Goal: Submit feedback/report problem: Submit feedback/report problem

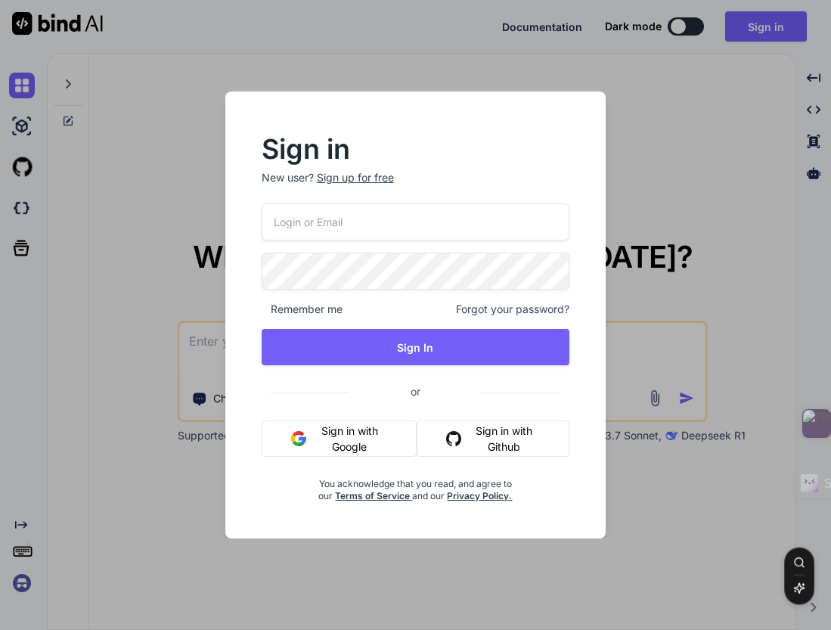
type input "bindaikd@doorto.app"
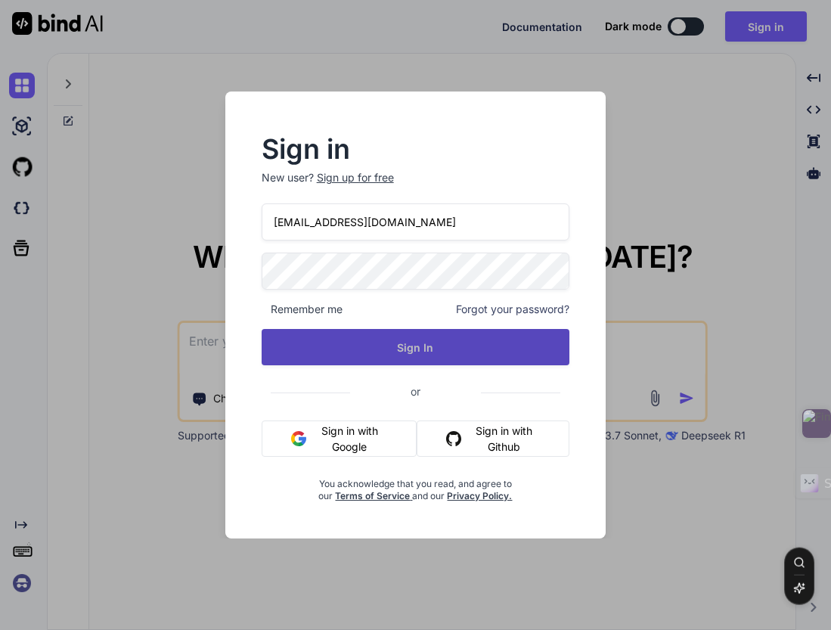
click at [439, 348] on button "Sign In" at bounding box center [416, 347] width 309 height 36
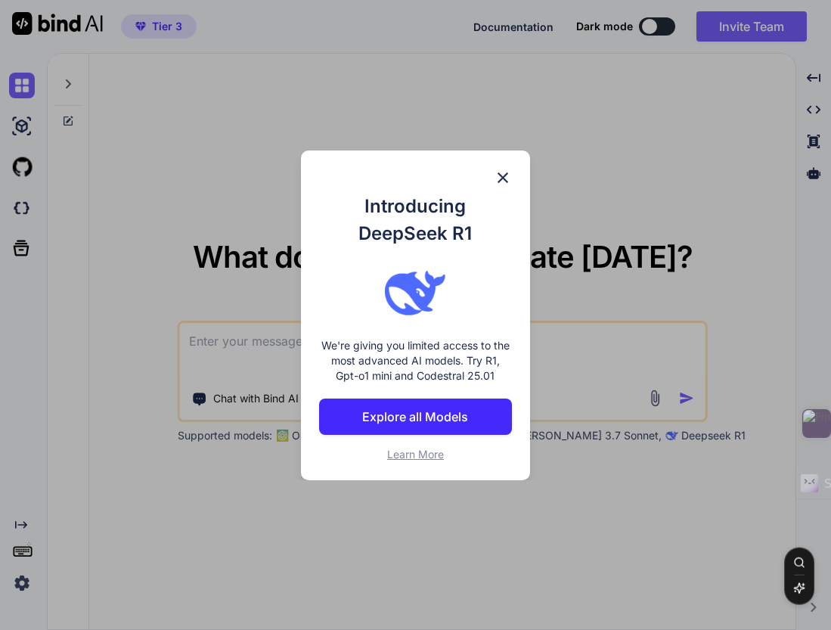
click at [465, 421] on p "Explore all Models" at bounding box center [415, 417] width 106 height 18
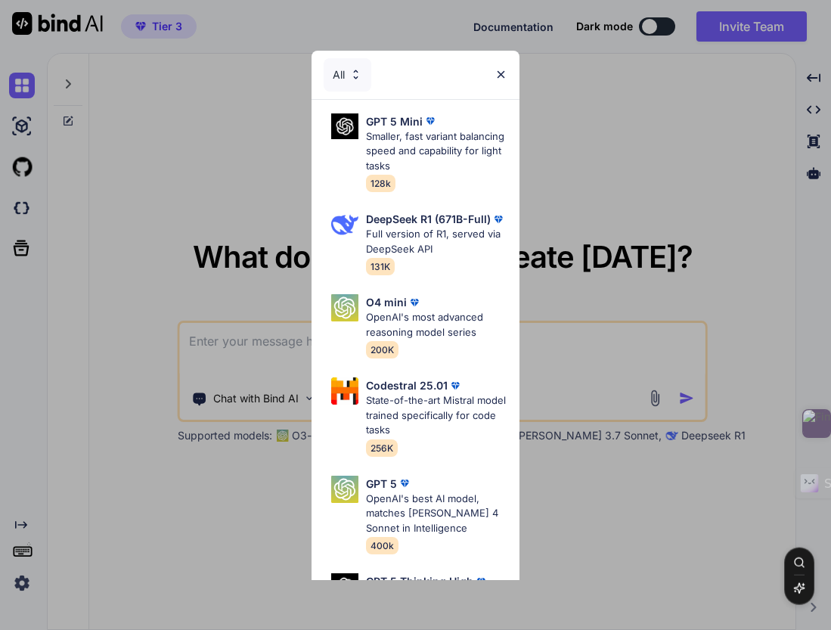
click at [501, 78] on img at bounding box center [501, 74] width 13 height 13
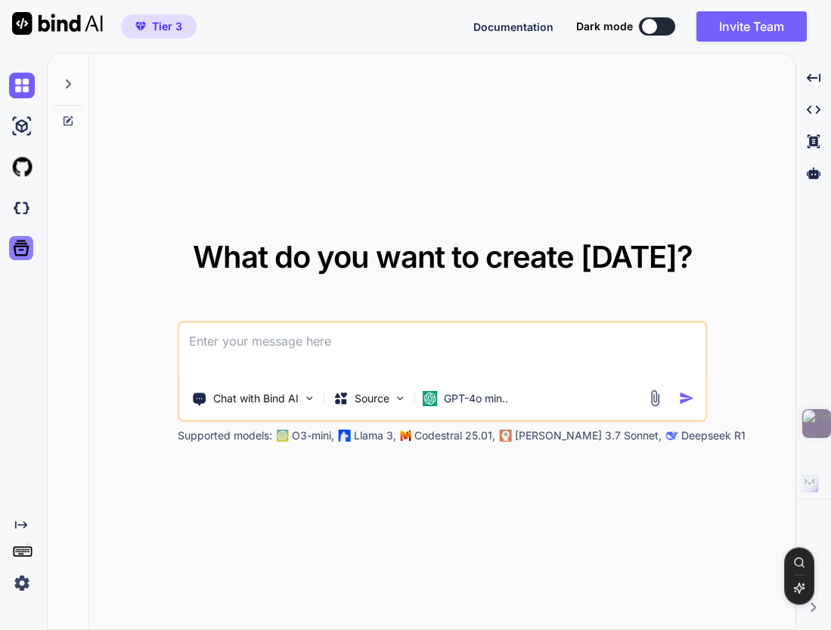
click at [21, 253] on icon at bounding box center [21, 247] width 21 height 21
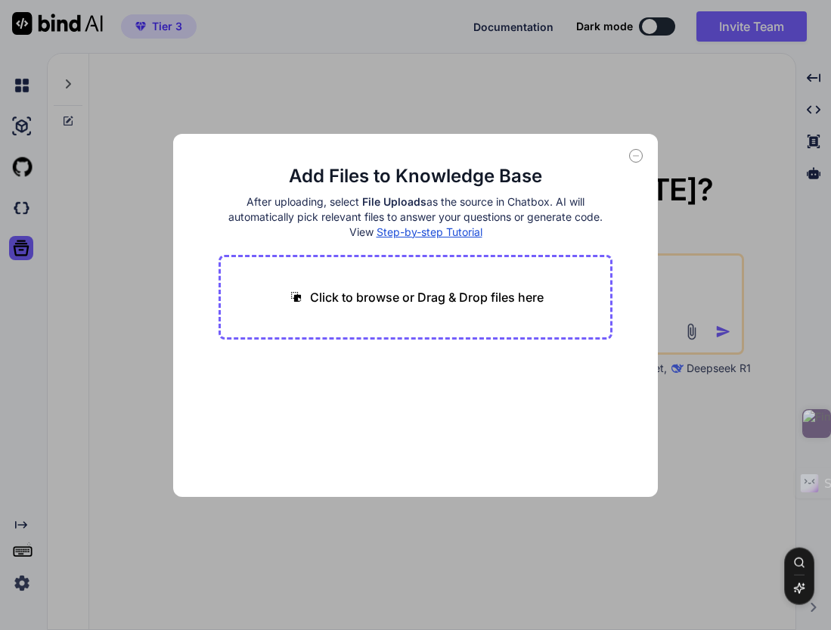
click at [638, 157] on icon at bounding box center [636, 156] width 14 height 14
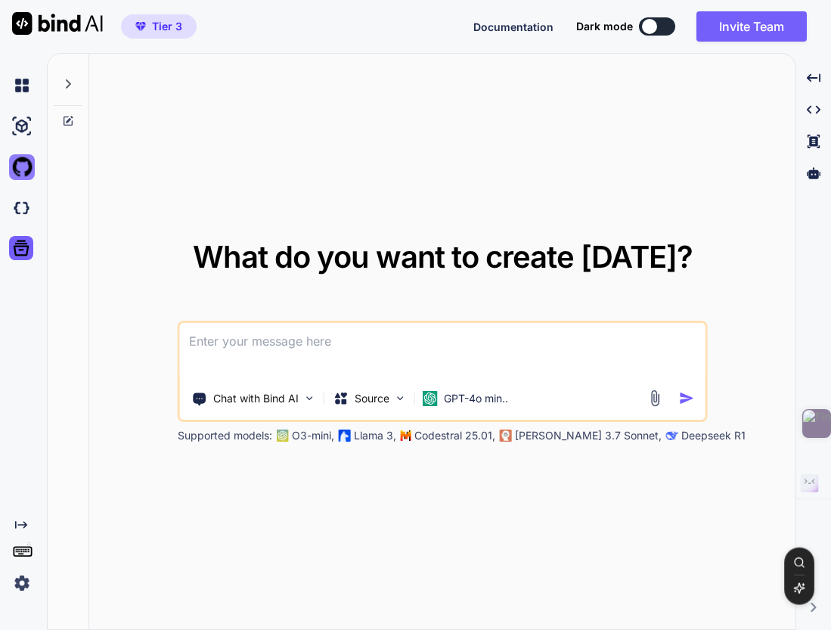
click at [26, 167] on img at bounding box center [22, 167] width 26 height 26
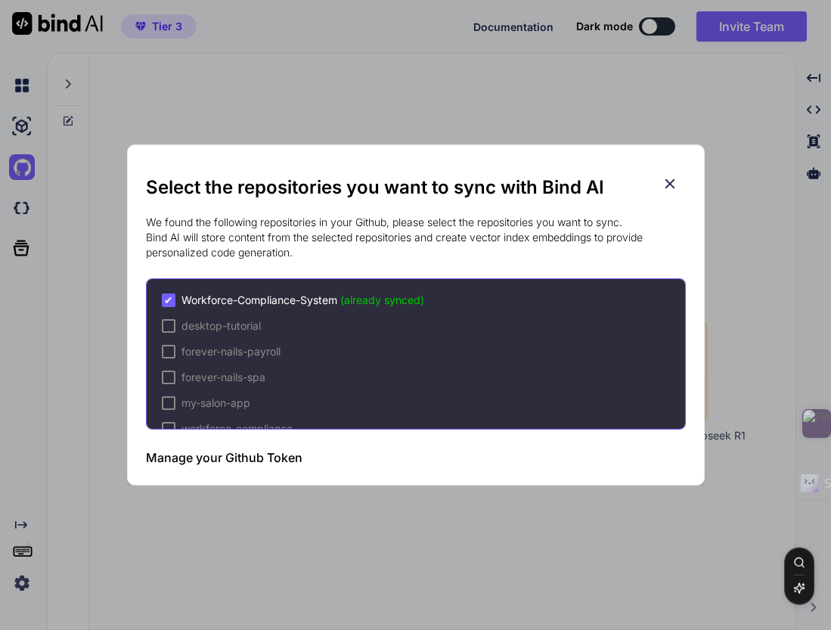
scroll to position [23, 0]
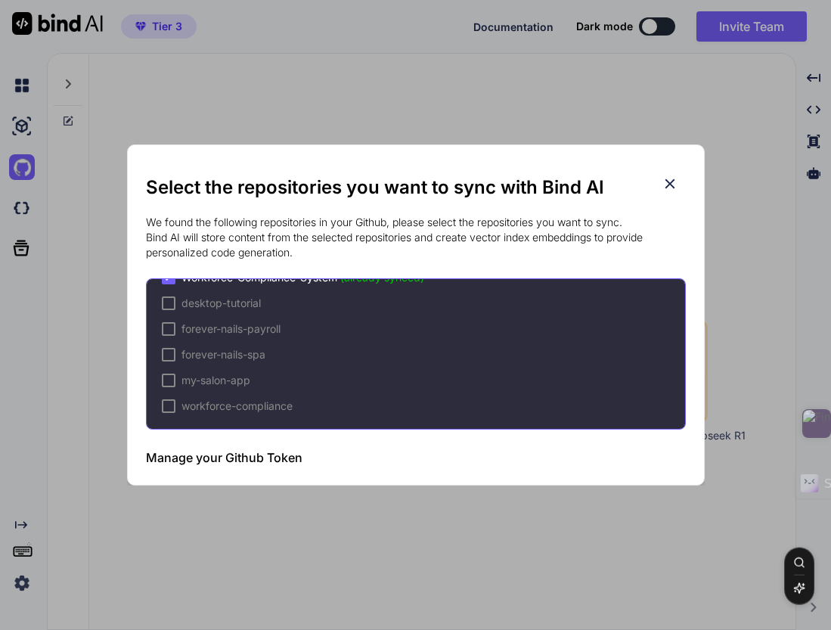
click at [538, 92] on div "Select the repositories you want to sync with Bind AI We found the following re…" at bounding box center [415, 315] width 831 height 630
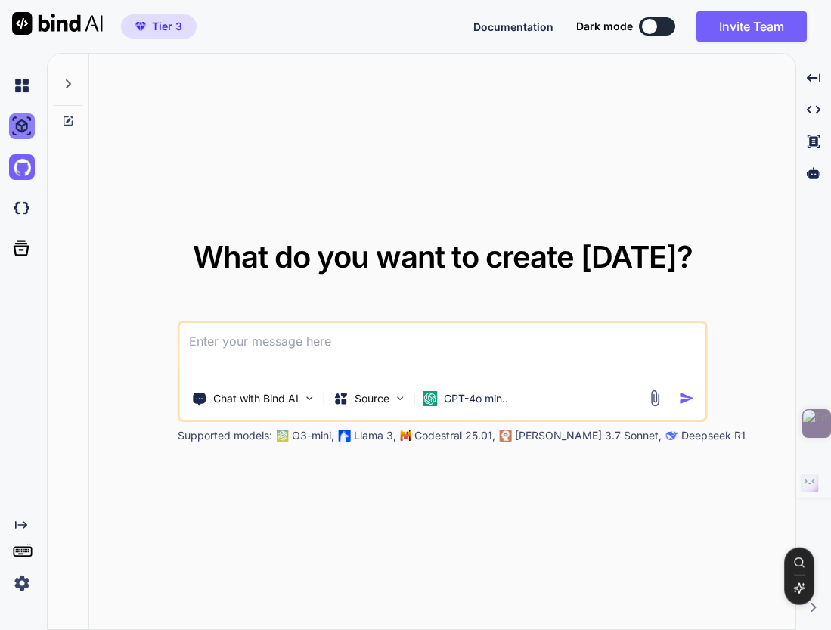
click at [27, 126] on img at bounding box center [22, 126] width 26 height 26
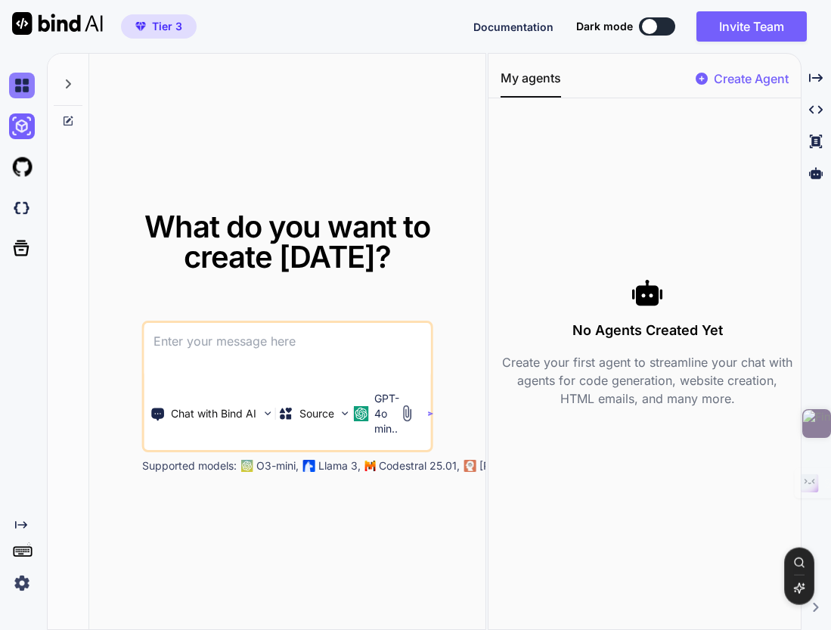
click at [26, 88] on img at bounding box center [22, 86] width 26 height 26
click at [17, 212] on img at bounding box center [22, 208] width 26 height 26
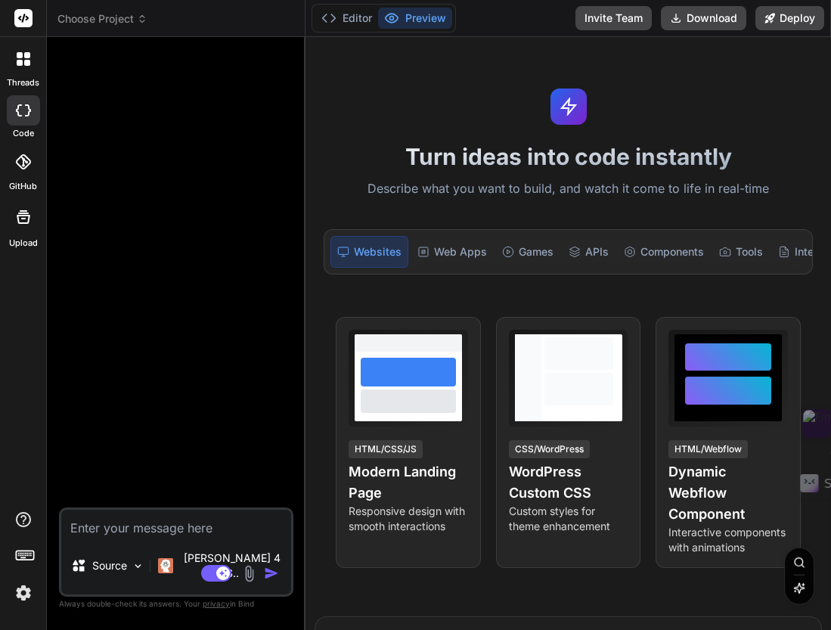
click at [26, 164] on icon at bounding box center [23, 161] width 15 height 15
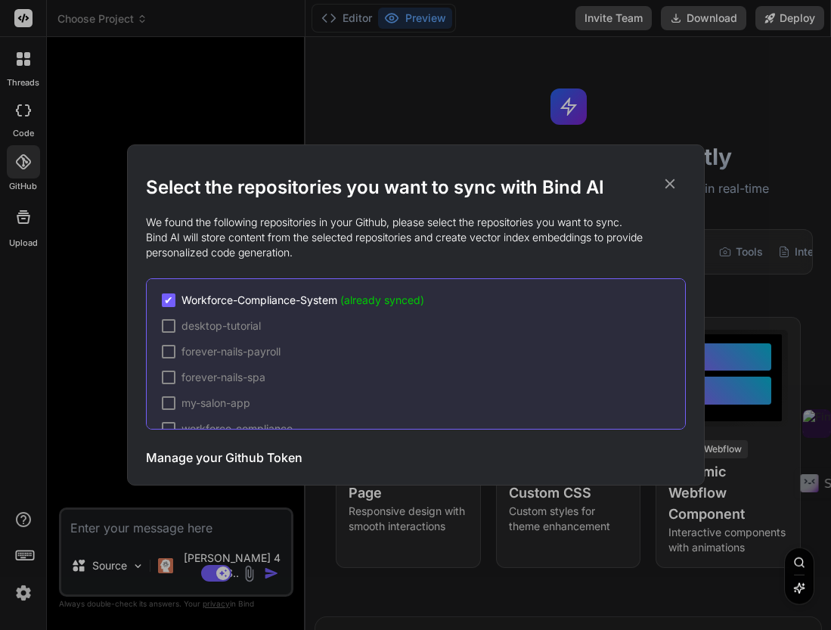
click at [26, 165] on div "Select the repositories you want to sync with Bind AI We found the following re…" at bounding box center [415, 315] width 831 height 630
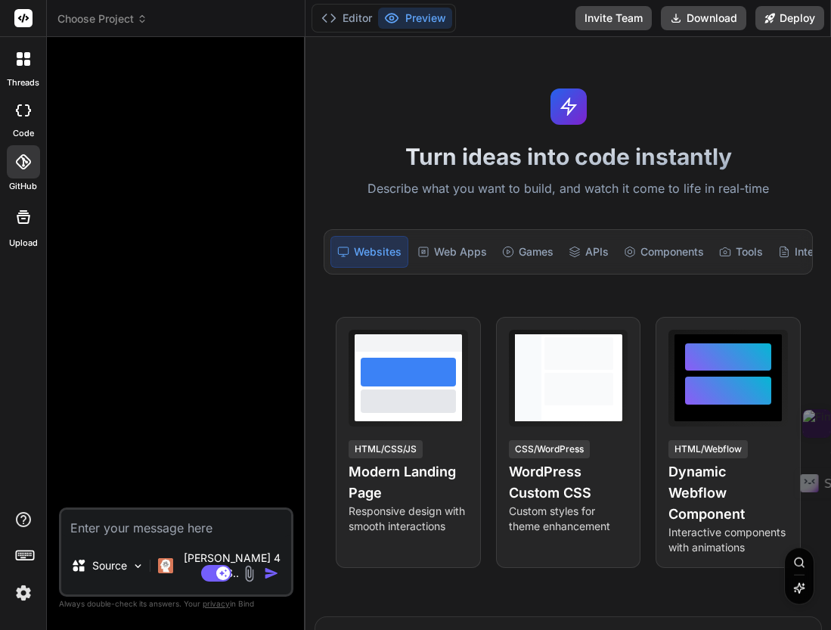
click at [26, 114] on icon at bounding box center [28, 110] width 6 height 12
click at [451, 254] on div "Web Apps" at bounding box center [452, 252] width 82 height 32
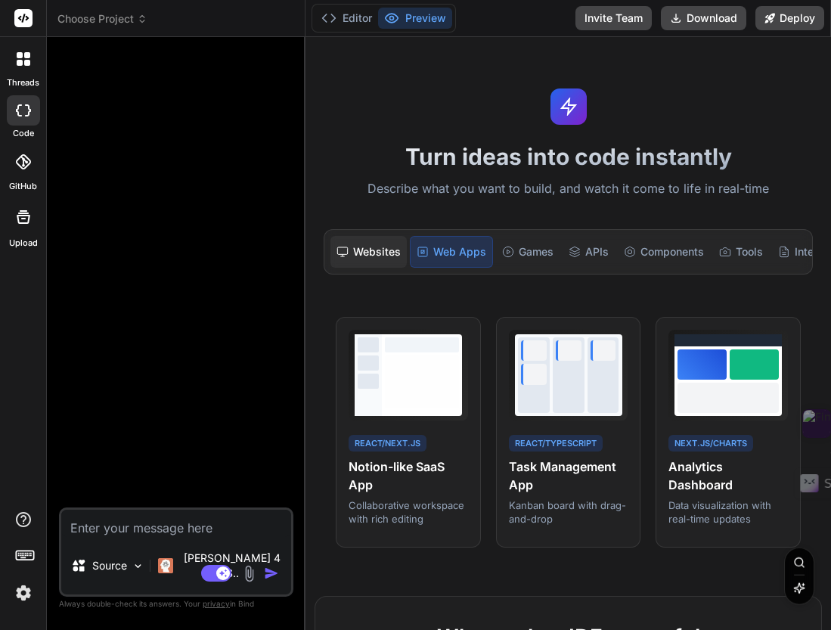
click at [398, 247] on div "Websites" at bounding box center [369, 252] width 76 height 32
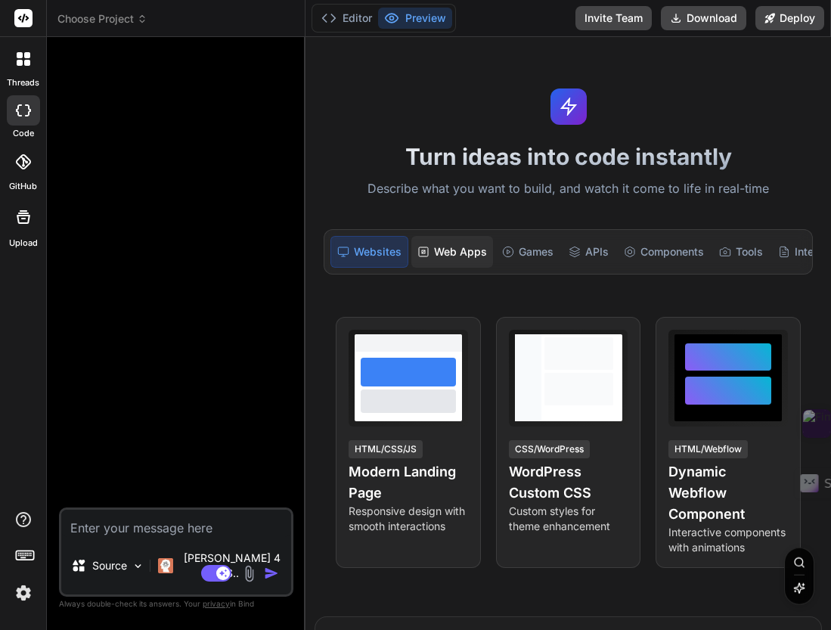
click at [453, 256] on div "Web Apps" at bounding box center [452, 252] width 82 height 32
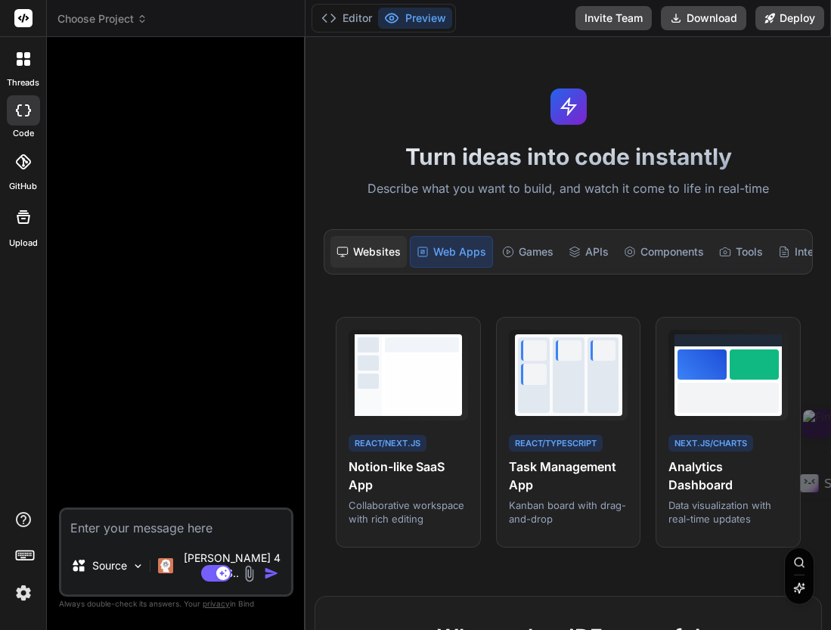
click at [376, 260] on div "Websites" at bounding box center [369, 252] width 76 height 32
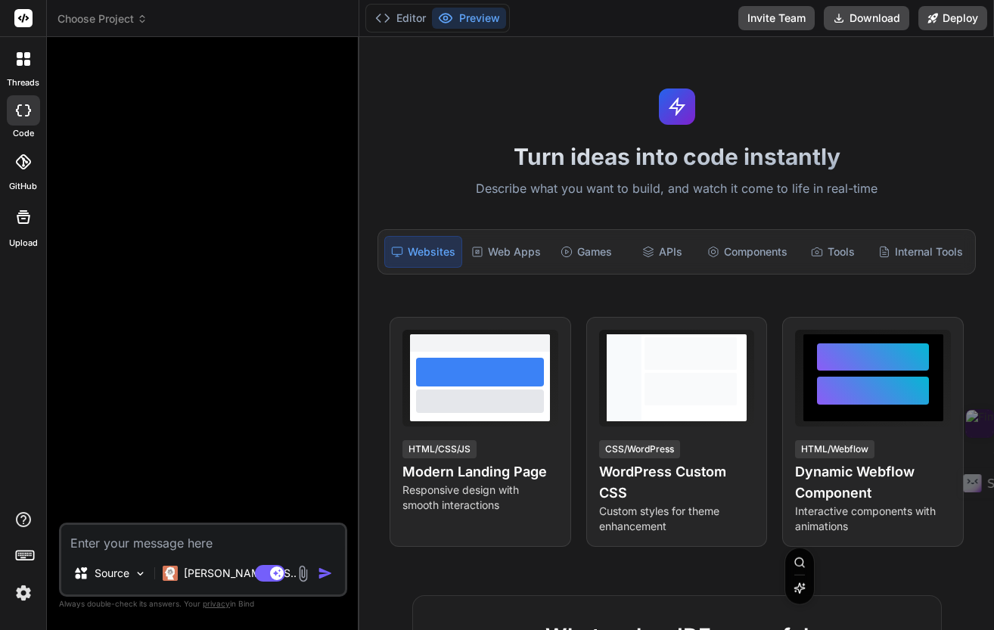
click at [24, 116] on div at bounding box center [23, 110] width 33 height 30
click at [24, 114] on icon at bounding box center [23, 110] width 15 height 12
click at [117, 19] on span "Choose Project" at bounding box center [102, 18] width 90 height 15
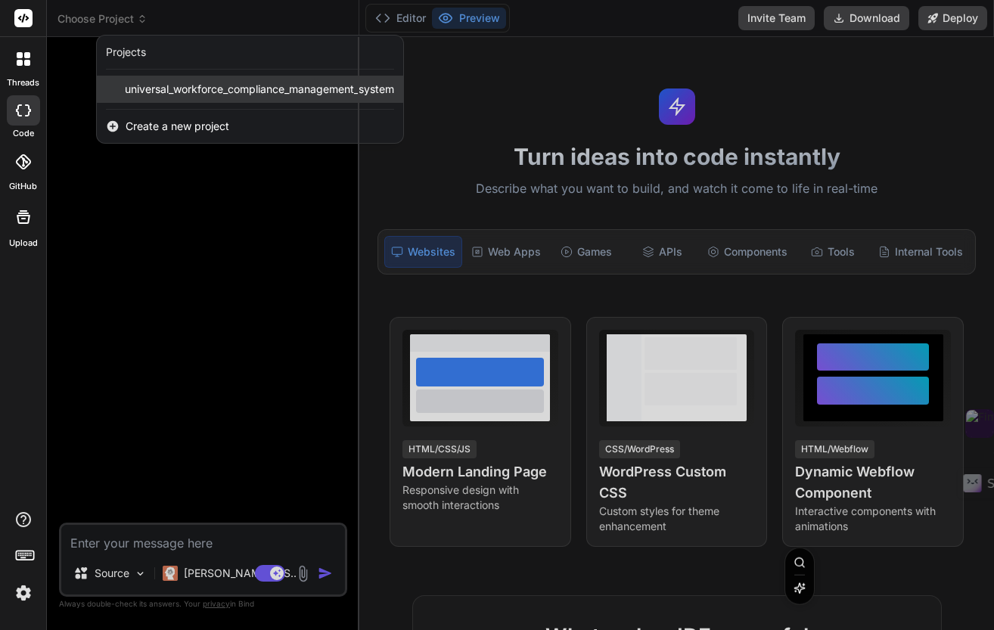
click at [163, 88] on span "universal_workforce_compliance_management_system" at bounding box center [259, 89] width 269 height 15
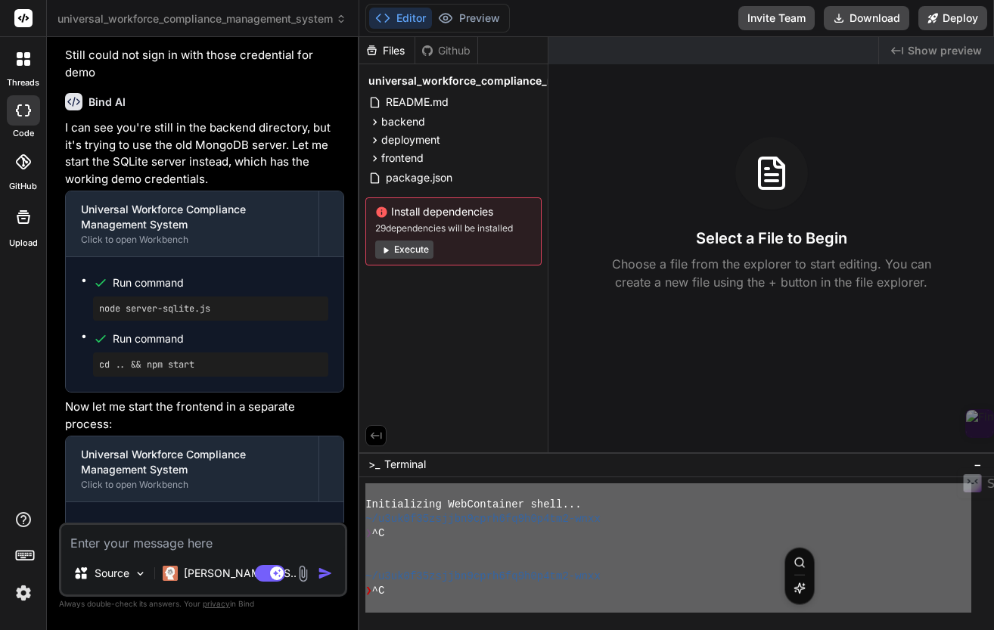
drag, startPoint x: 630, startPoint y: 563, endPoint x: 360, endPoint y: 473, distance: 284.4
click at [360, 473] on div ">_ Terminal − DDDDDDDDDDDDDDDDDDDDDDDDDDDDDDDD Initializing WebContainer shell.…" at bounding box center [676, 541] width 635 height 178
click at [187, 544] on textarea at bounding box center [203, 538] width 284 height 27
type textarea "x"
type textarea "G"
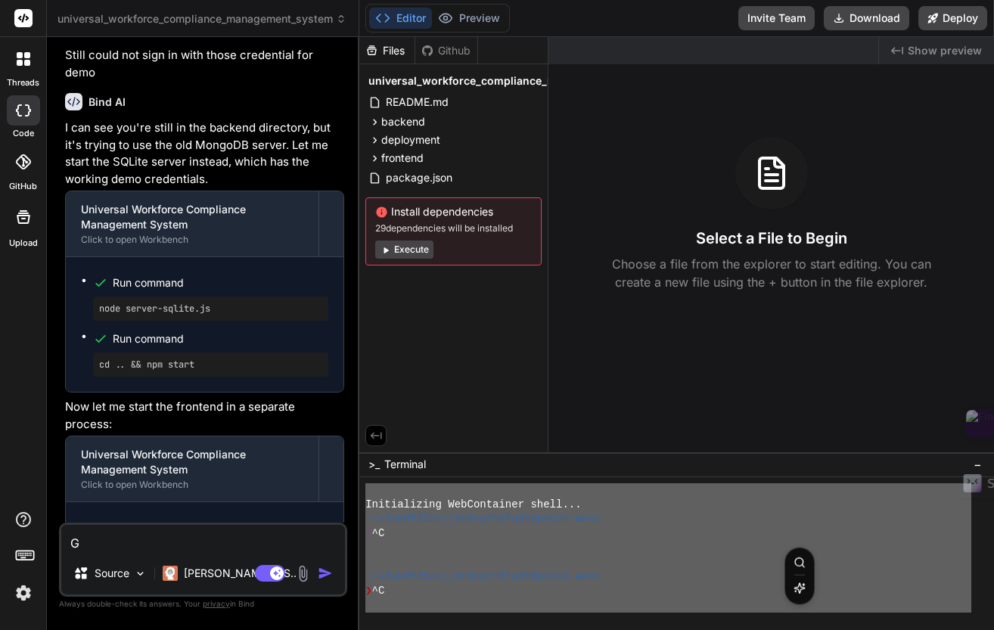
type textarea "x"
type textarea "Ge"
type textarea "x"
type textarea "Get"
type textarea "x"
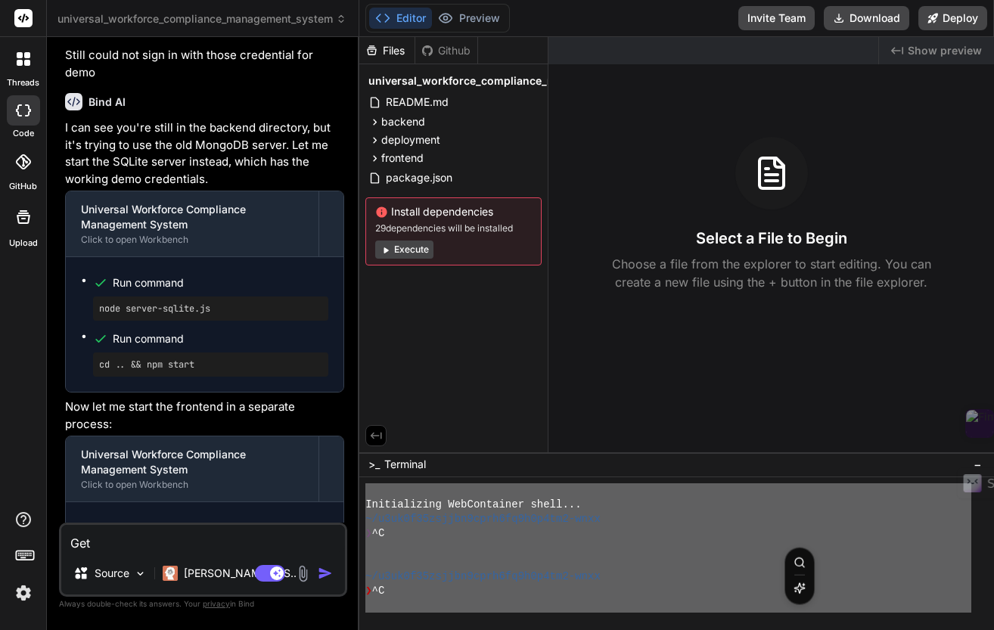
type textarea "Get"
type textarea "x"
type textarea "Get th"
type textarea "x"
type textarea "Get thi"
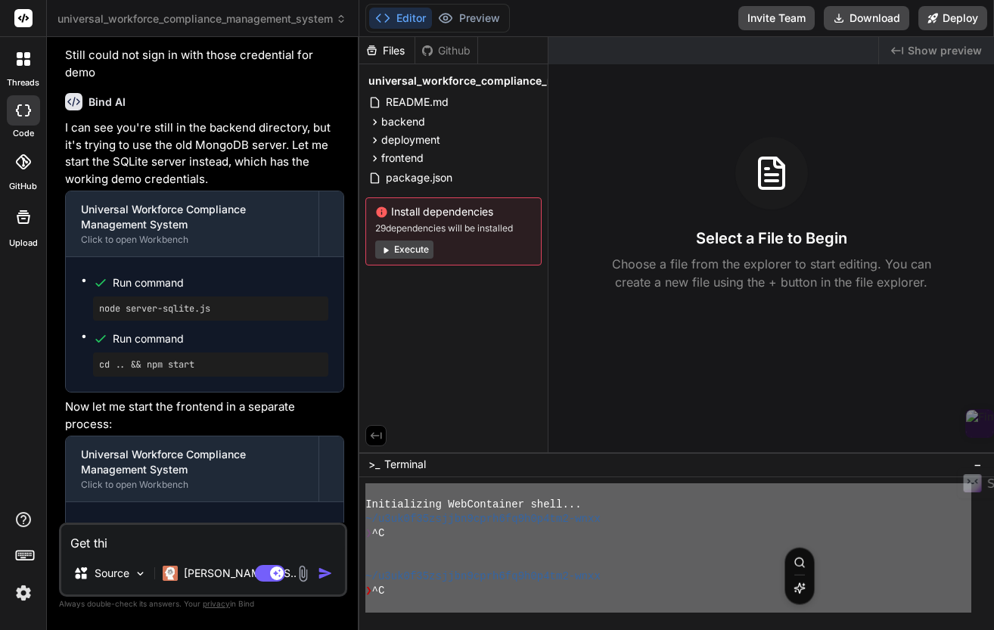
type textarea "x"
type textarea "Get this"
type textarea "x"
type textarea "Get this"
type textarea "x"
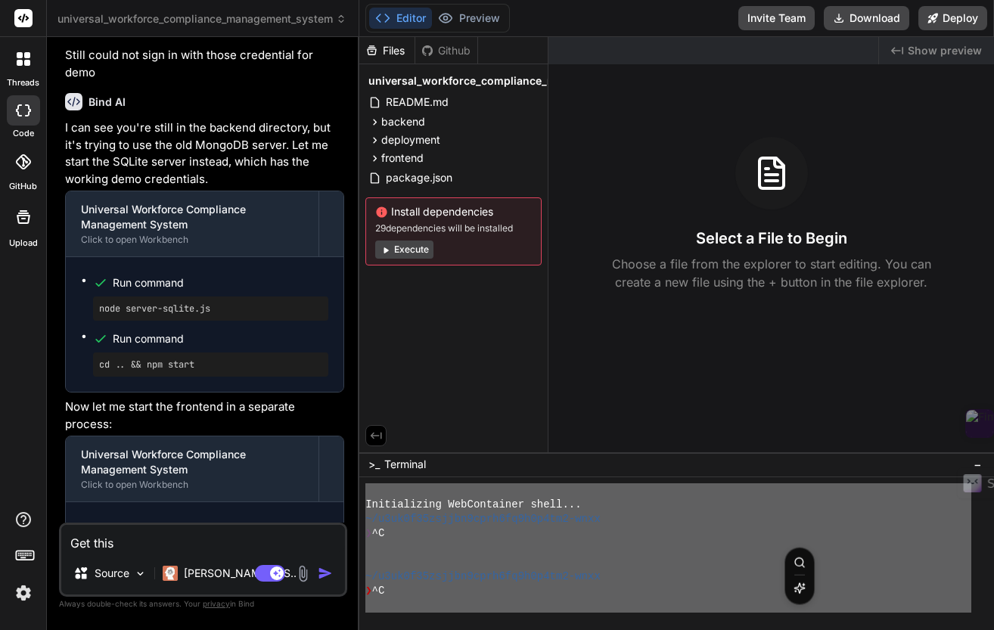
type textarea "Get this e"
type textarea "x"
type textarea "Get this er"
type textarea "x"
type textarea "Get this err"
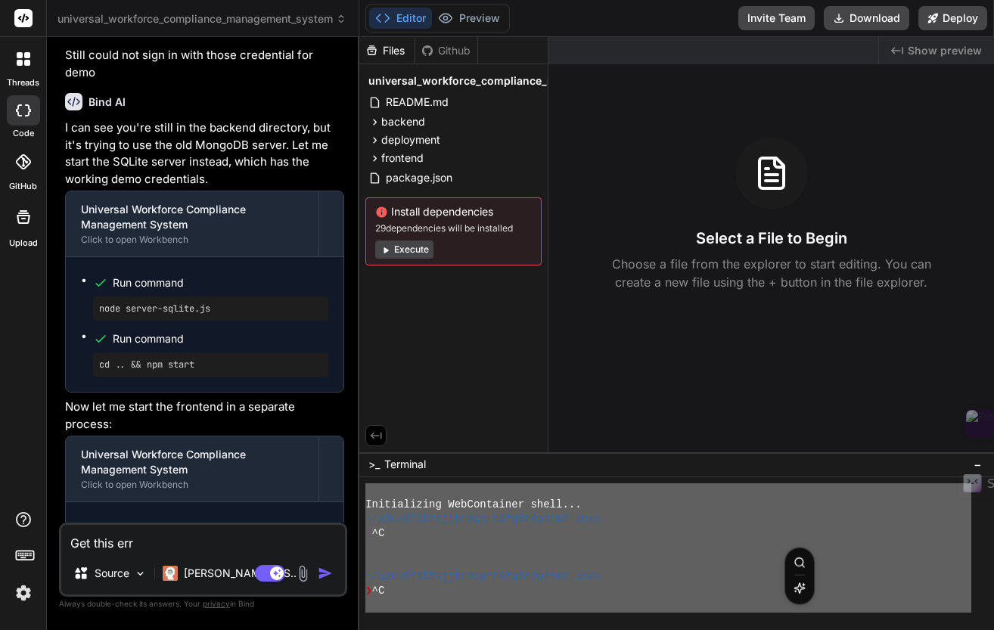
type textarea "x"
type textarea "Get this erro"
type textarea "x"
type textarea "Get this error"
type textarea "x"
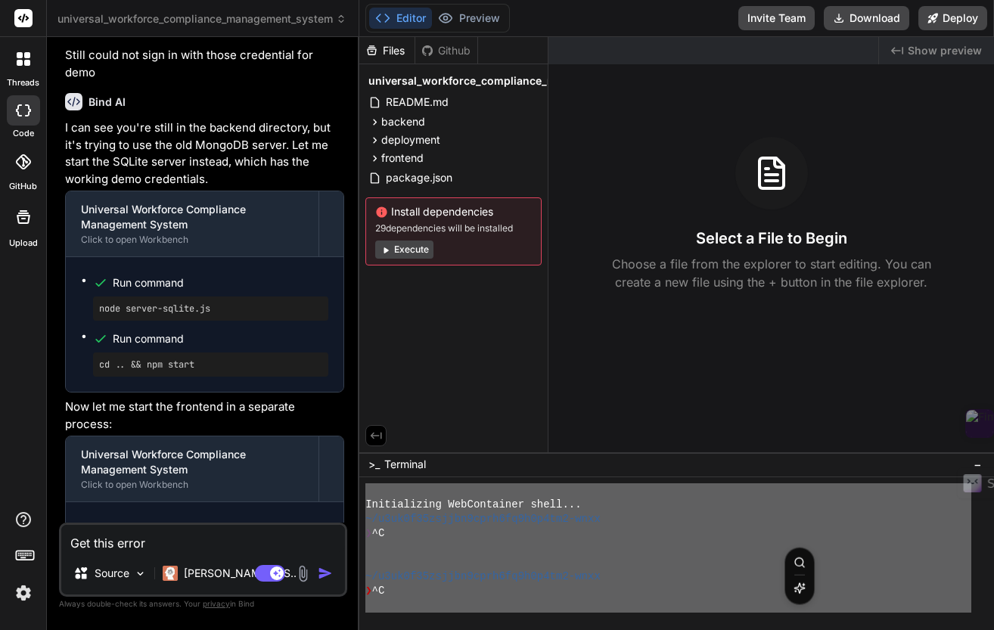
type textarea "Get this error"
type textarea "x"
type textarea "Get this error p"
type textarea "x"
type textarea "Get this error pl"
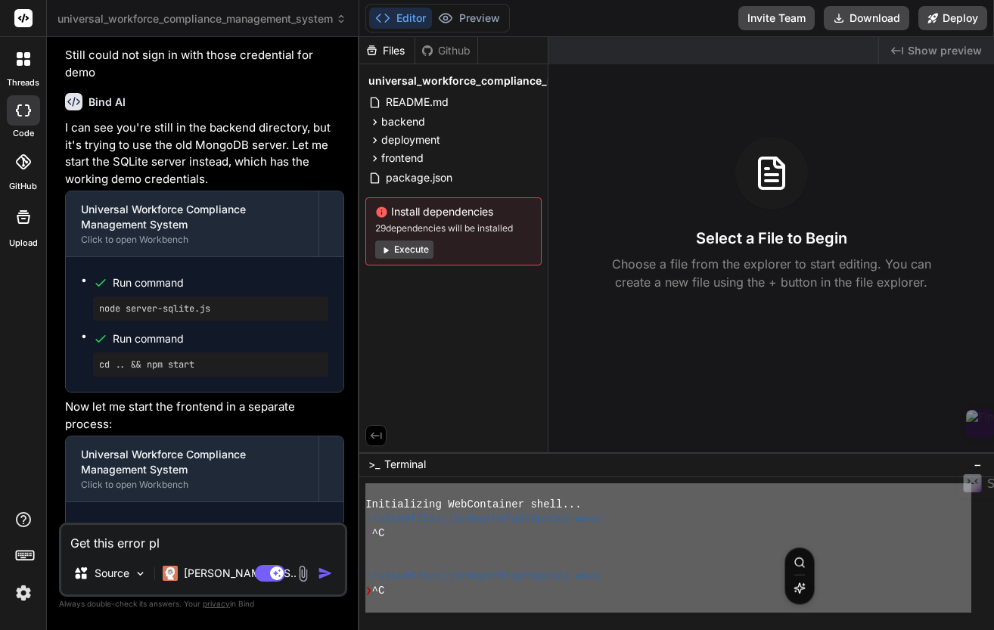
type textarea "x"
type textarea "Get this error ple"
type textarea "x"
type textarea "Get this error plea"
type textarea "x"
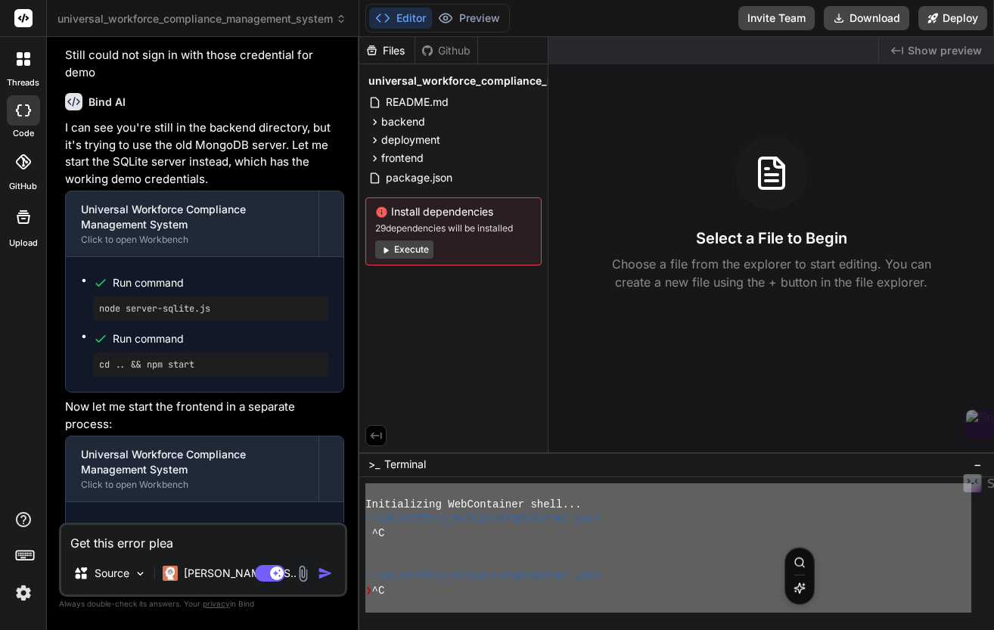
type textarea "Get this error pleas"
type textarea "x"
type textarea "Get this error please"
type textarea "x"
type textarea "Get this error please"
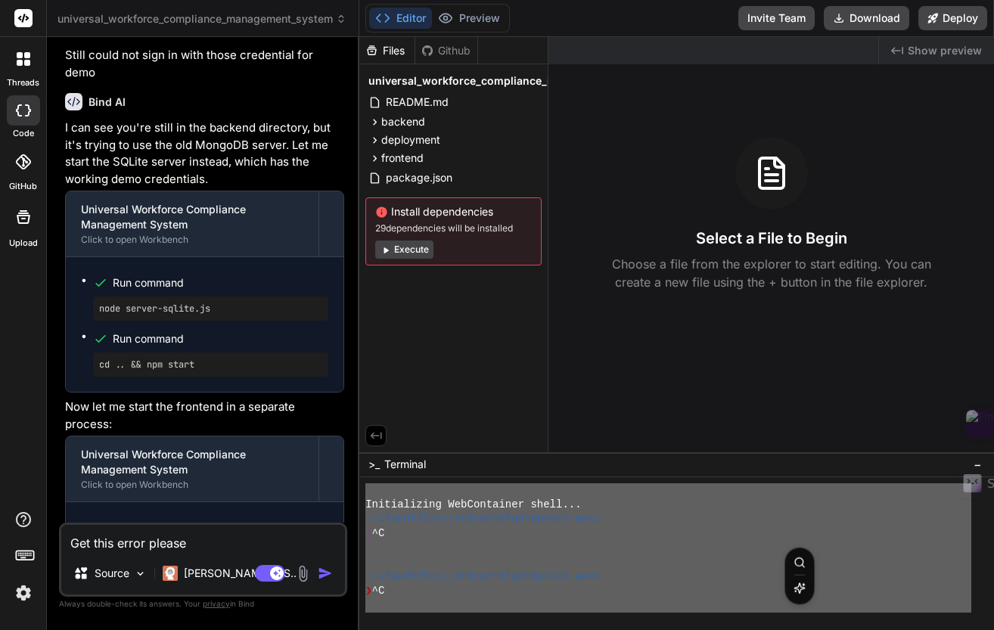
type textarea "x"
type textarea "Get this error please f"
type textarea "x"
type textarea "Get this error please fi"
type textarea "x"
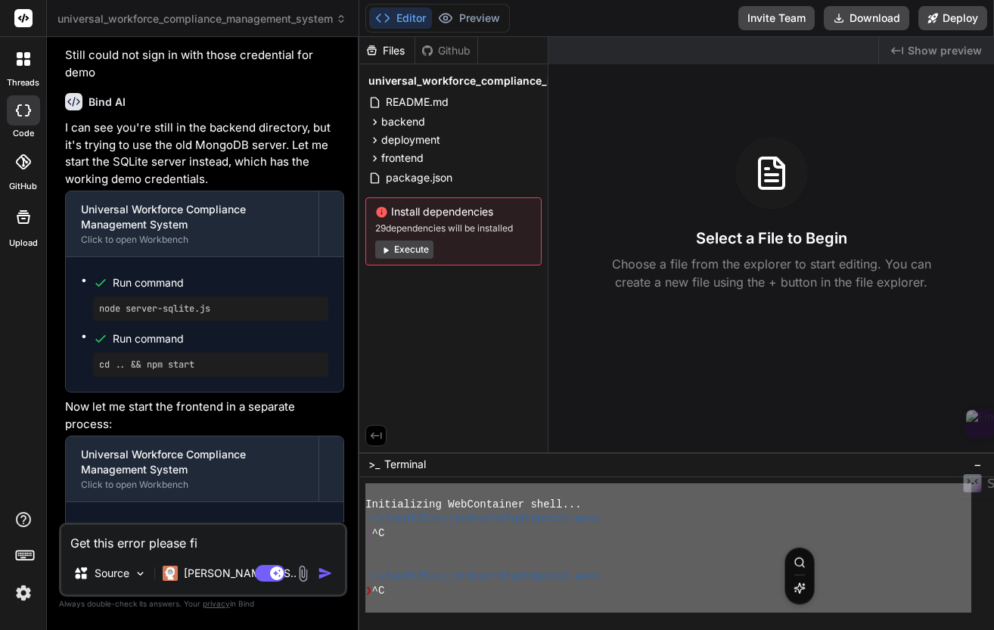
type textarea "Get this error please fix"
type textarea "x"
type textarea "Get this error please fix"
type textarea "x"
type textarea "Get this error please fix i"
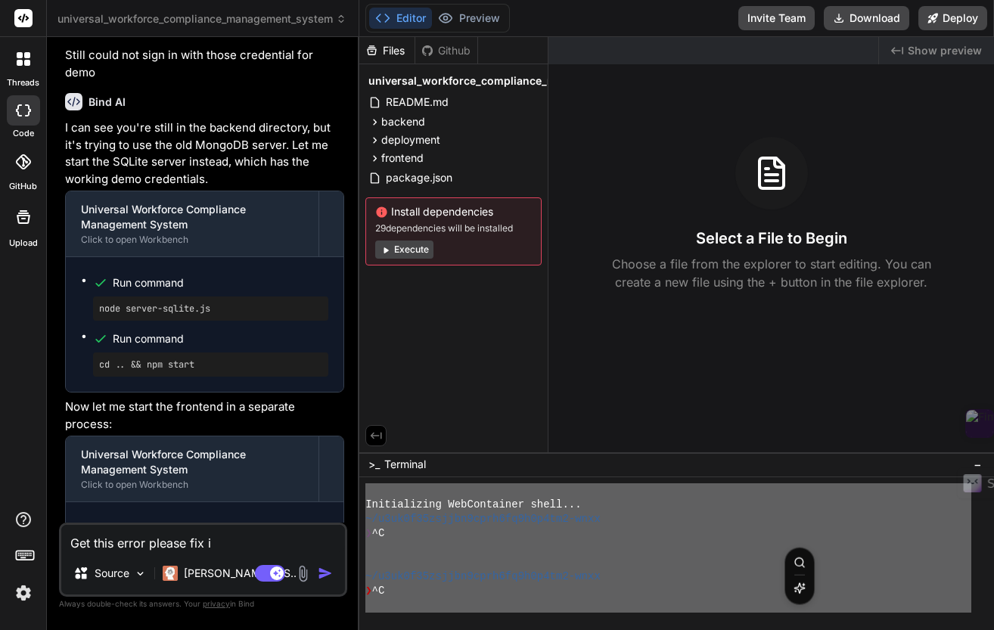
type textarea "x"
type textarea "Get this error please fix it"
type textarea "x"
type textarea "Get this error please fix it"
type textarea "x"
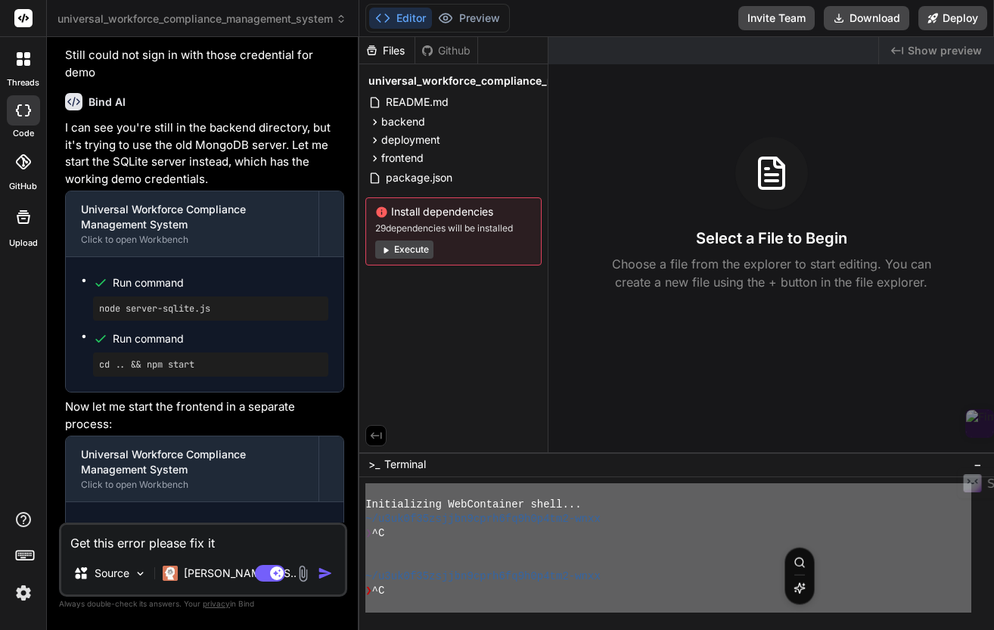
type textarea "Get this error please fix it ""
type textarea "x"
type textarea "Get this error please fix it ""
paste textarea "Initializing WebContainer shell... ~/u3uk0f35zsjjbn9cprh6fq9h0p4tm2-wnxx ❯ ^C ~…"
type textarea "x"
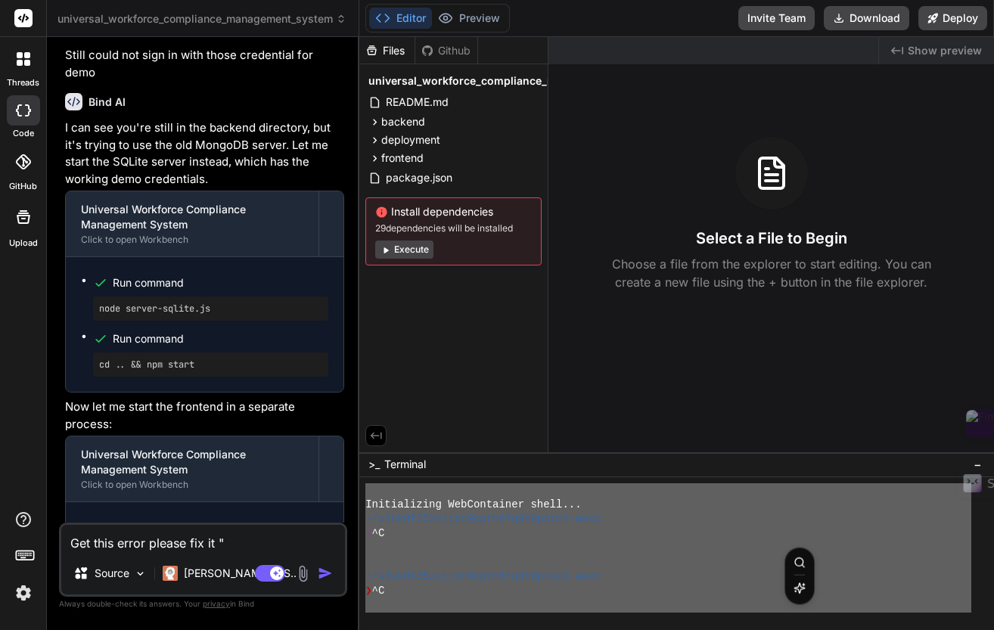
type textarea "Get this error please fix it " Initializing WebContainer shell... ~/u3uk0f35zsj…"
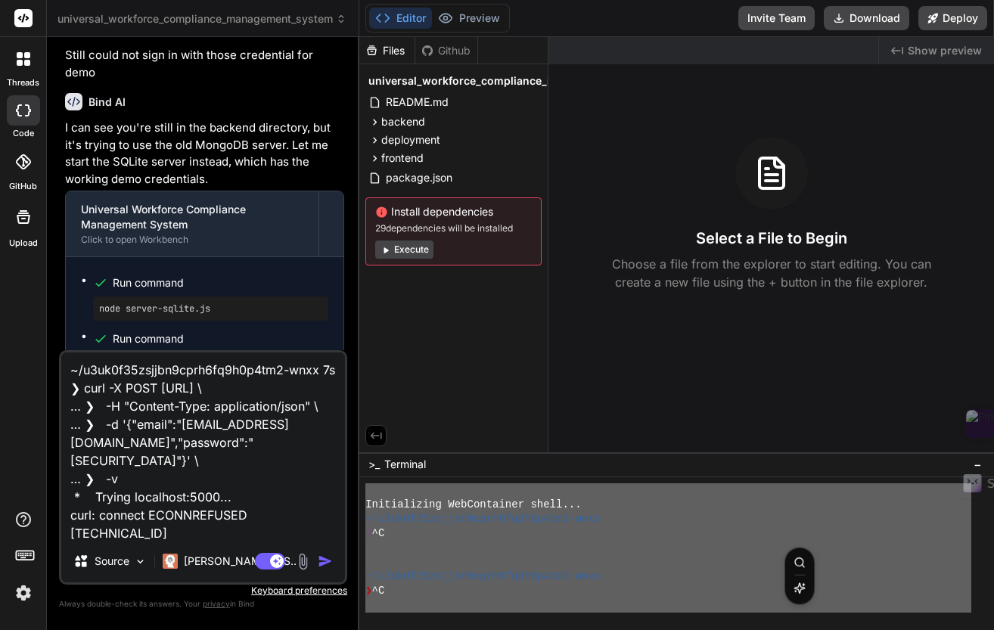
type textarea "x"
type textarea "Get this error please fix it " Initializing WebContainer shell... ~/u3uk0f35zsj…"
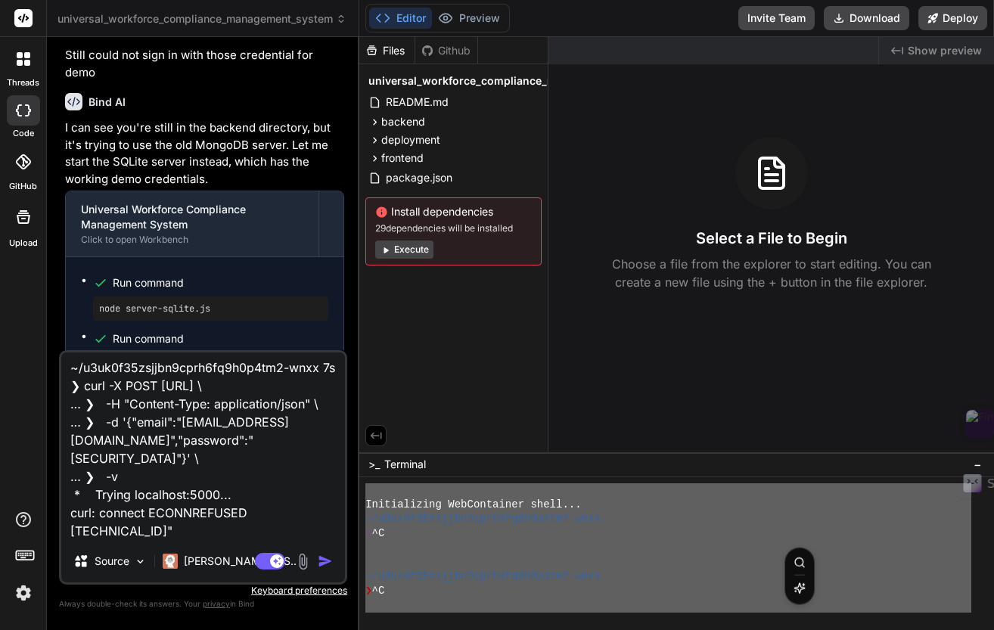
type textarea "x"
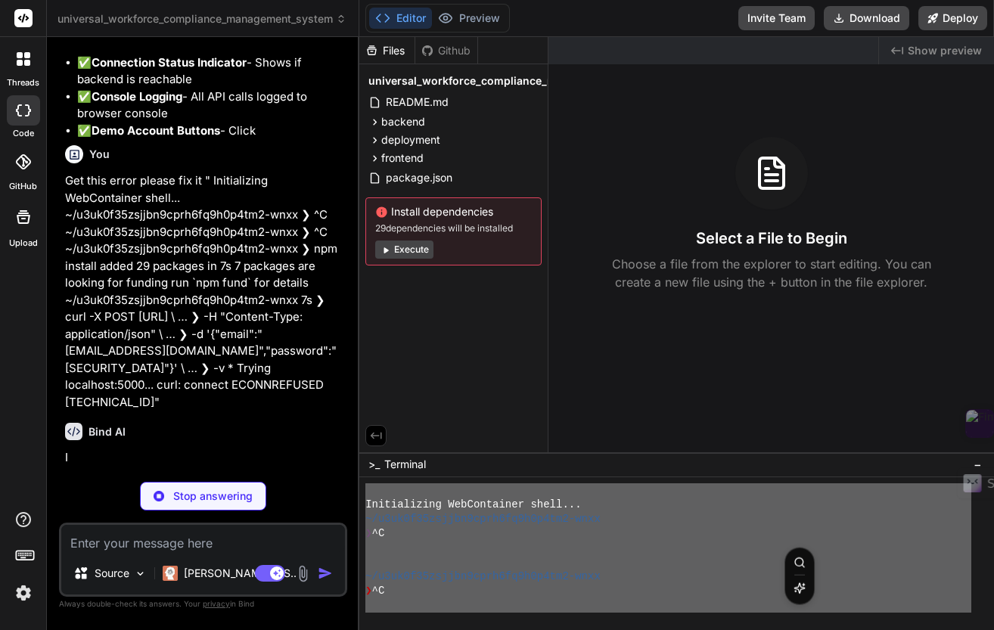
scroll to position [7852, 0]
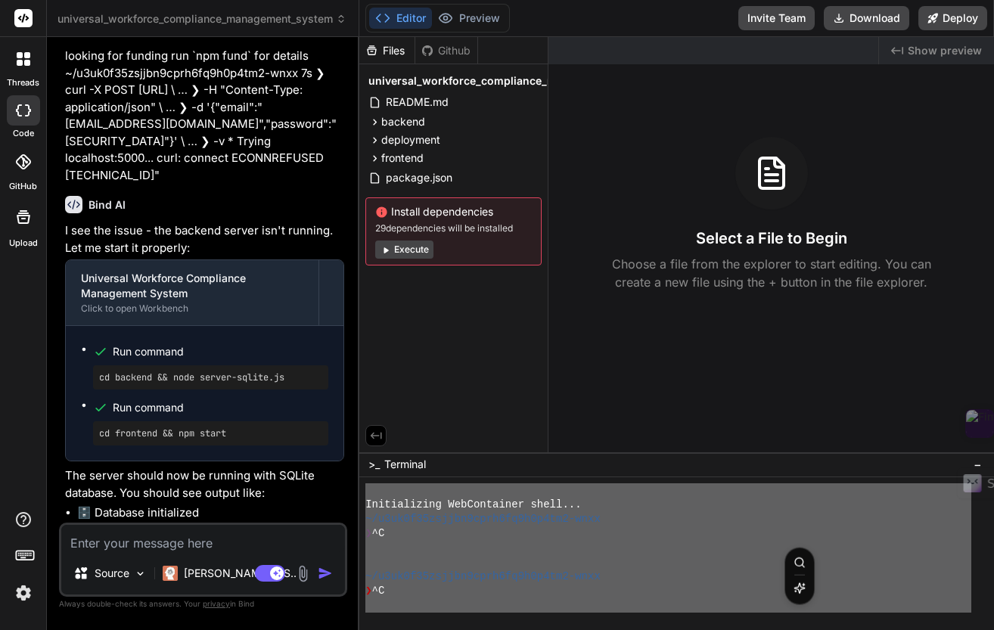
type textarea "x"
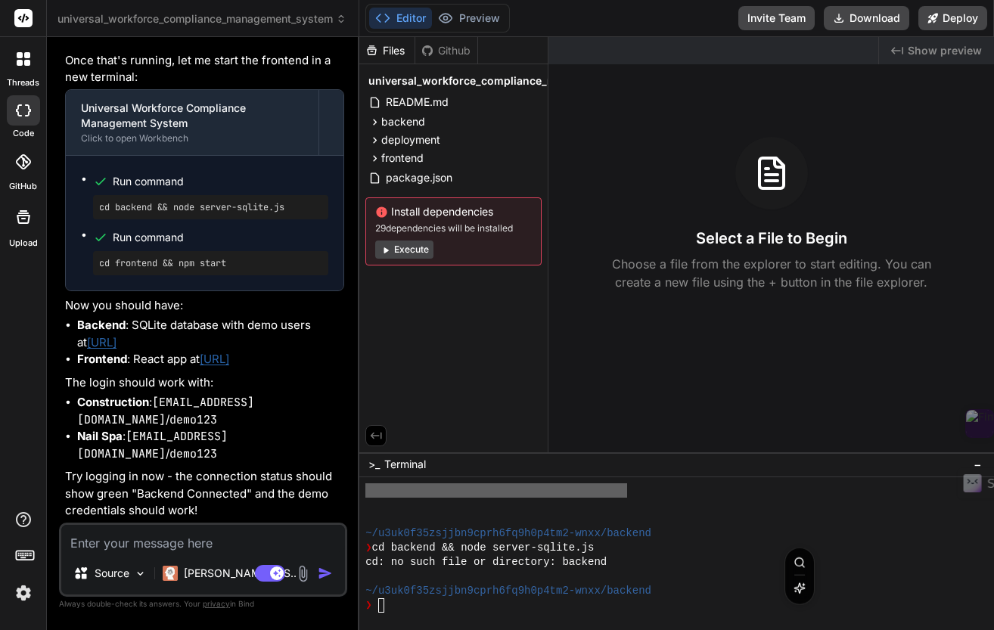
scroll to position [803, 0]
click at [382, 607] on textarea "Terminal input" at bounding box center [381, 605] width 6 height 14
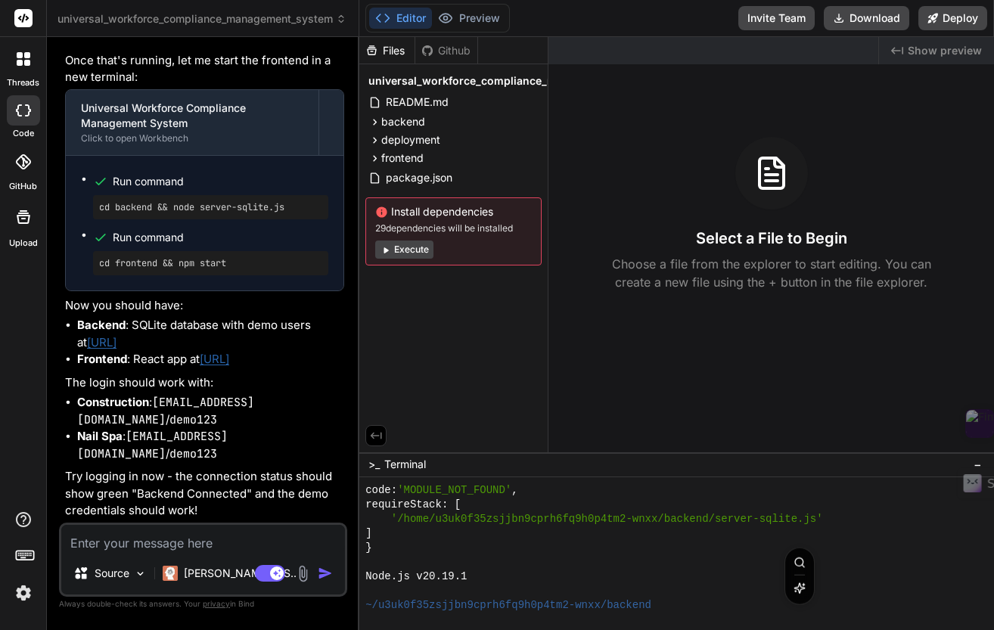
scroll to position [1336, 0]
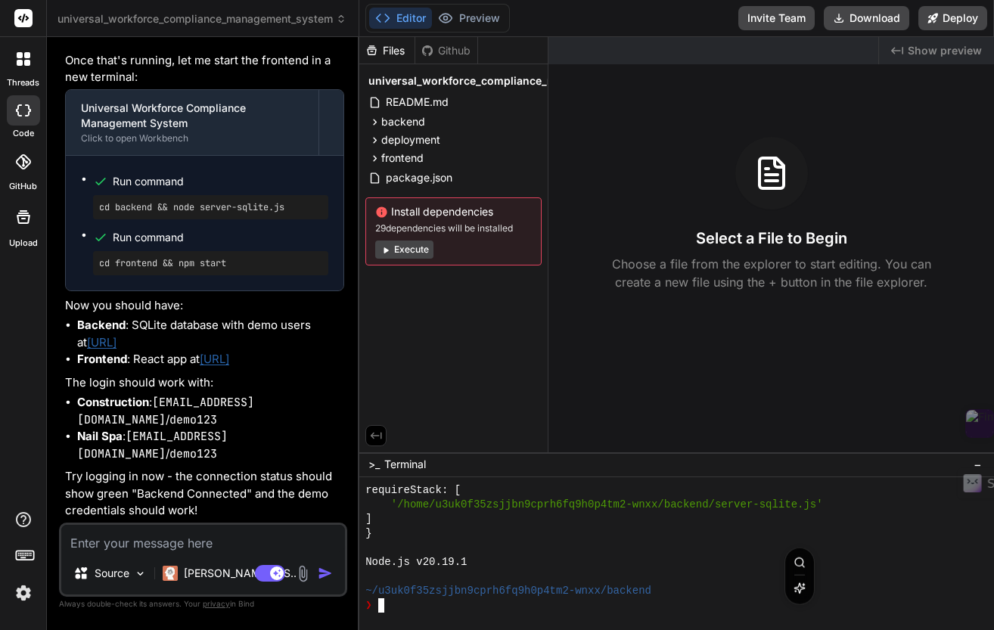
click at [213, 544] on textarea at bounding box center [203, 538] width 284 height 27
type textarea "x"
type textarea "w"
type textarea "x"
type textarea "wh"
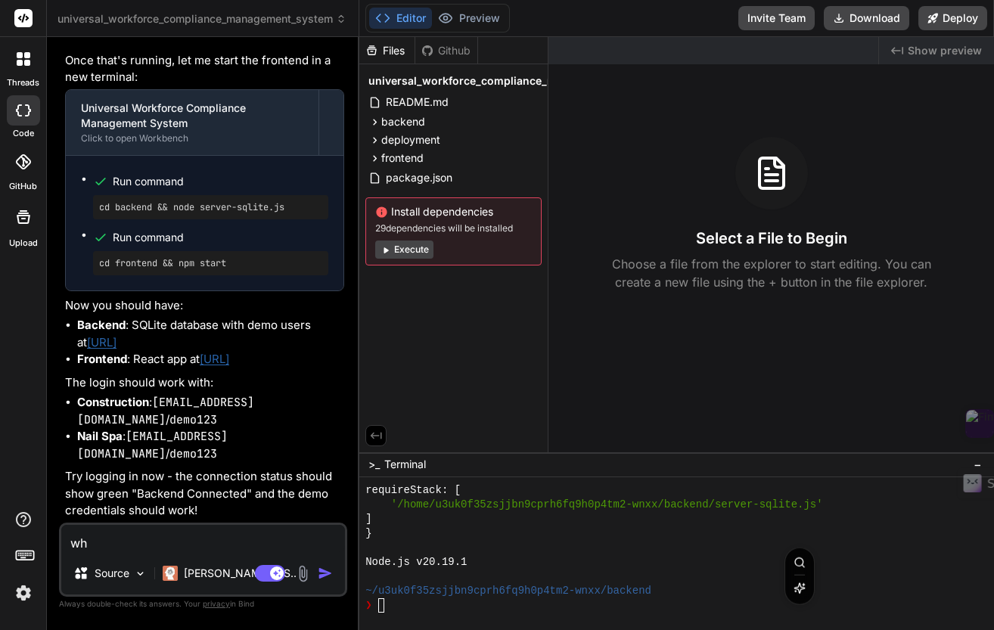
type textarea "x"
type textarea "why"
type textarea "x"
type textarea "why"
type textarea "x"
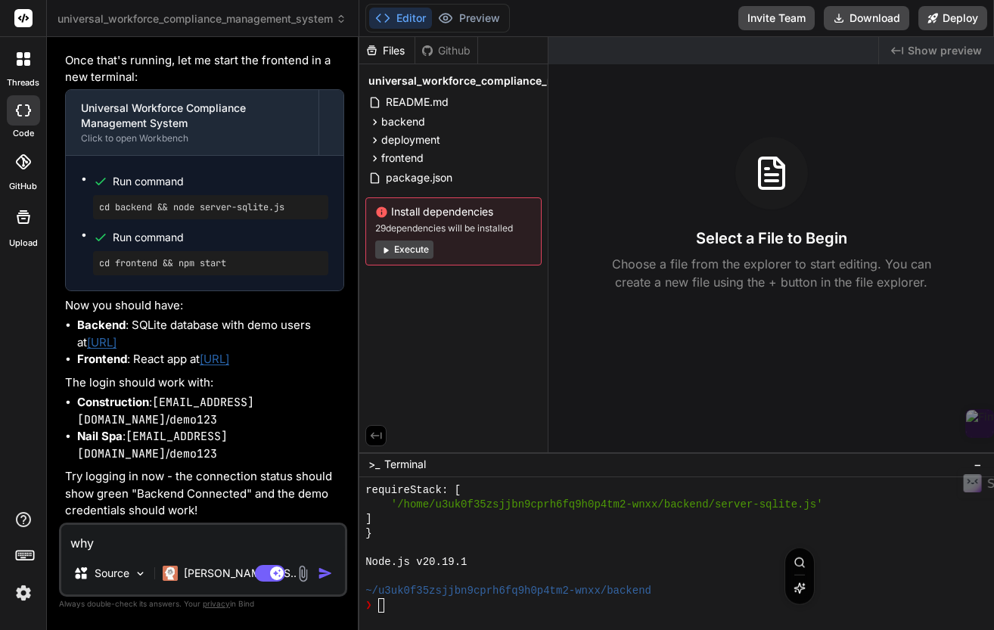
type textarea "why m"
type textarea "x"
type textarea "why my"
type textarea "x"
type textarea "why my"
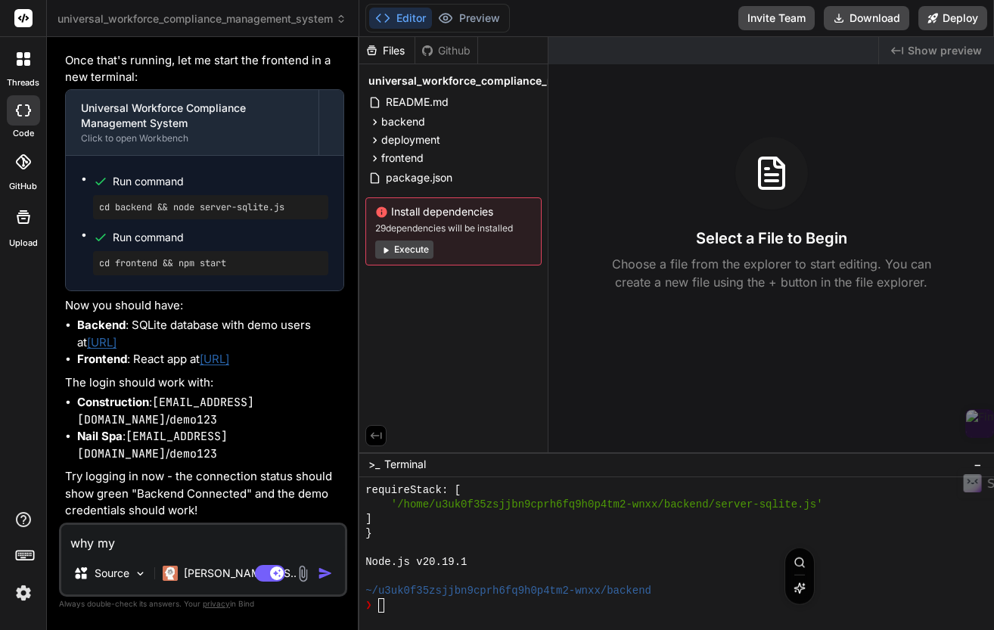
type textarea "x"
type textarea "why my p"
type textarea "x"
type textarea "why my pr"
type textarea "x"
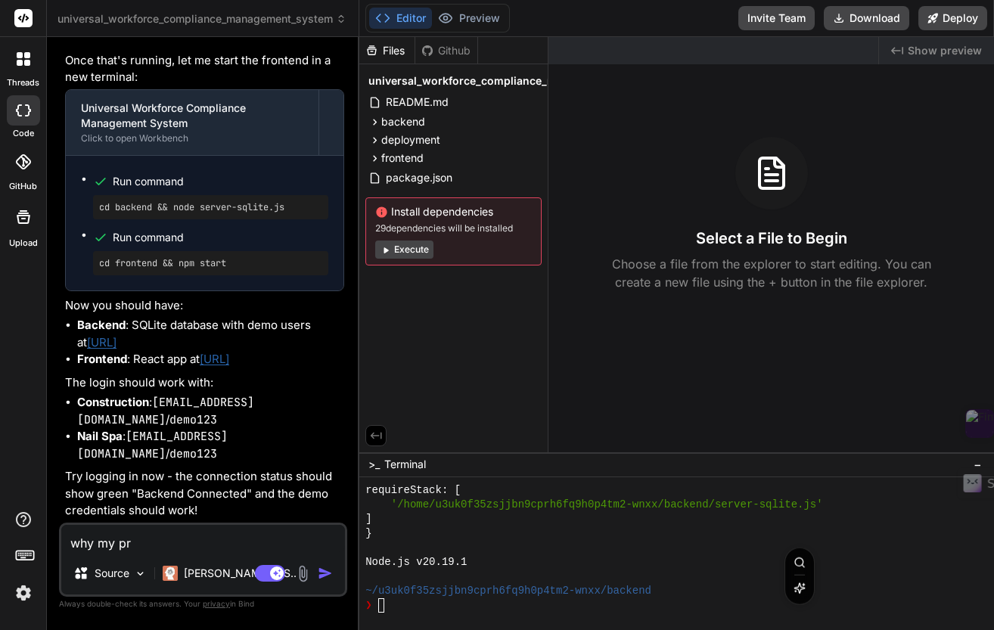
type textarea "why my pro"
type textarea "x"
type textarea "why my proj"
type textarea "x"
type textarea "why my proje"
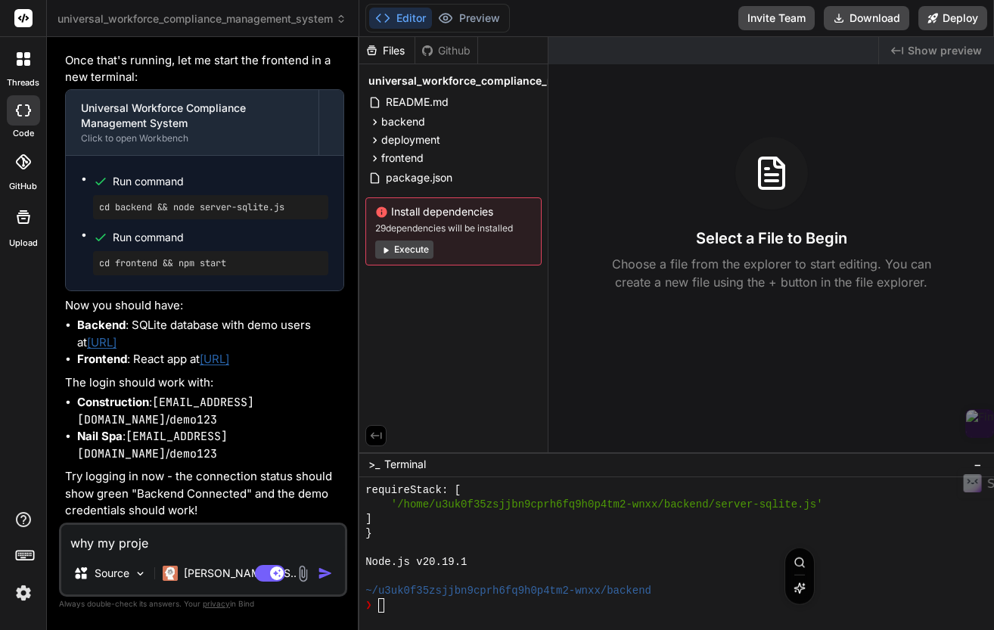
type textarea "x"
type textarea "why my projec"
type textarea "x"
type textarea "why my project"
type textarea "x"
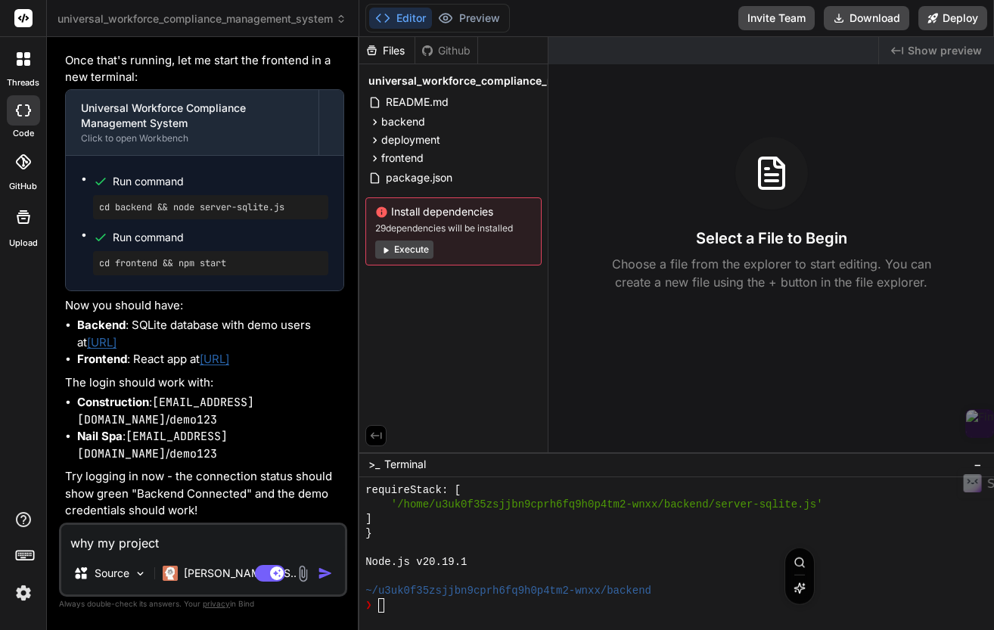
type textarea "why my project"
type textarea "x"
type textarea "why my project s"
type textarea "x"
type textarea "why my project st"
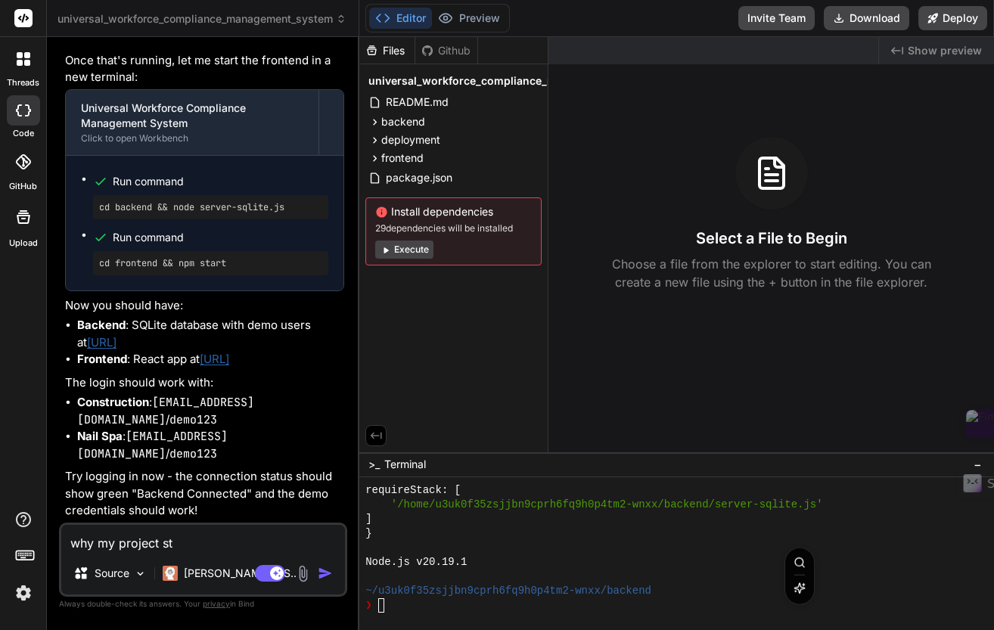
type textarea "x"
type textarea "why my project sti"
type textarea "x"
type textarea "why my project stil"
type textarea "x"
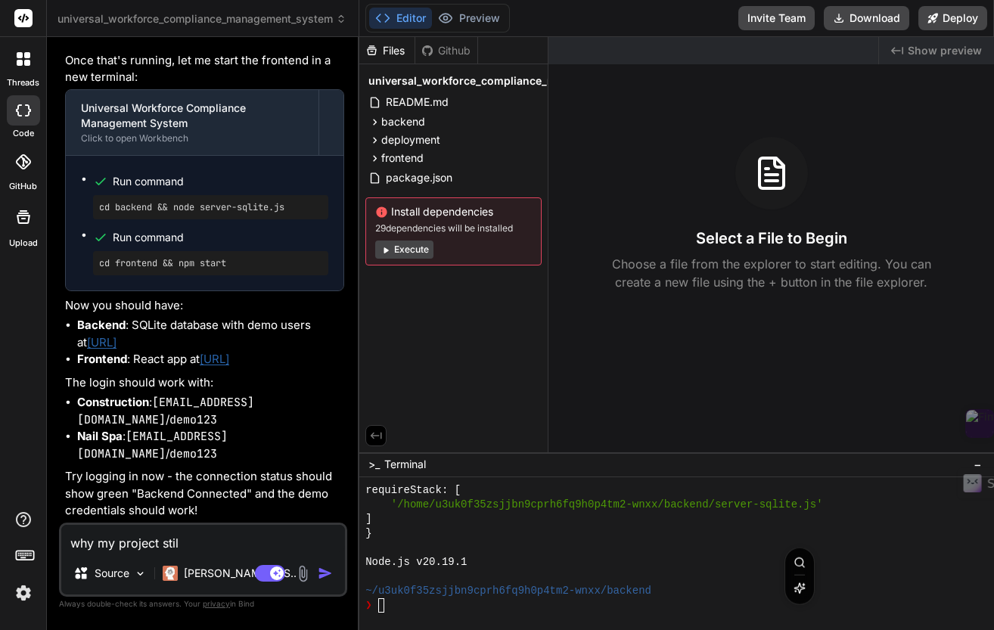
type textarea "why my project still"
type textarea "x"
type textarea "why my project still"
type textarea "x"
type textarea "why my project still n"
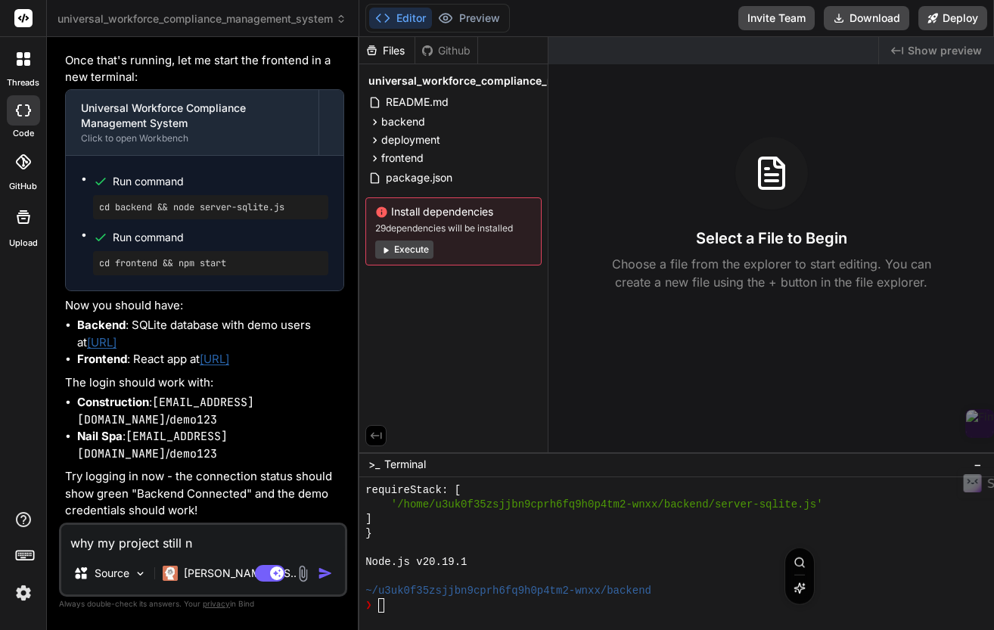
type textarea "x"
type textarea "why my project still no"
type textarea "x"
type textarea "why my project still not"
type textarea "x"
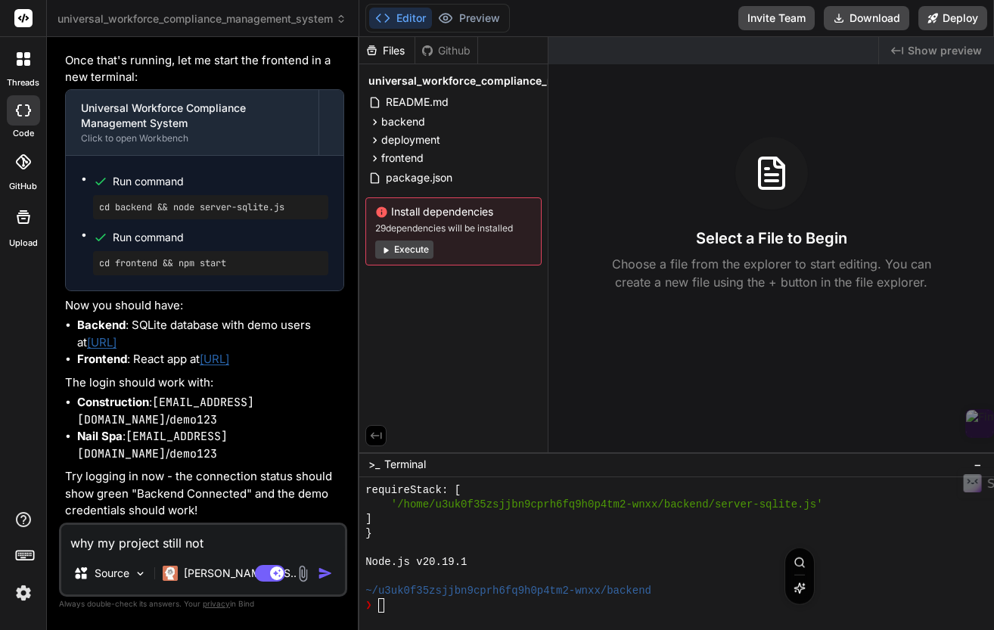
type textarea "why my project still not"
type textarea "x"
type textarea "why my project still not d"
type textarea "x"
type textarea "why my project still not di"
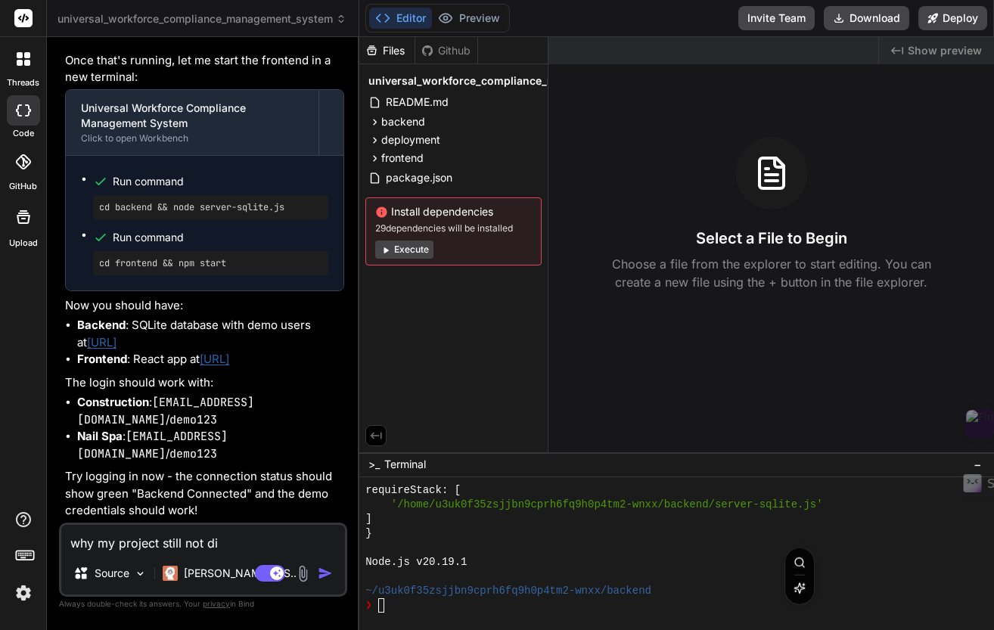
type textarea "x"
type textarea "why my project still not dis"
type textarea "x"
type textarea "why my project still not disp"
type textarea "x"
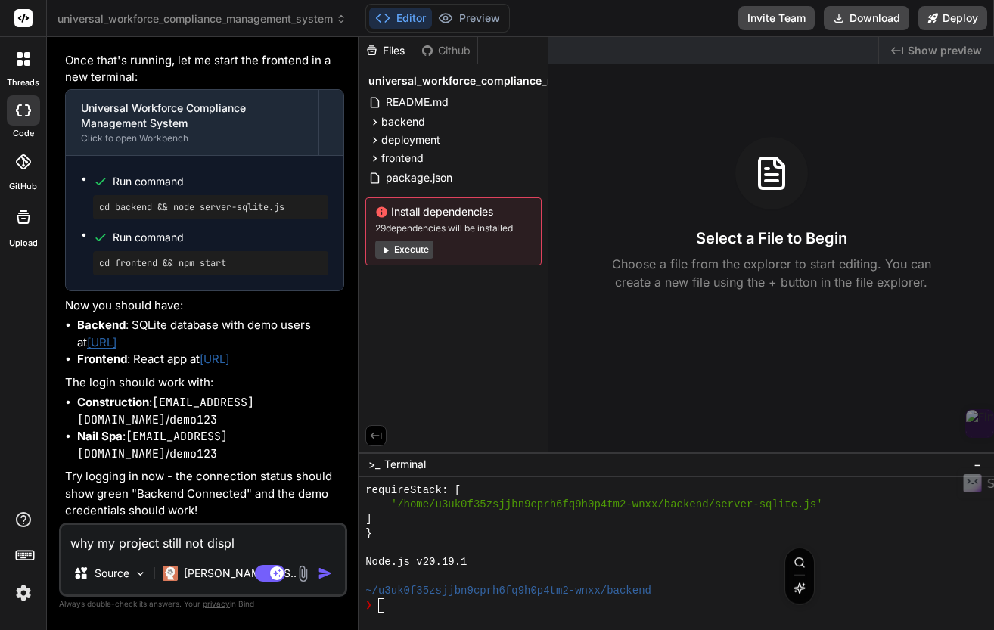
type textarea "why my project still not displa"
type textarea "x"
type textarea "why my project still not display"
type textarea "x"
type textarea "why my project still not display"
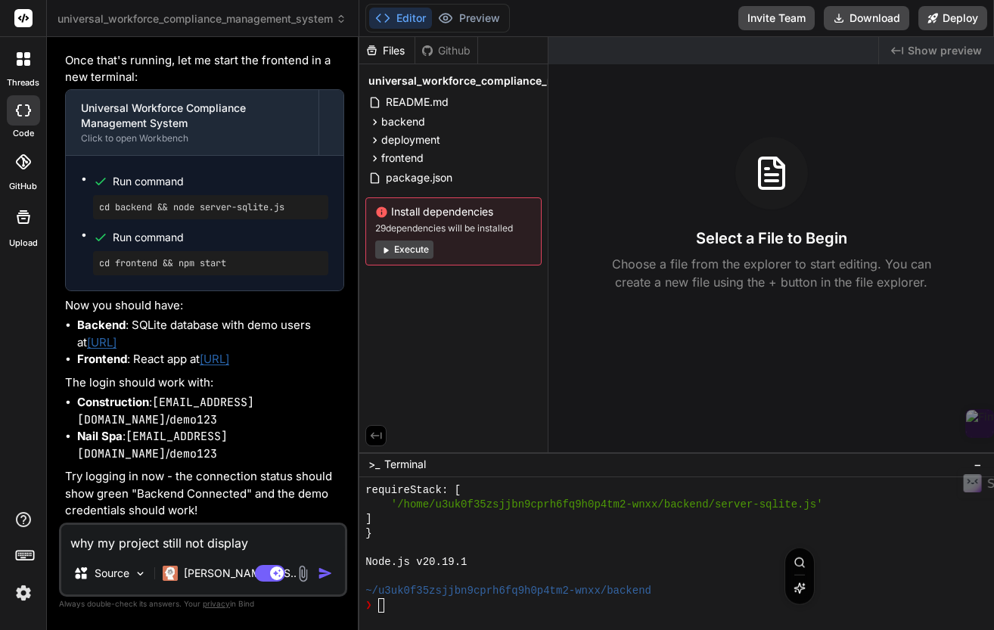
type textarea "x"
type textarea "why my project still not display o"
type textarea "x"
type textarea "why my project still not display on"
type textarea "x"
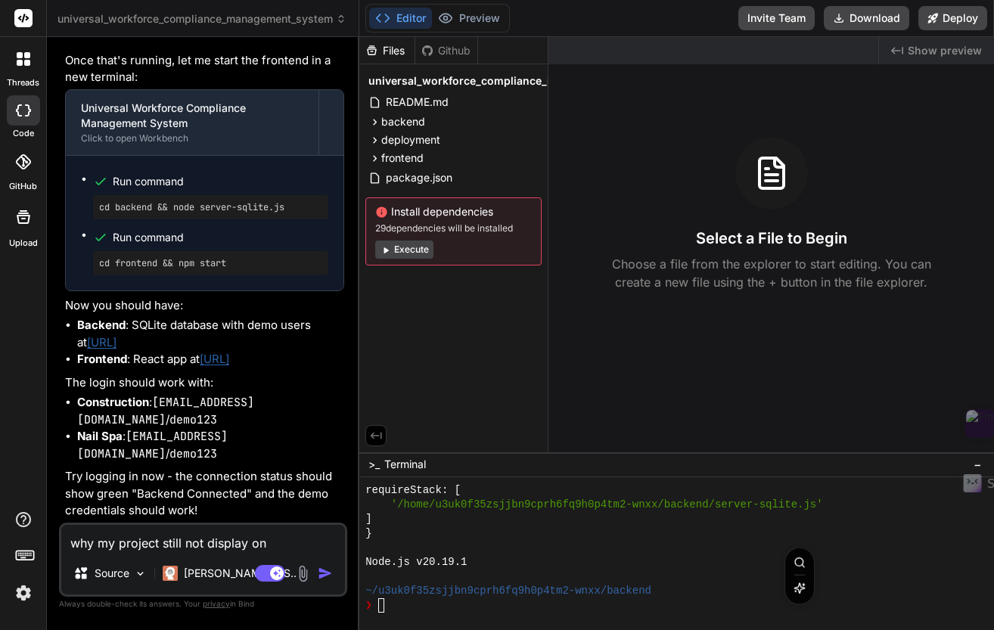
type textarea "why my project still not display on"
type textarea "x"
type textarea "why my project still not display on ""
type textarea "x"
type textarea "why my project still not display on "P"
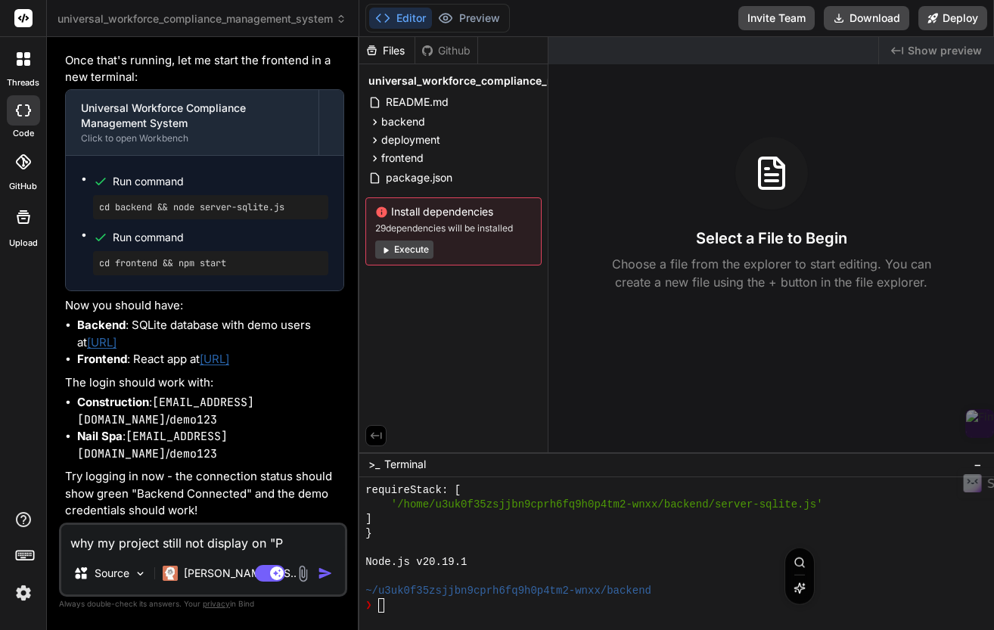
type textarea "x"
type textarea "why my project still not display on "Pre"
type textarea "x"
type textarea "why my project still not display on "Prei"
type textarea "x"
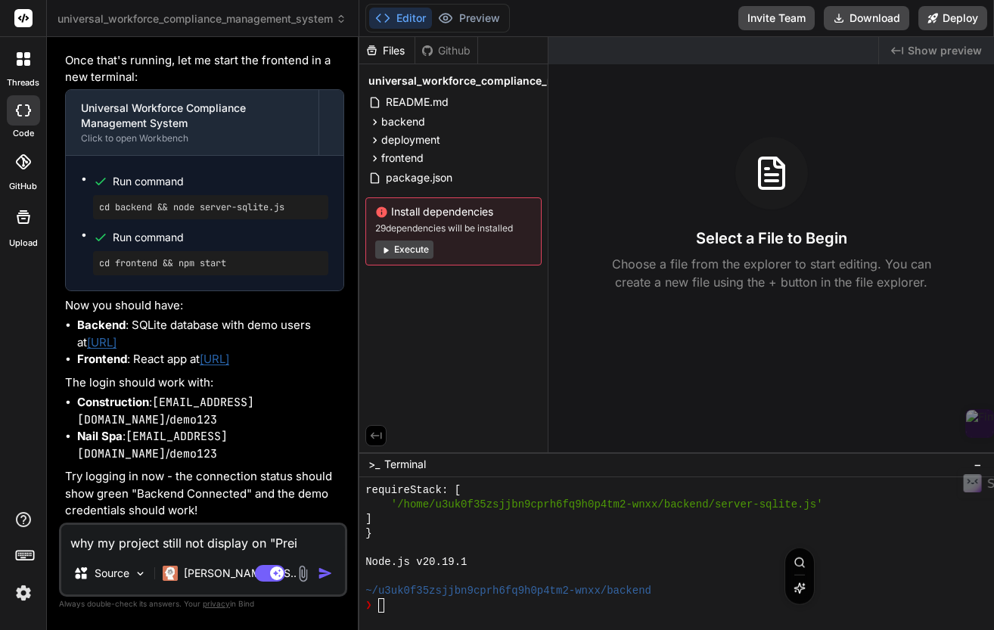
type textarea "why my project still not display on "Pre"
type textarea "x"
type textarea "why my project still not display on "Prev"
type textarea "x"
type textarea "why my project still not display on "Previ"
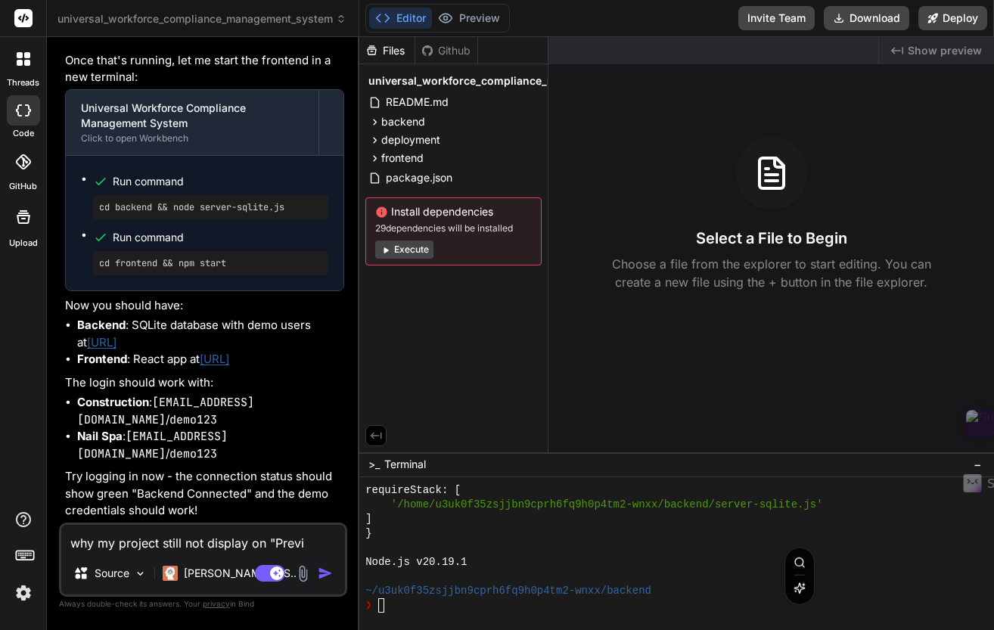
type textarea "x"
type textarea "why my project still not display on "Previe"
type textarea "x"
type textarea "why my project still not display on "Preview"
type textarea "x"
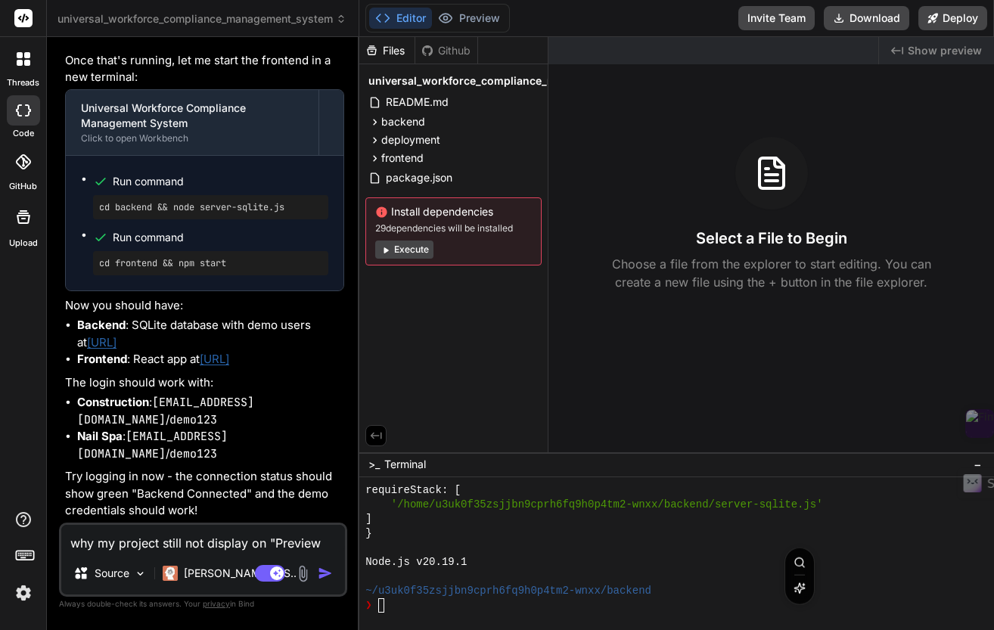
type textarea "why my project still not display on "Preview""
type textarea "x"
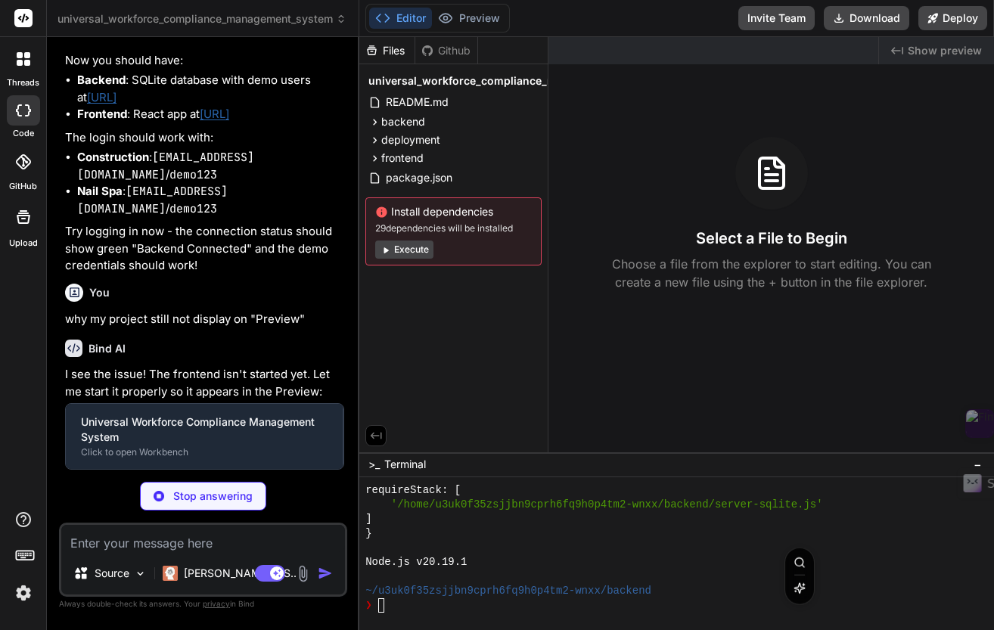
scroll to position [1451, 0]
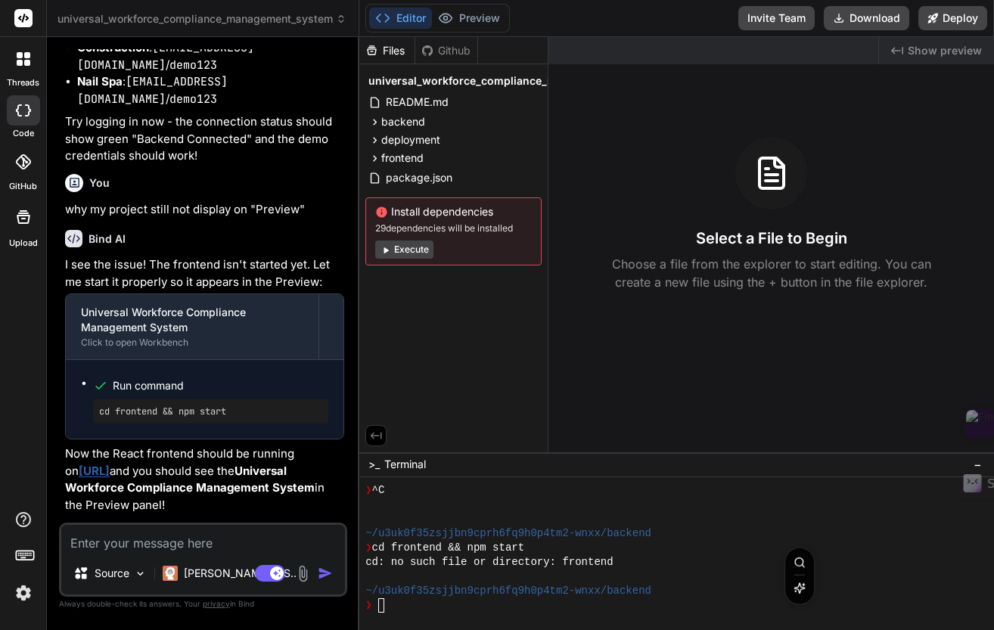
type textarea "x"
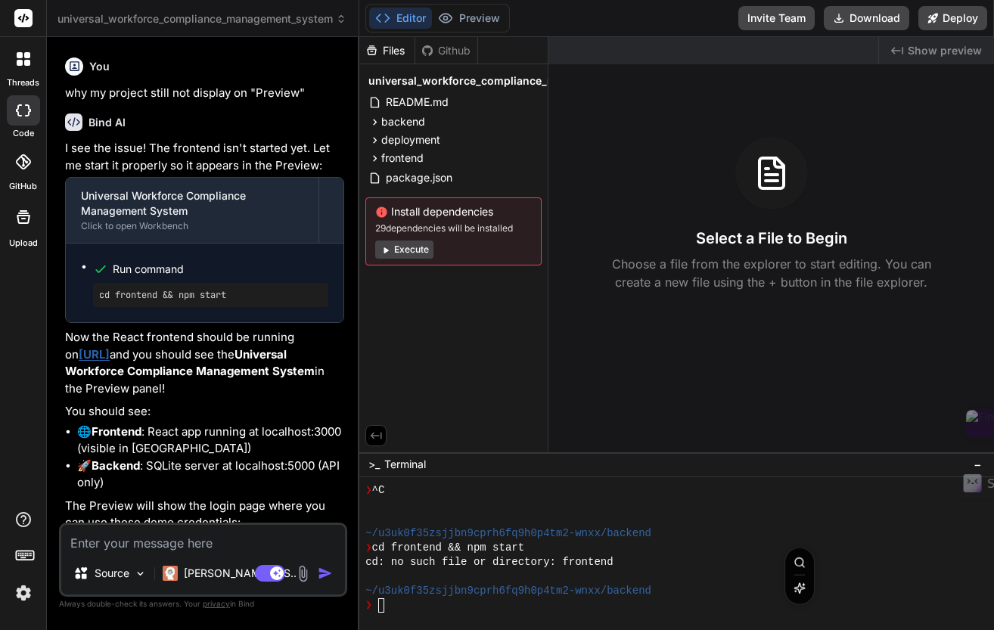
scroll to position [8864, 0]
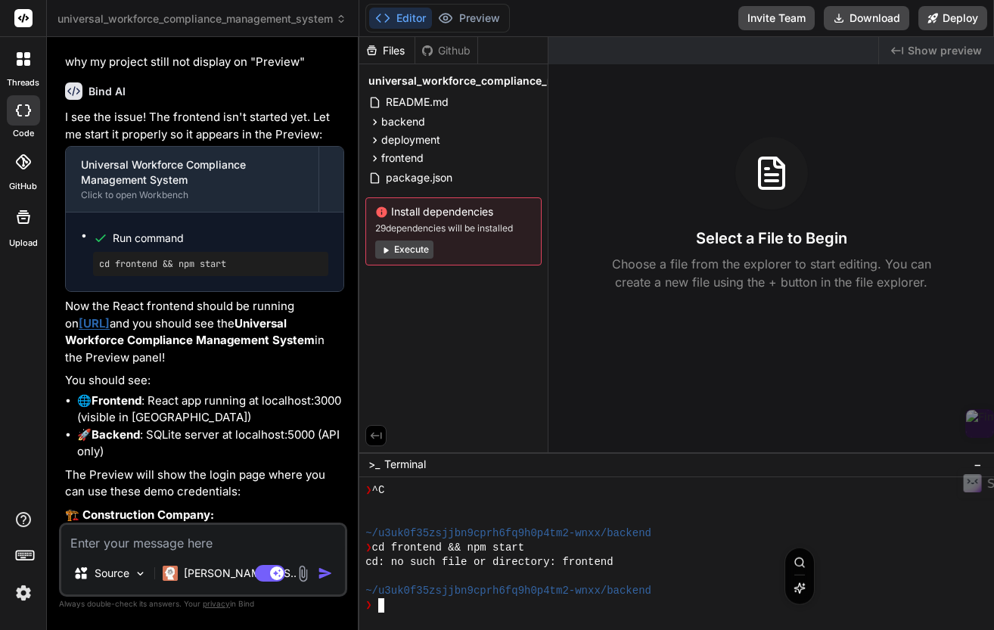
click at [379, 605] on textarea "Terminal input" at bounding box center [381, 605] width 6 height 14
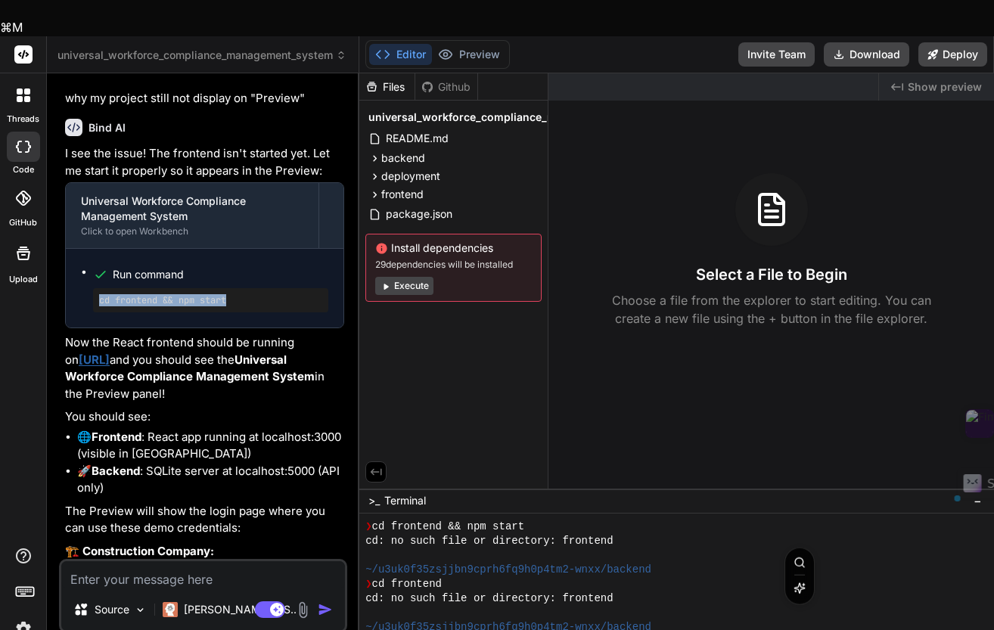
drag, startPoint x: 234, startPoint y: 461, endPoint x: 94, endPoint y: 460, distance: 139.9
click at [94, 312] on div "cd frontend && npm start" at bounding box center [210, 300] width 235 height 24
copy pre "cd frontend && npm start"
click at [458, 629] on textarea "Terminal input" at bounding box center [458, 642] width 6 height 14
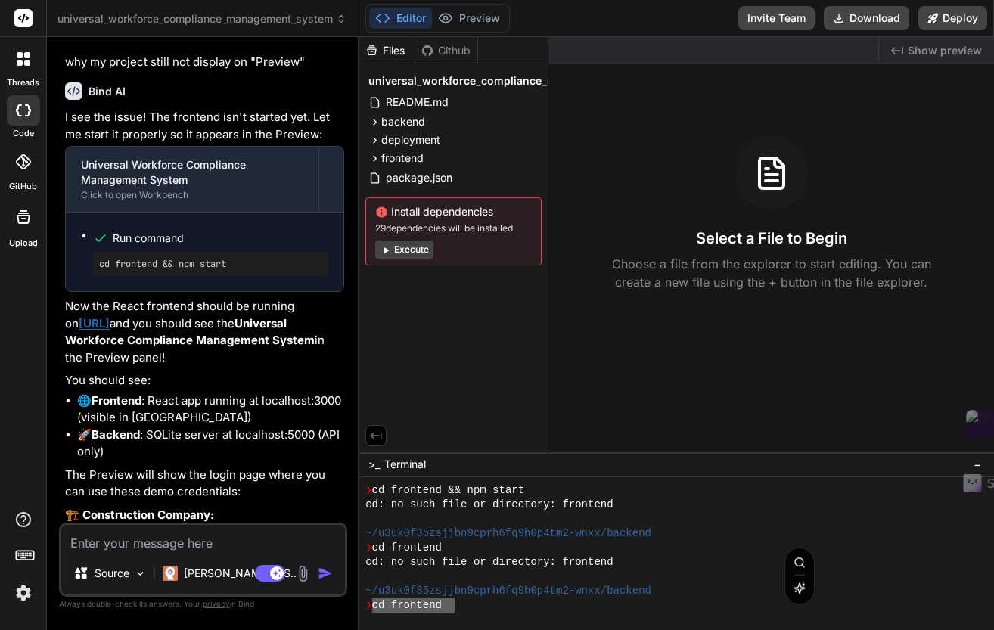
drag, startPoint x: 455, startPoint y: 606, endPoint x: 386, endPoint y: 606, distance: 69.6
click at [372, 607] on div ">>>>>>>>>>>>>>>>>>>>>>>>>>>>>>>> ❯ cd frontend && npm start cd: no such file or…" at bounding box center [668, 547] width 606 height 129
type textarea "cd frontend && npm start"
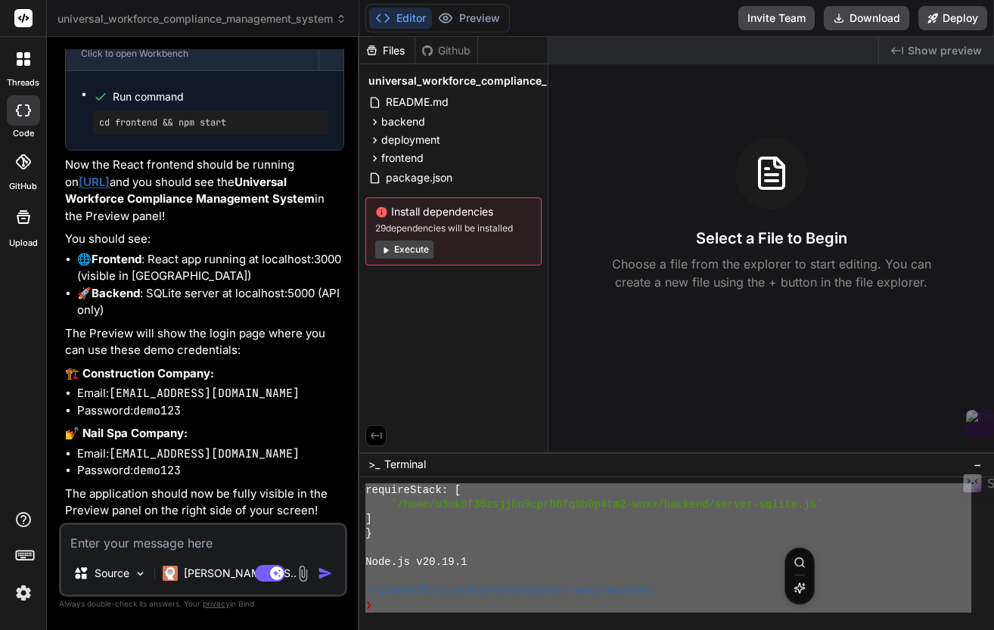
scroll to position [1983, 0]
drag, startPoint x: 366, startPoint y: 503, endPoint x: 583, endPoint y: 652, distance: 263.3
click at [216, 542] on textarea at bounding box center [203, 538] width 284 height 27
type textarea "x"
type textarea "S"
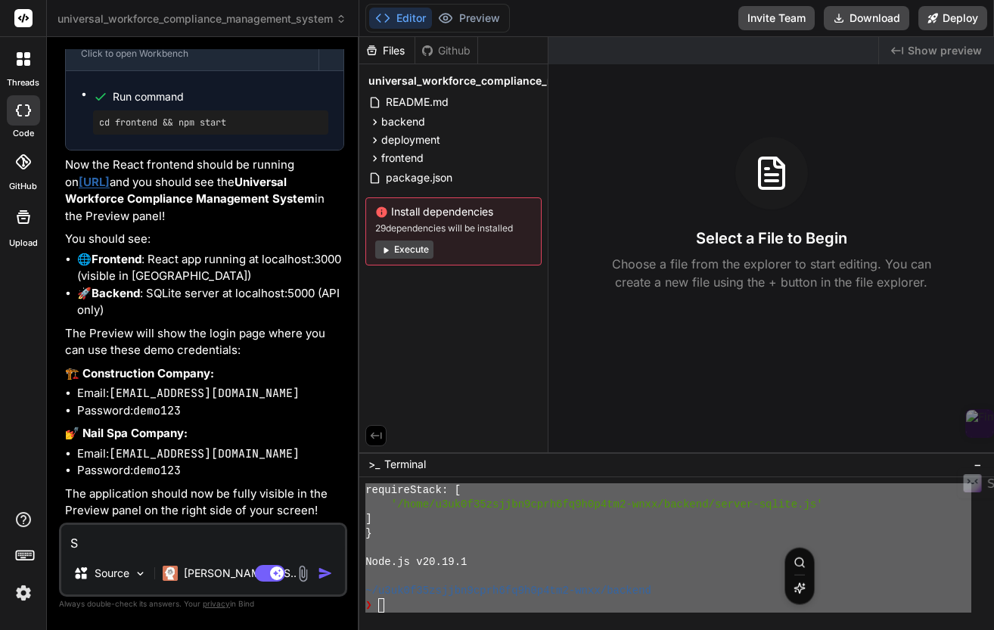
type textarea "x"
type textarea "St"
type textarea "x"
type textarea "Sti"
type textarea "x"
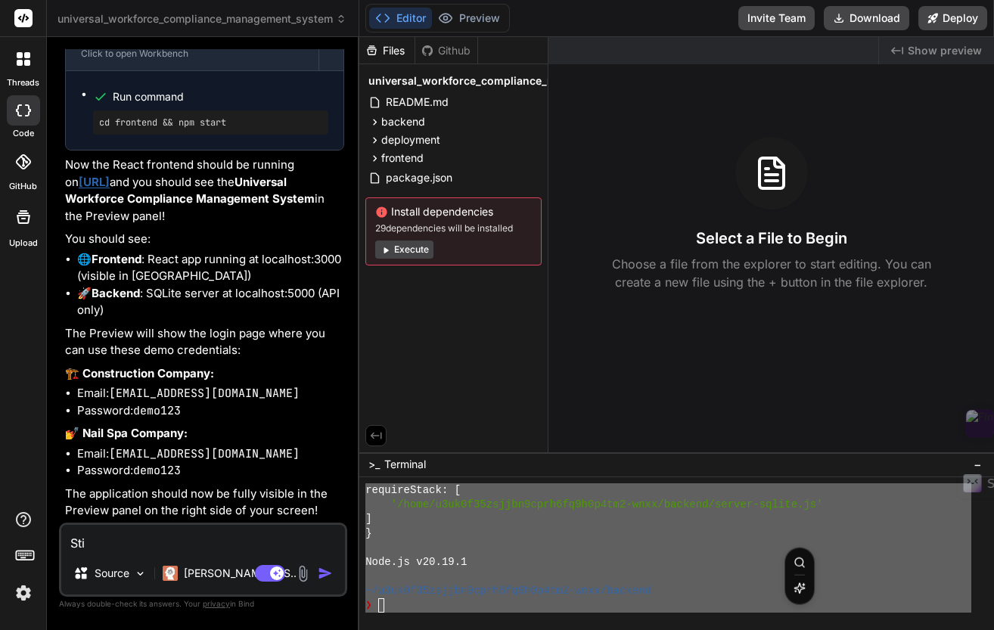
type textarea "Stil"
type textarea "x"
type textarea "Still"
type textarea "x"
type textarea "Still"
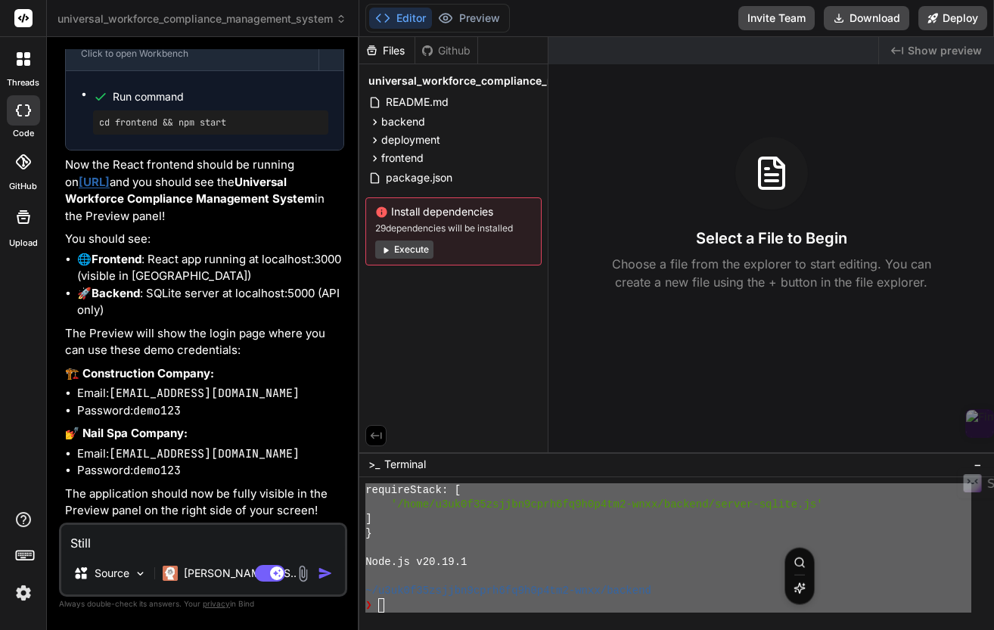
type textarea "x"
type textarea "Still w"
type textarea "x"
type textarea "Still"
type textarea "x"
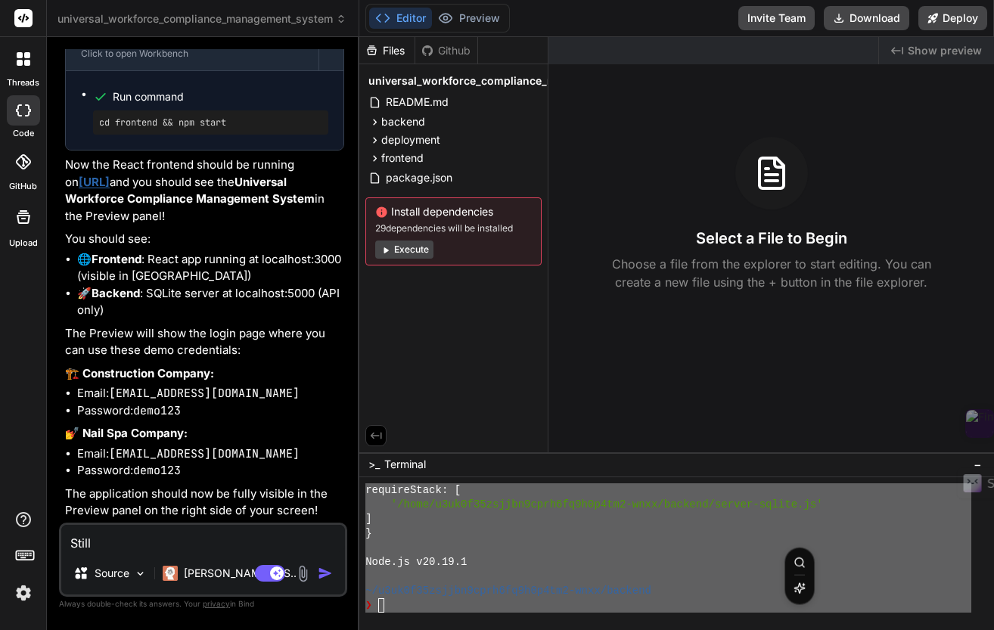
type textarea "Still e"
type textarea "x"
type textarea "Still er"
type textarea "x"
type textarea "Still err"
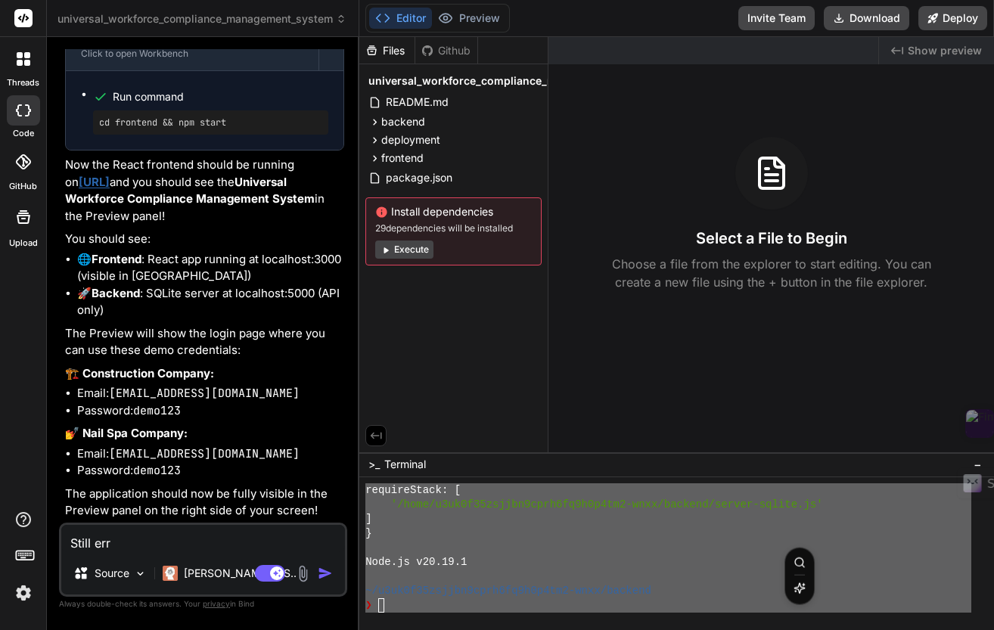
type textarea "x"
type textarea "Still erro"
type textarea "x"
type textarea "Still error"
type textarea "x"
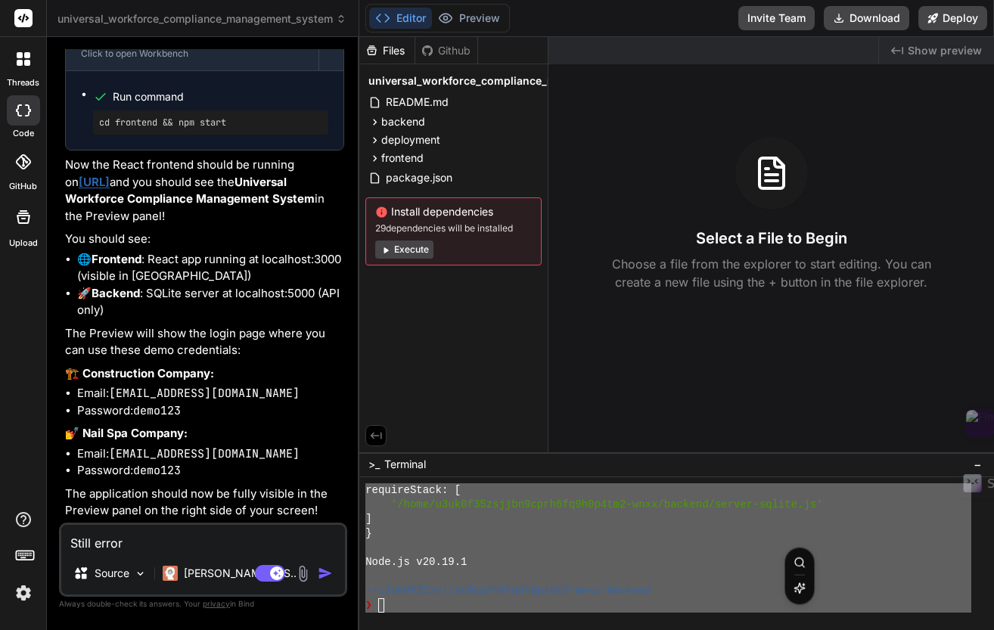
type textarea "Still error"
type textarea "x"
type textarea "Still error p"
type textarea "x"
type textarea "Still error pl"
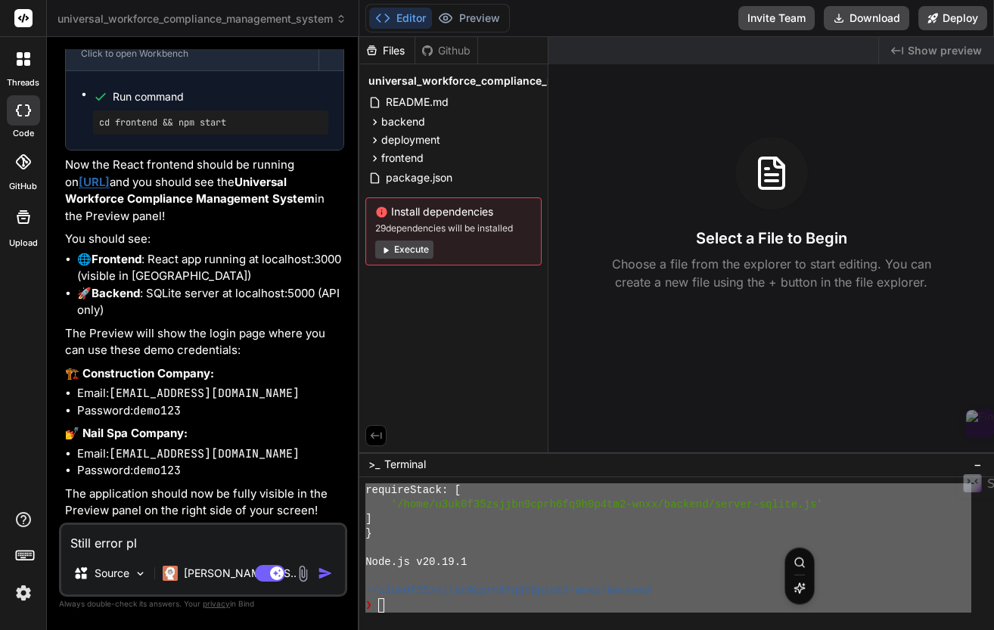
type textarea "x"
type textarea "Still error ple"
type textarea "x"
type textarea "Still error plea"
type textarea "x"
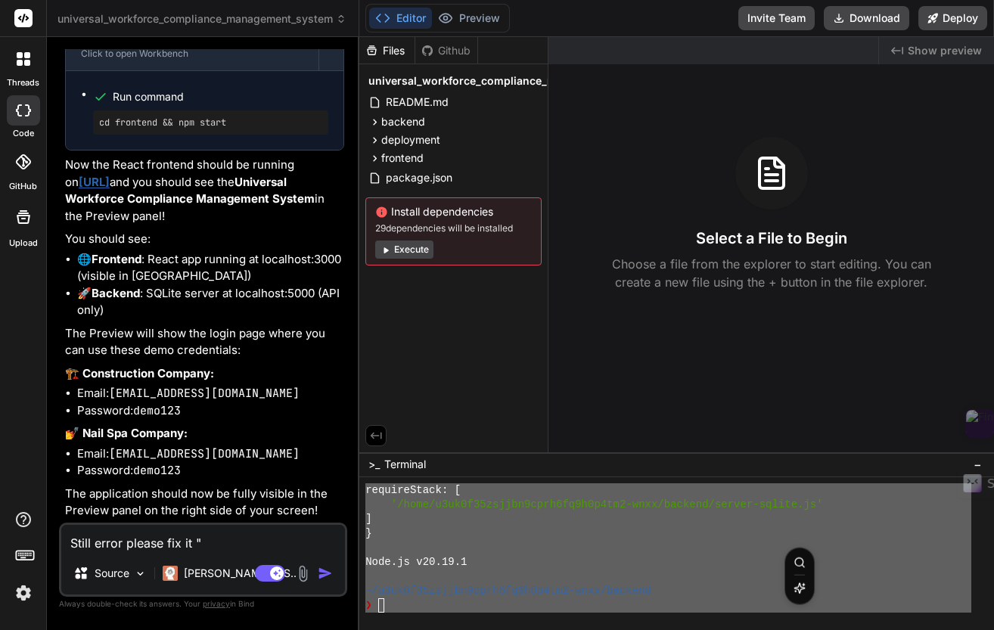
paste textarea "~/l3ip8d49sitame0cons1ad1e5s6do6-eius/tempori ❯ utl etdol > magnaaliq-enimadmin…"
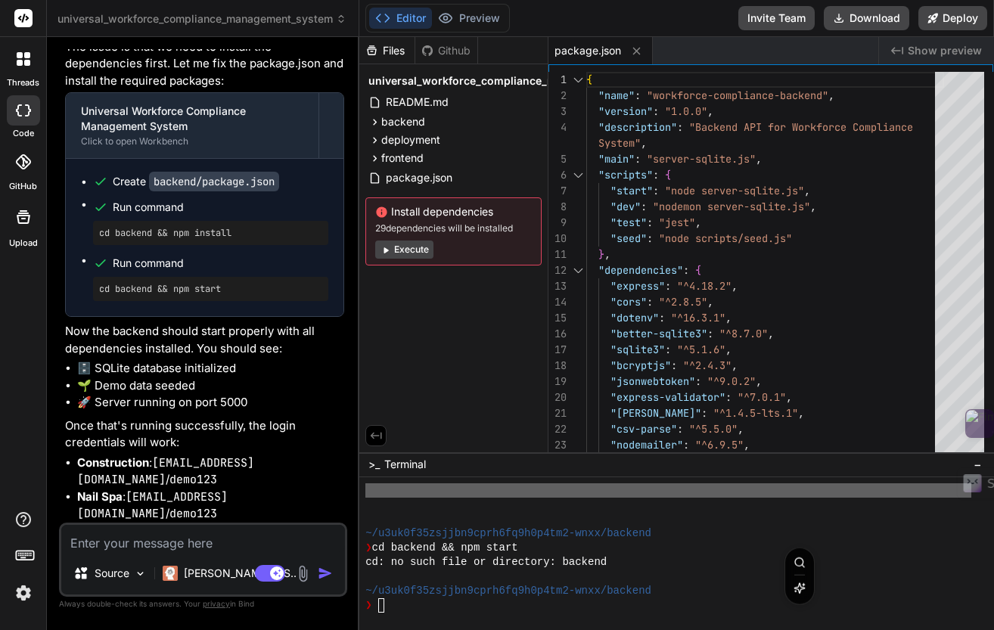
scroll to position [10338, 0]
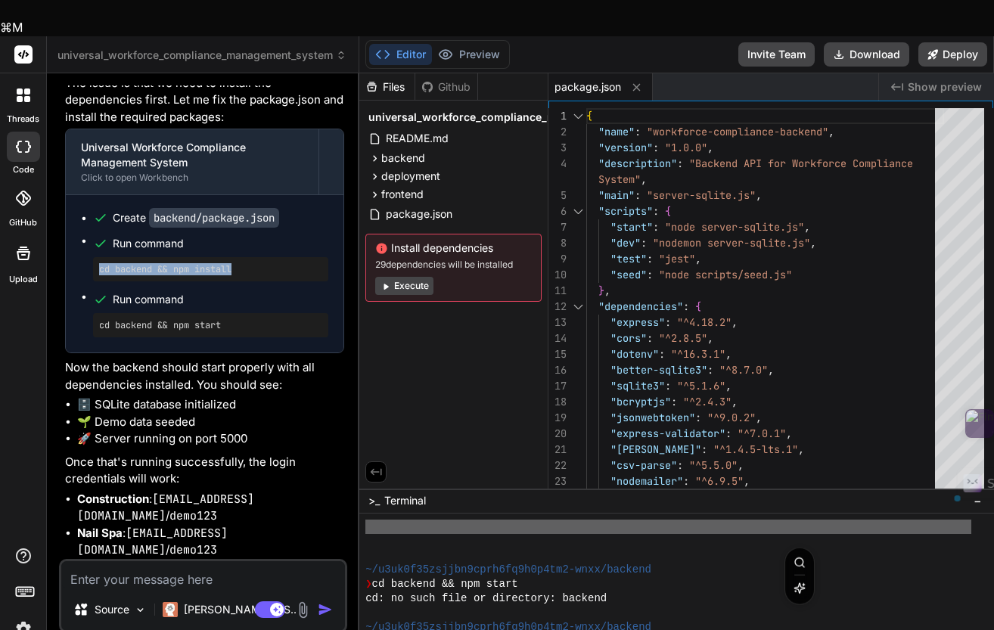
drag, startPoint x: 100, startPoint y: 267, endPoint x: 253, endPoint y: 268, distance: 152.8
click at [253, 268] on pre "cd backend && npm install" at bounding box center [210, 269] width 223 height 12
copy pre "cd backend && npm install"
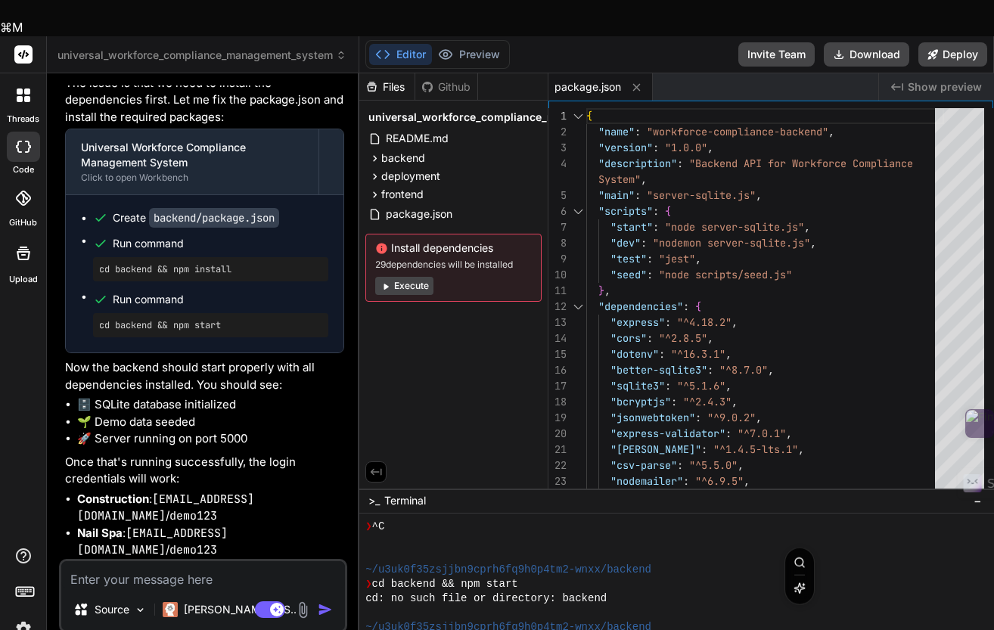
click at [383, 629] on textarea "Terminal input" at bounding box center [381, 642] width 6 height 14
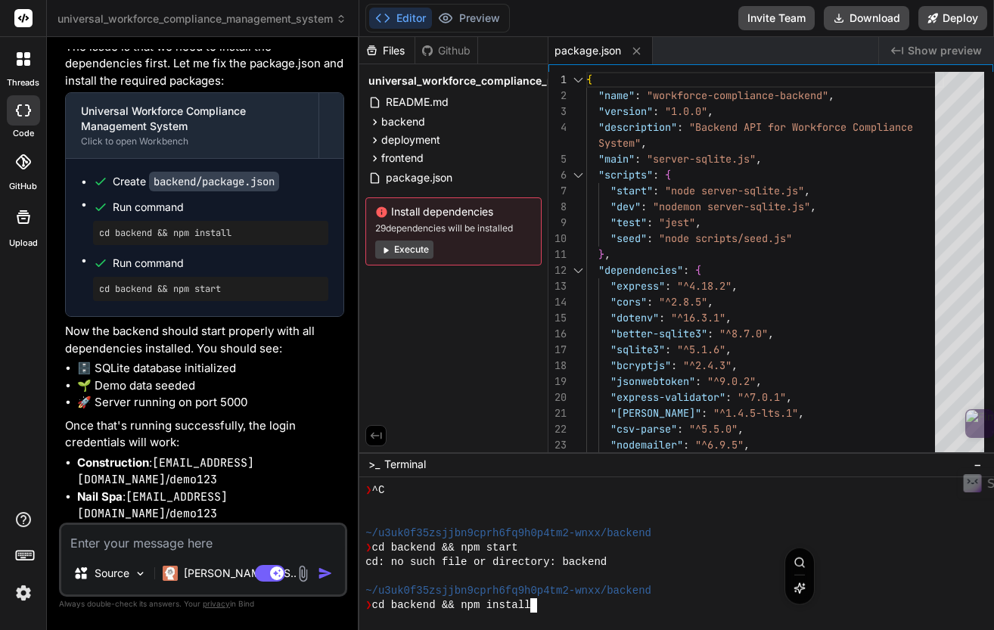
scroll to position [2271, 0]
click at [150, 295] on pre "cd backend && npm start" at bounding box center [210, 289] width 223 height 12
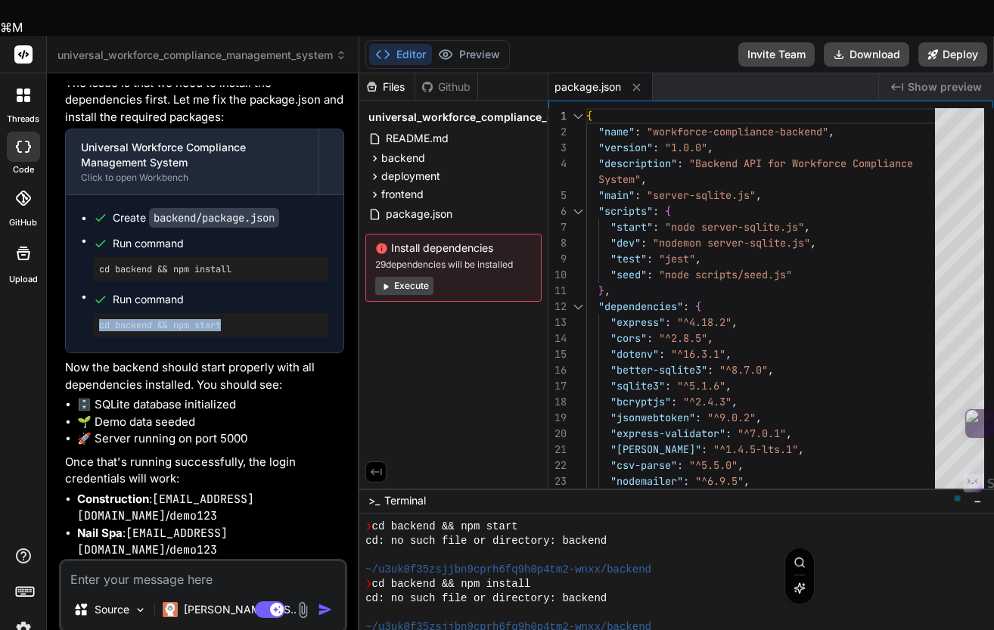
drag, startPoint x: 99, startPoint y: 325, endPoint x: 250, endPoint y: 325, distance: 151.3
click at [250, 325] on pre "cd backend && npm start" at bounding box center [210, 325] width 223 height 12
copy pre "cd backend && npm start"
click at [380, 629] on textarea "Terminal input" at bounding box center [381, 642] width 6 height 14
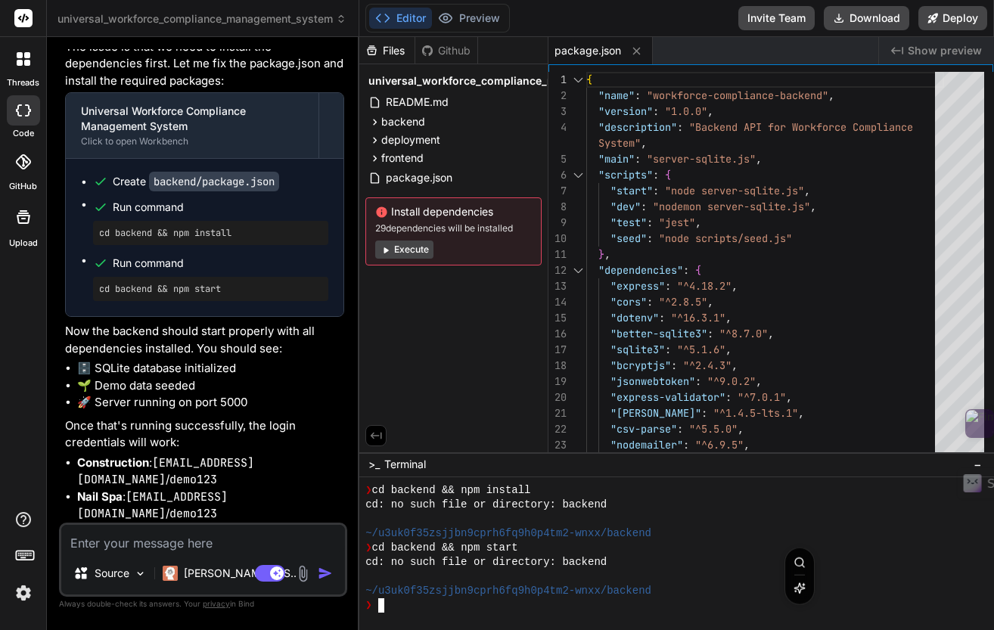
scroll to position [10338, 0]
click at [380, 609] on textarea "Terminal input" at bounding box center [381, 605] width 6 height 14
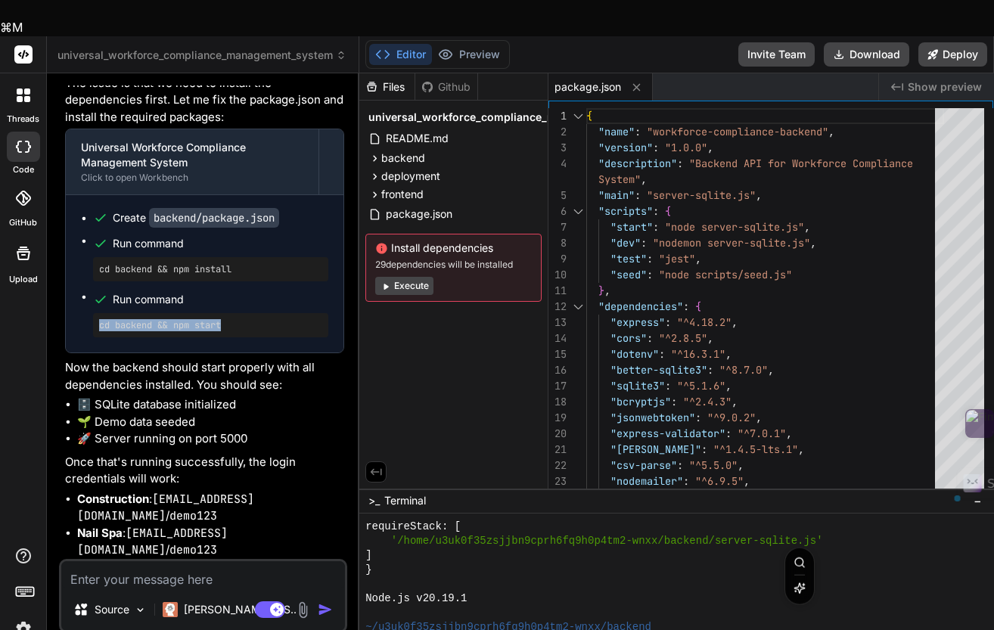
drag, startPoint x: 99, startPoint y: 322, endPoint x: 278, endPoint y: 321, distance: 179.3
click at [278, 321] on pre "cd backend && npm start" at bounding box center [210, 325] width 223 height 12
copy pre "cd backend && npm start"
click at [382, 629] on textarea "Terminal input" at bounding box center [381, 642] width 6 height 14
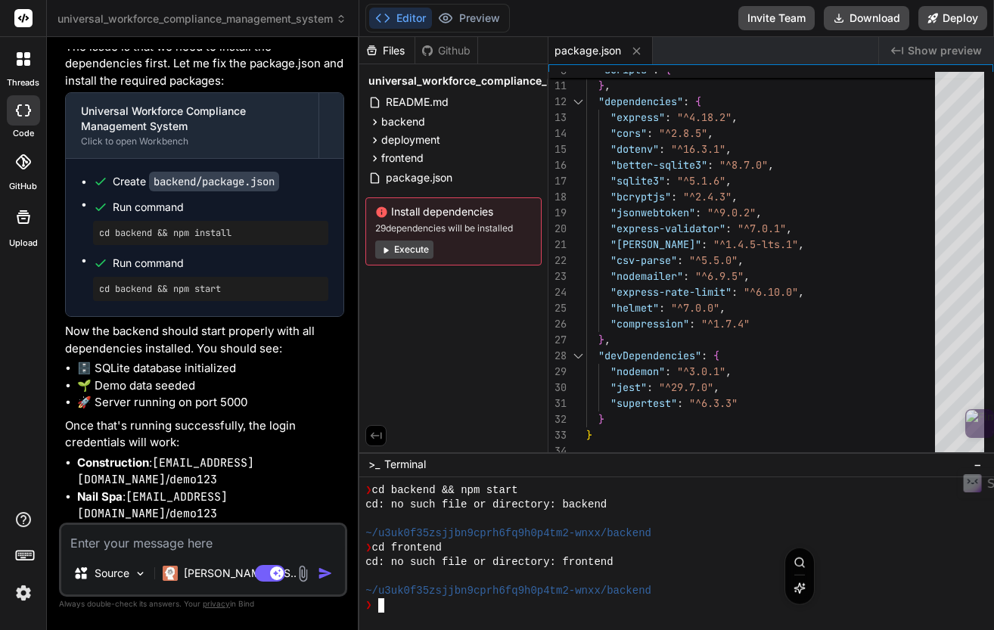
click at [206, 543] on textarea at bounding box center [203, 538] width 284 height 27
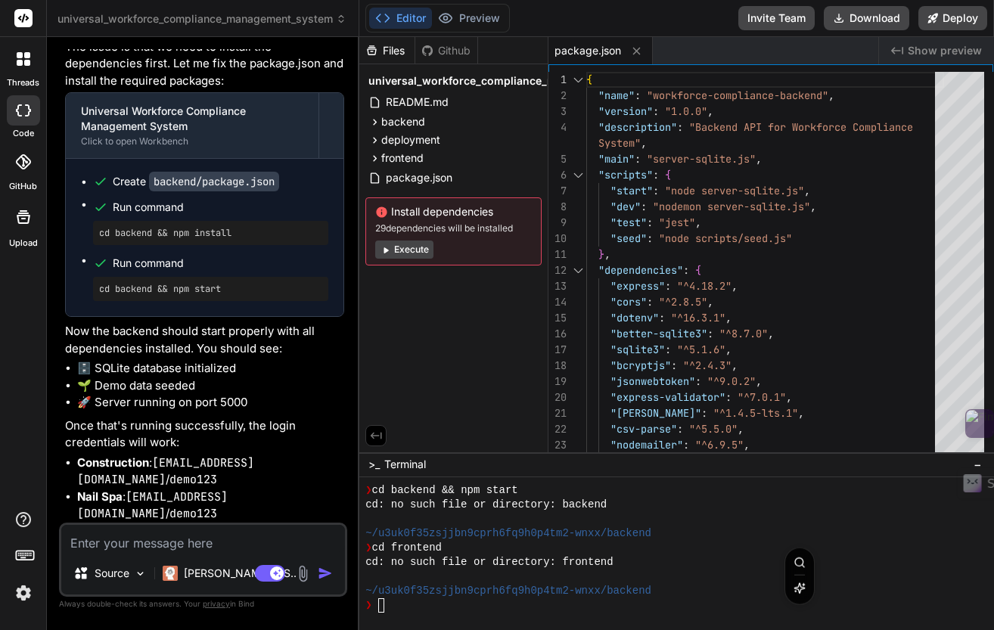
click at [164, 545] on textarea at bounding box center [203, 538] width 284 height 27
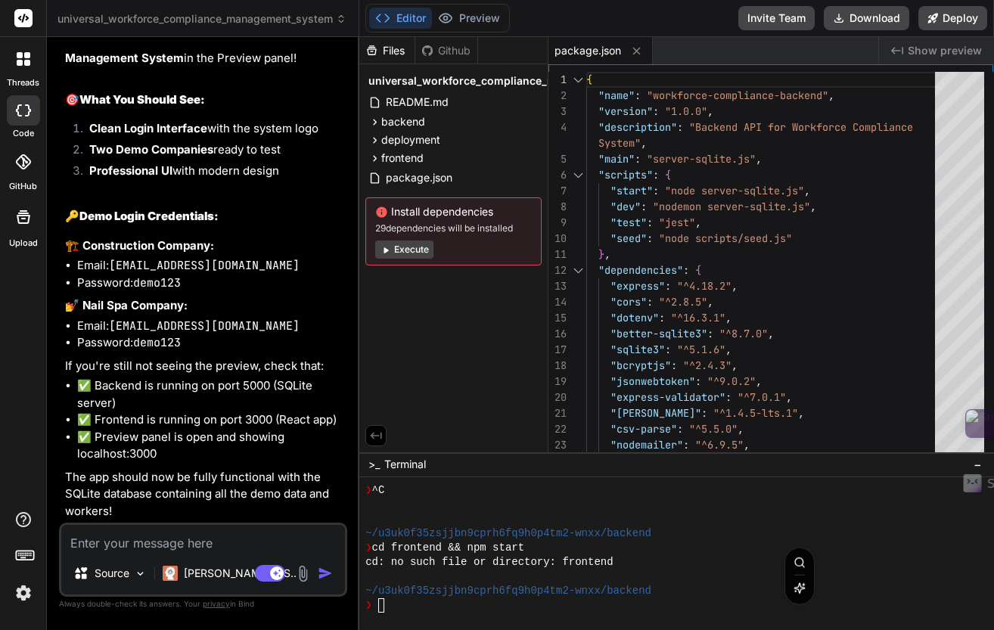
scroll to position [11123, 0]
click at [407, 17] on button "Editor" at bounding box center [400, 18] width 63 height 21
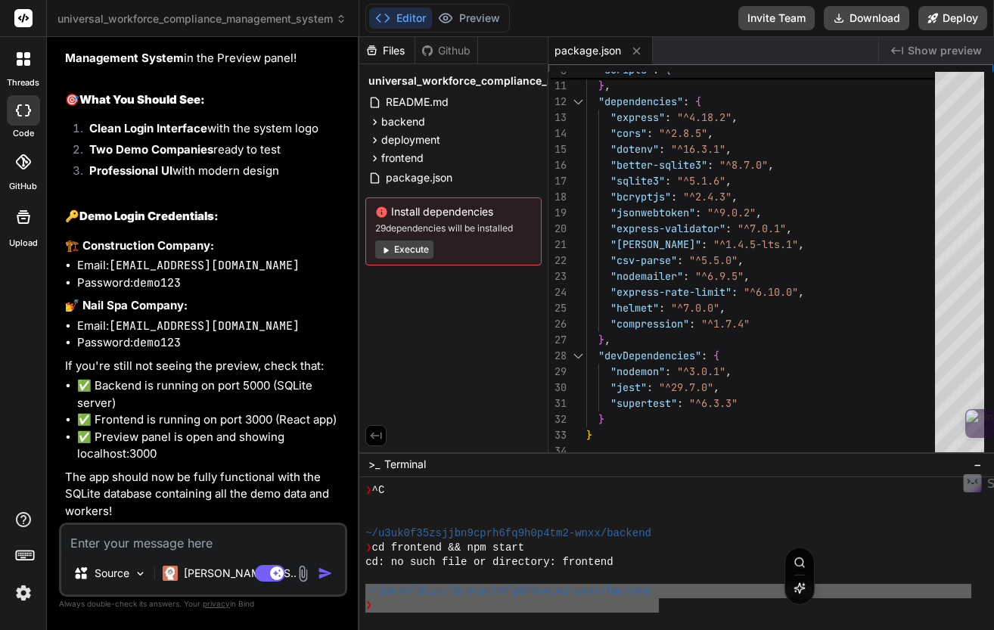
drag, startPoint x: 661, startPoint y: 599, endPoint x: 361, endPoint y: 585, distance: 300.6
click at [361, 585] on div ";;;;;;;;;;;;;;;;;;;;;;;;;;;;;;;; eeeeeeeeeeeeeeeeeeeeeeeeeeeeeeee ❯ ^C ~/u3uk0f…" at bounding box center [676, 553] width 635 height 153
click at [182, 542] on textarea at bounding box center [203, 538] width 284 height 27
paste textarea "~/u3uk0f35zsjjbn9cprh6fq9h0p4tm2-wnxx/backend ❯"
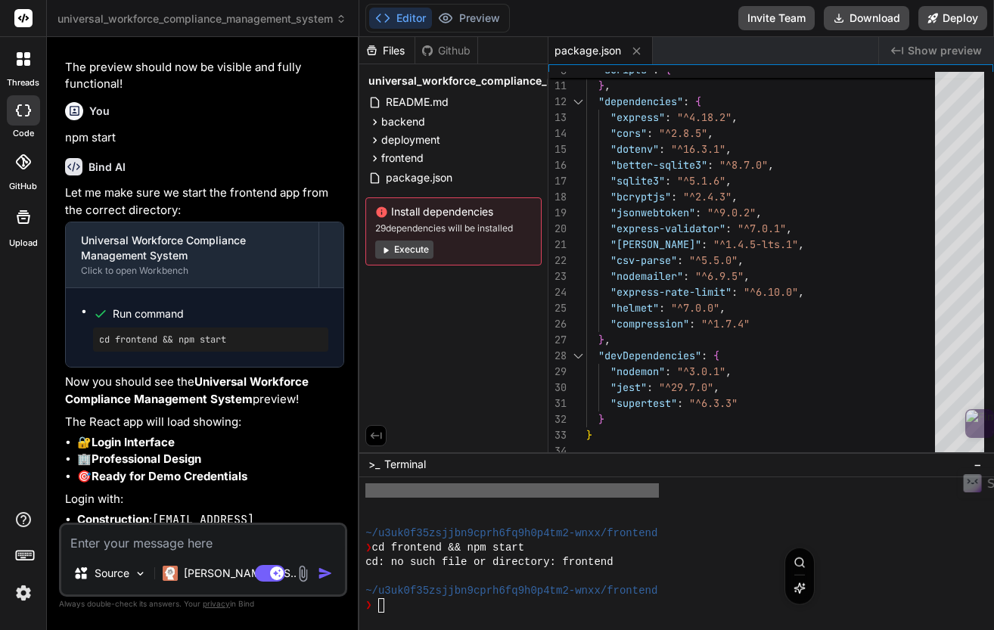
scroll to position [12056, 0]
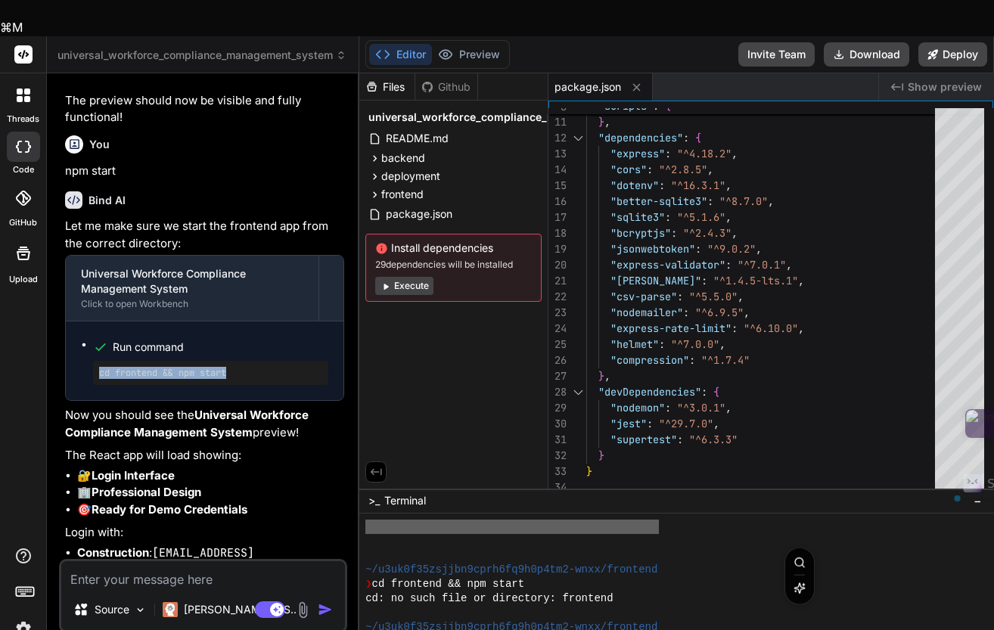
drag, startPoint x: 234, startPoint y: 464, endPoint x: 96, endPoint y: 466, distance: 137.7
click at [96, 385] on div "cd frontend && npm start" at bounding box center [210, 373] width 235 height 24
copy pre "cd frontend && npm start"
click at [384, 629] on div "❯" at bounding box center [668, 642] width 606 height 14
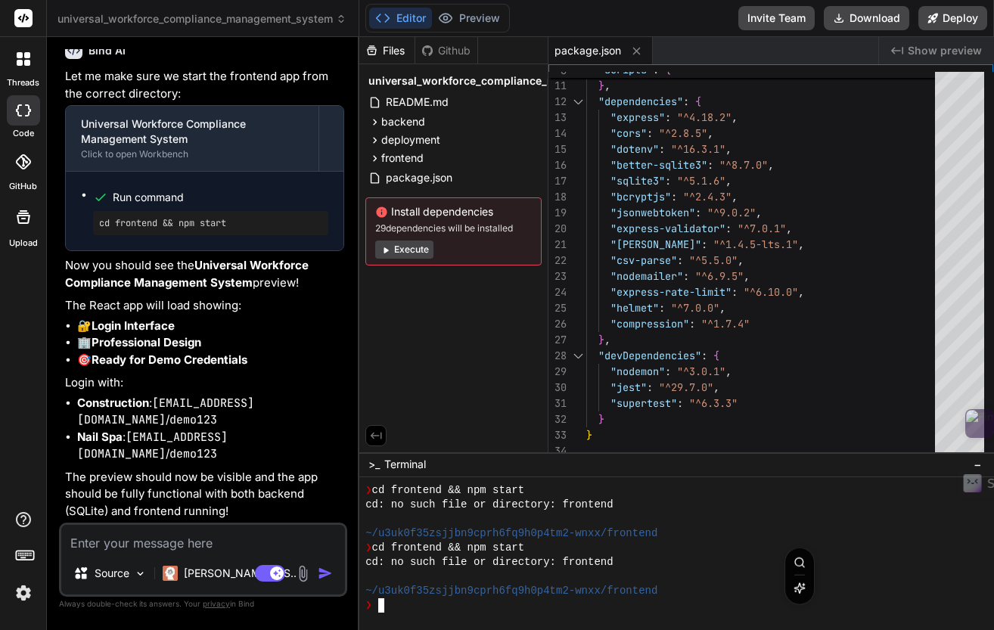
scroll to position [12265, 0]
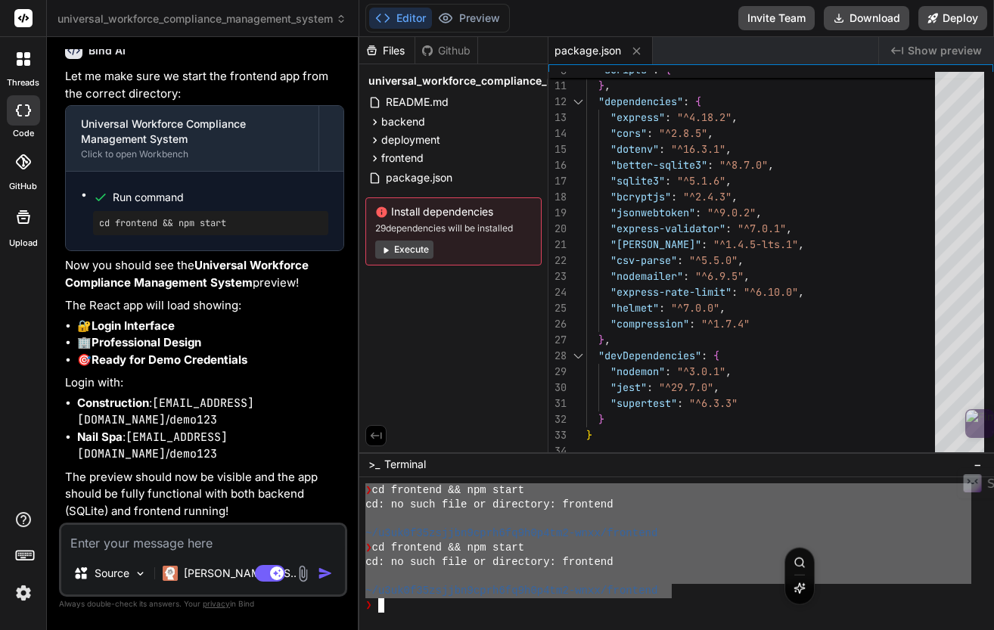
drag, startPoint x: 670, startPoint y: 590, endPoint x: 352, endPoint y: 494, distance: 332.6
click at [352, 494] on div "universal_workforce_compliance_management_system Created with Pixso. Bind AI We…" at bounding box center [520, 315] width 947 height 630
click at [184, 548] on textarea at bounding box center [203, 538] width 284 height 27
paste textarea "❯ cd frontend && npm start cd: no such file or directory: frontend ~/u3uk0f35zs…"
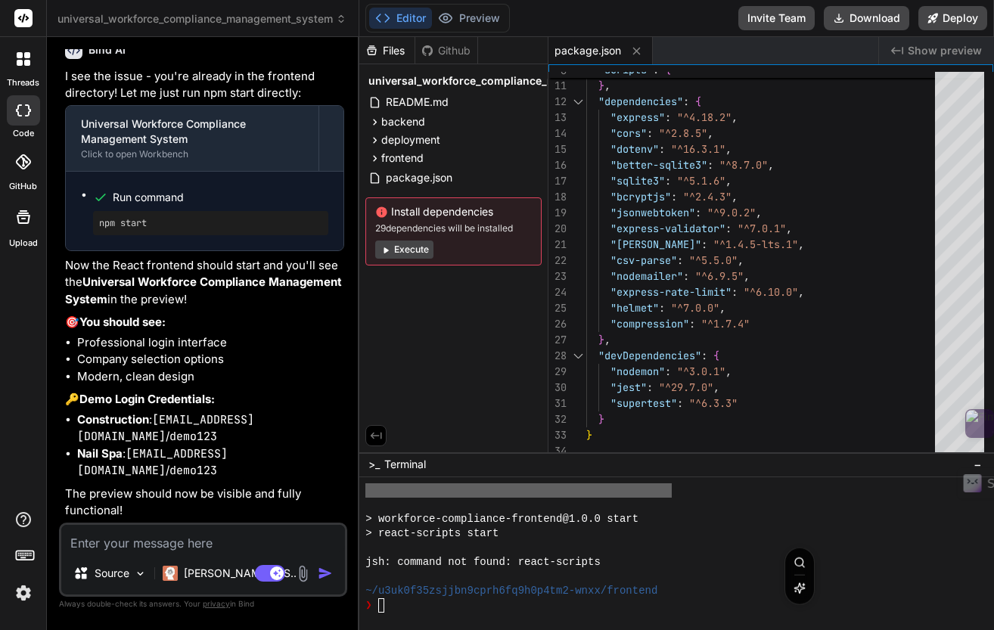
scroll to position [12877, 0]
click at [381, 604] on textarea "Terminal input" at bounding box center [381, 605] width 6 height 14
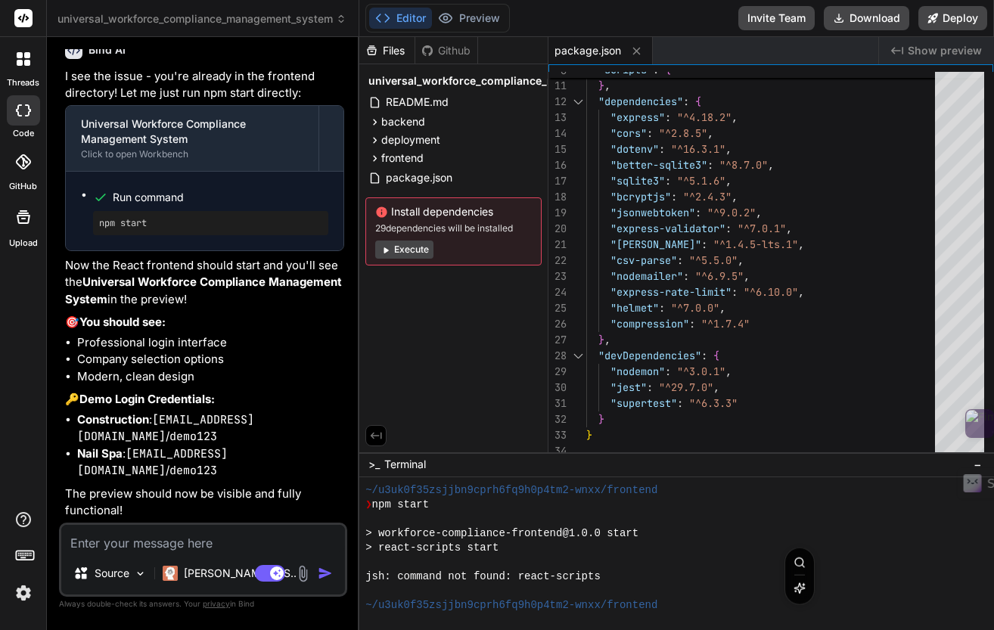
scroll to position [4304, 0]
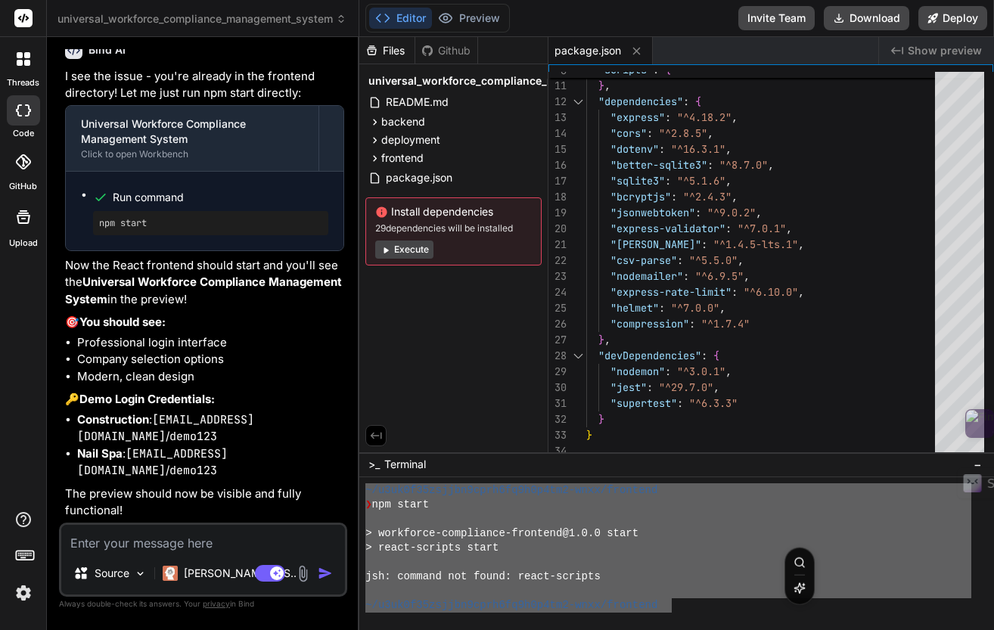
drag, startPoint x: 367, startPoint y: 489, endPoint x: 669, endPoint y: 610, distance: 325.4
click at [149, 545] on textarea at bounding box center [203, 538] width 284 height 27
paste textarea "~/u3uk0f35zsjjbn9cprh6fq9h0p4tm2-wnxx/frontend ❯ npm start > workforce-complian…"
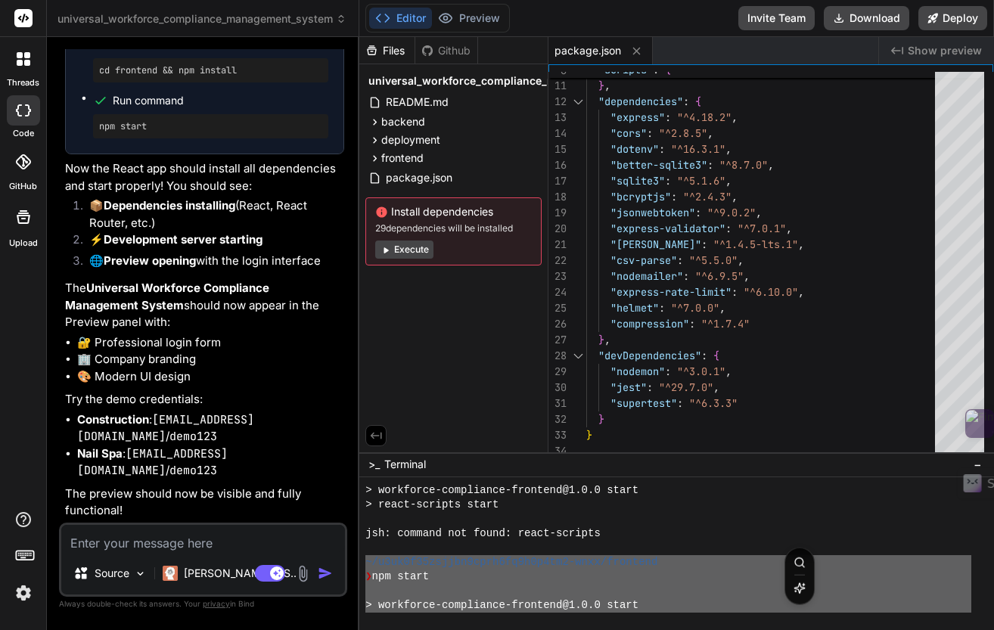
scroll to position [4555, 0]
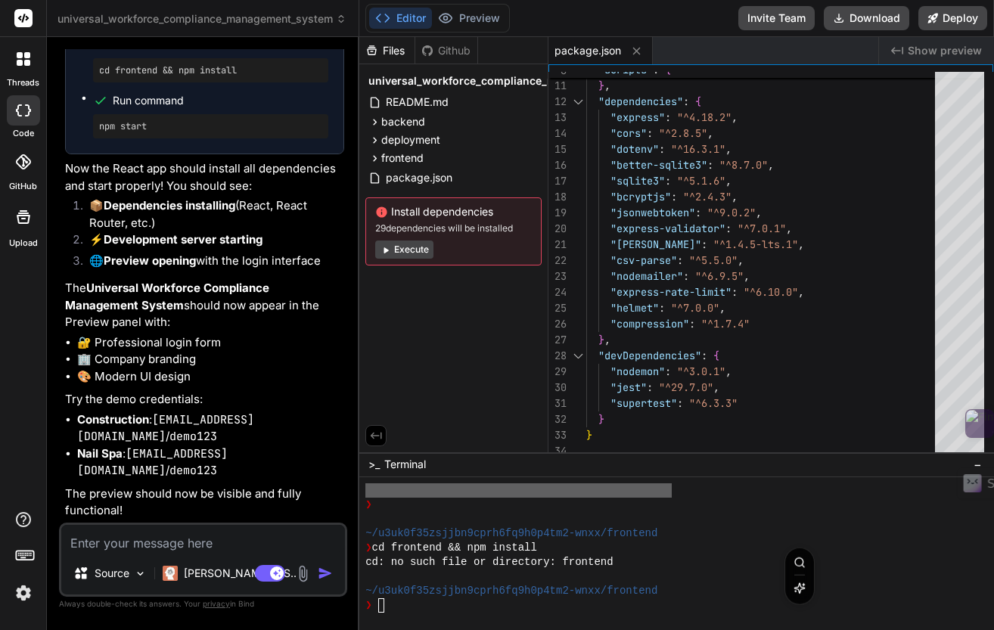
click at [506, 604] on div "❯" at bounding box center [668, 605] width 606 height 14
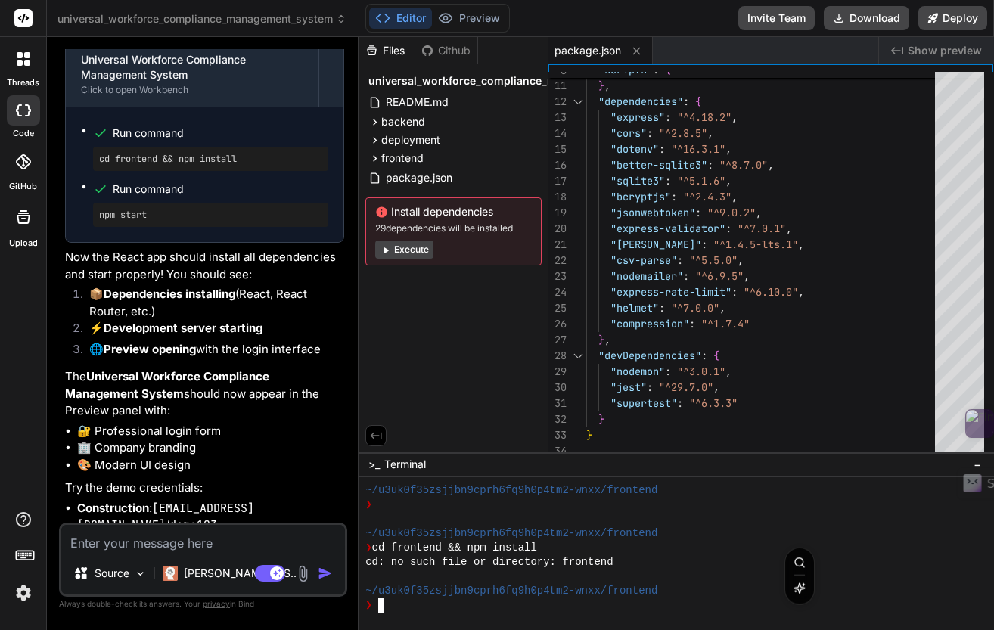
scroll to position [13523, 0]
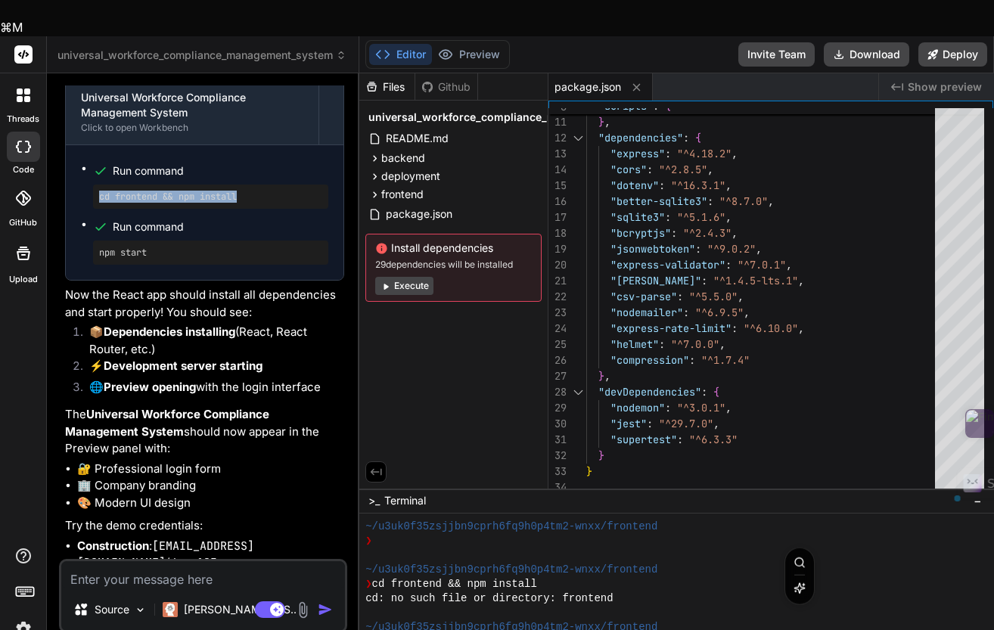
drag, startPoint x: 242, startPoint y: 222, endPoint x: 89, endPoint y: 221, distance: 152.8
click at [88, 221] on ul "Run command cd frontend && npm install Run command npm start" at bounding box center [204, 212] width 247 height 104
copy pre "cd frontend && npm install"
click at [383, 629] on textarea "Terminal input" at bounding box center [381, 642] width 6 height 14
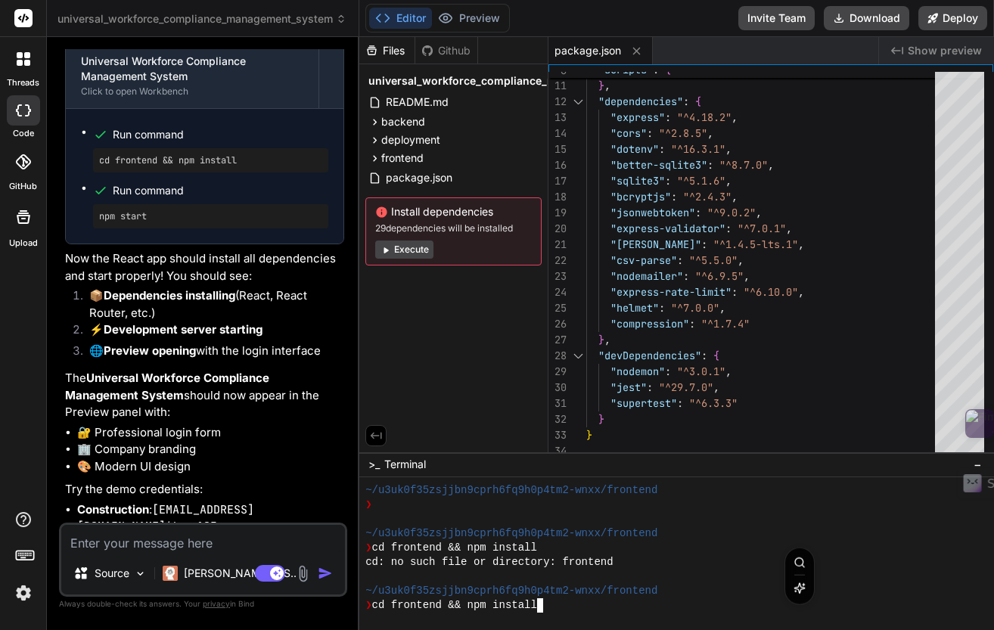
scroll to position [4613, 0]
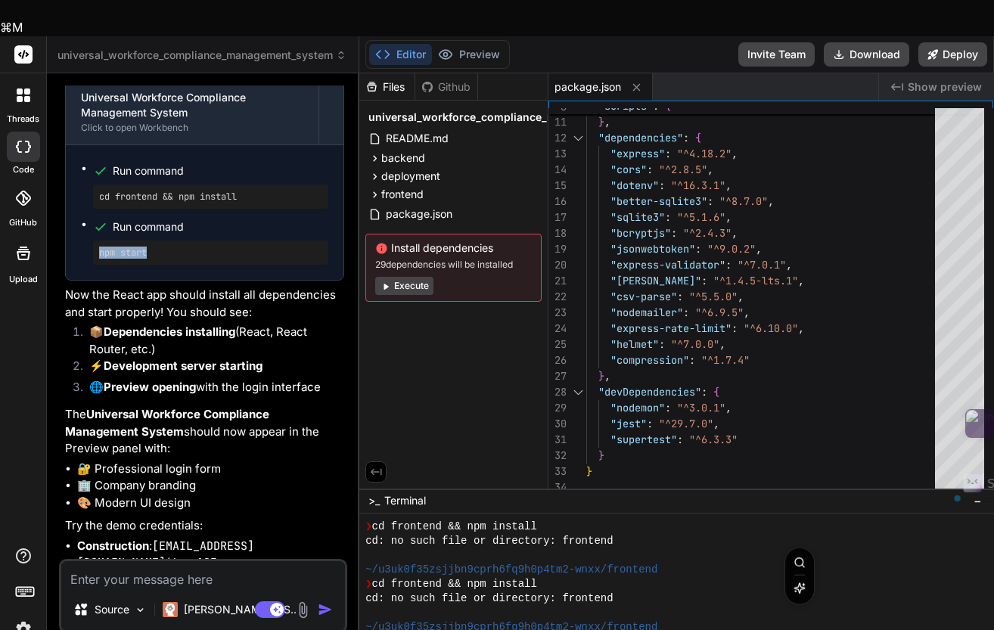
drag, startPoint x: 154, startPoint y: 278, endPoint x: 100, endPoint y: 279, distance: 53.7
click at [99, 259] on pre "npm start" at bounding box center [210, 253] width 223 height 12
copy pre "npm start"
click at [383, 629] on textarea "Terminal input" at bounding box center [381, 642] width 6 height 14
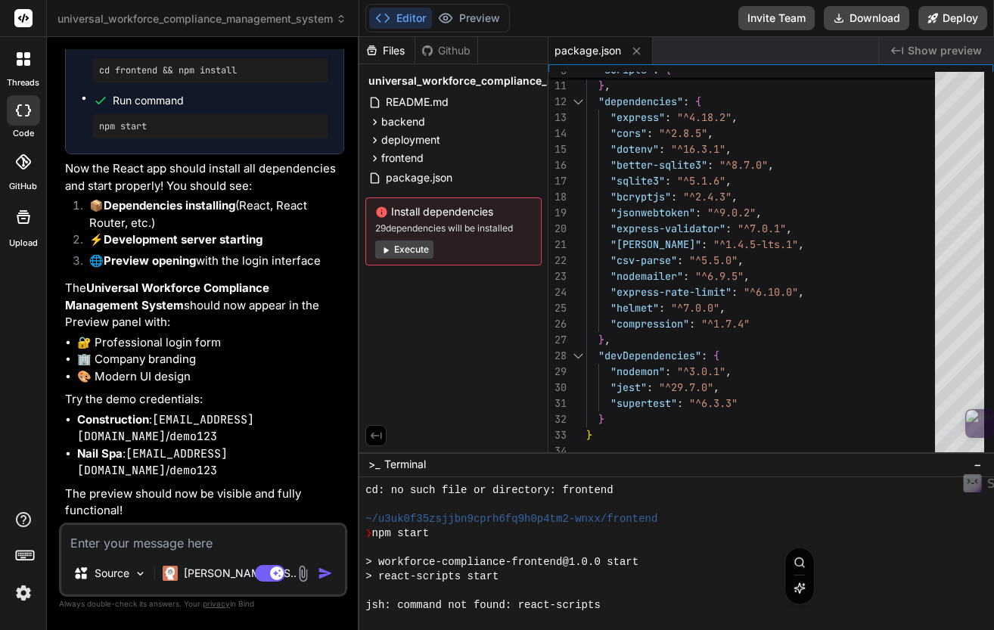
scroll to position [4714, 0]
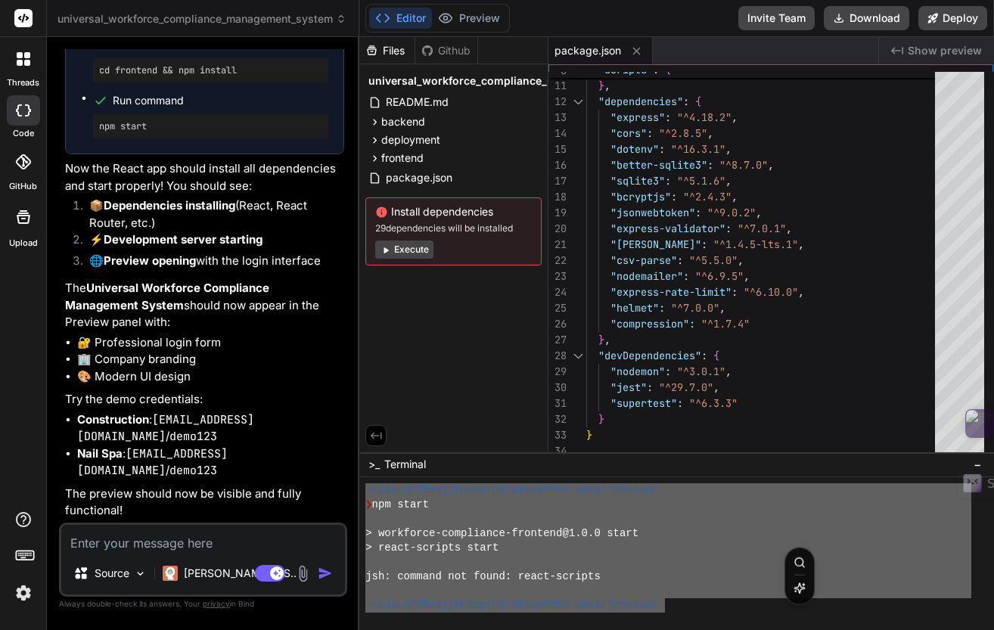
drag, startPoint x: 367, startPoint y: 490, endPoint x: 666, endPoint y: 610, distance: 321.8
click at [183, 536] on textarea at bounding box center [203, 538] width 284 height 27
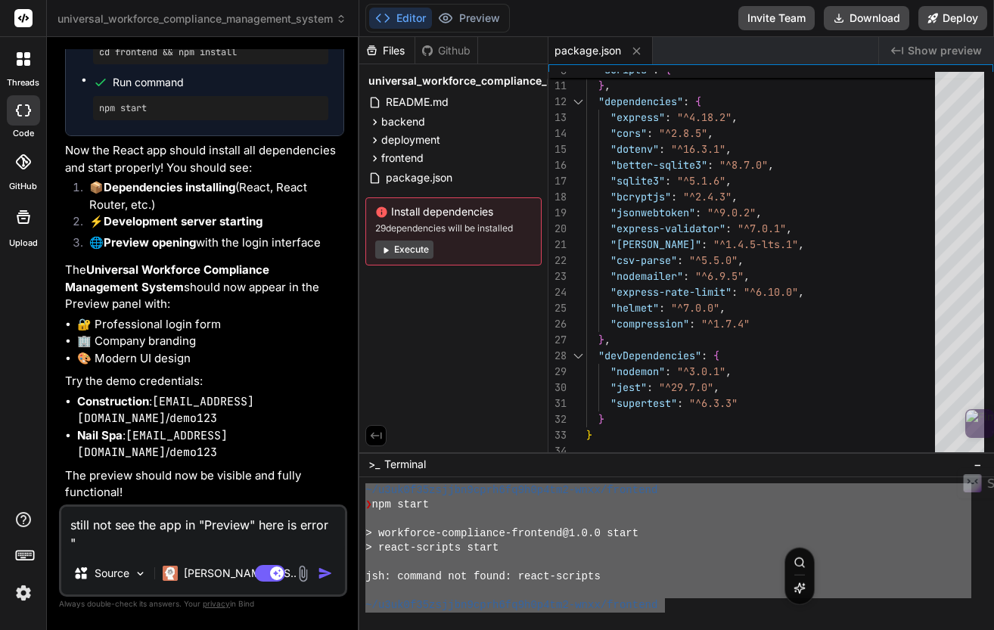
paste textarea "~/u3uk0f35zsjjbn9cprh6fq9h0p4tm2-wnxx/frontend ❯ npm start > workforce-complian…"
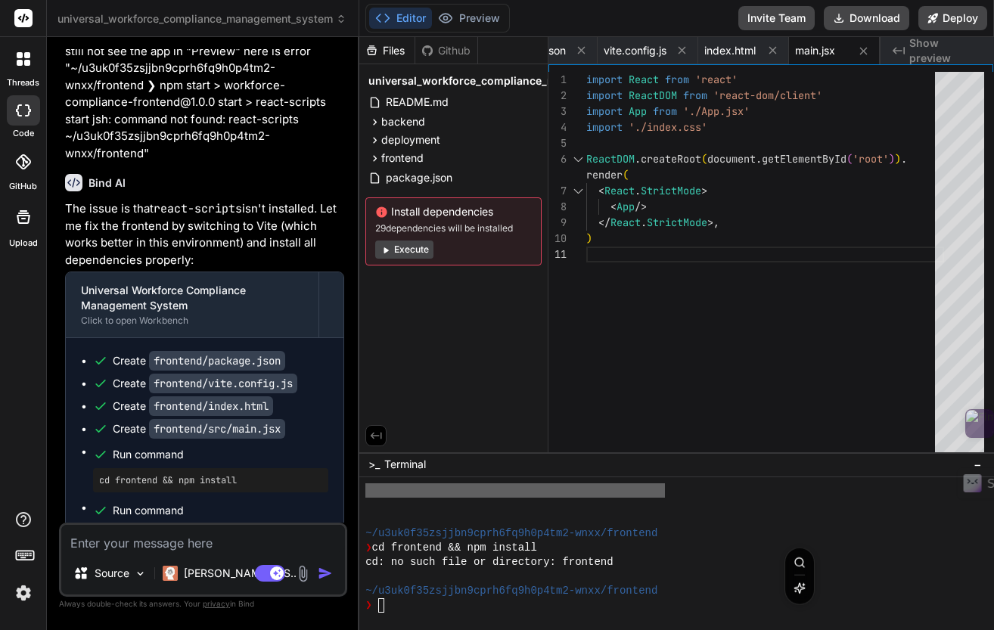
scroll to position [14128, 0]
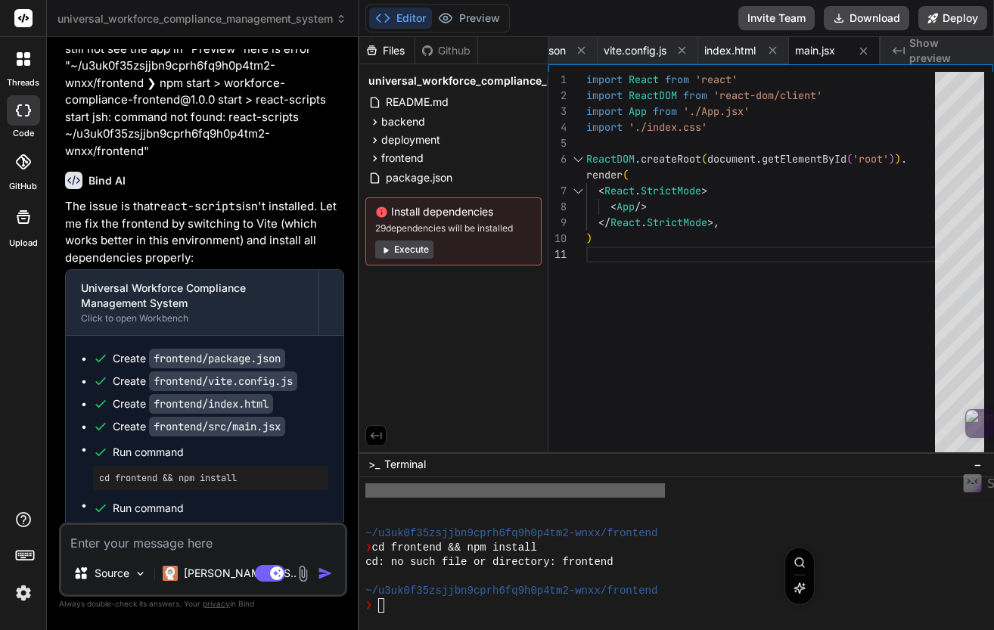
click at [420, 248] on button "Execute" at bounding box center [404, 250] width 58 height 18
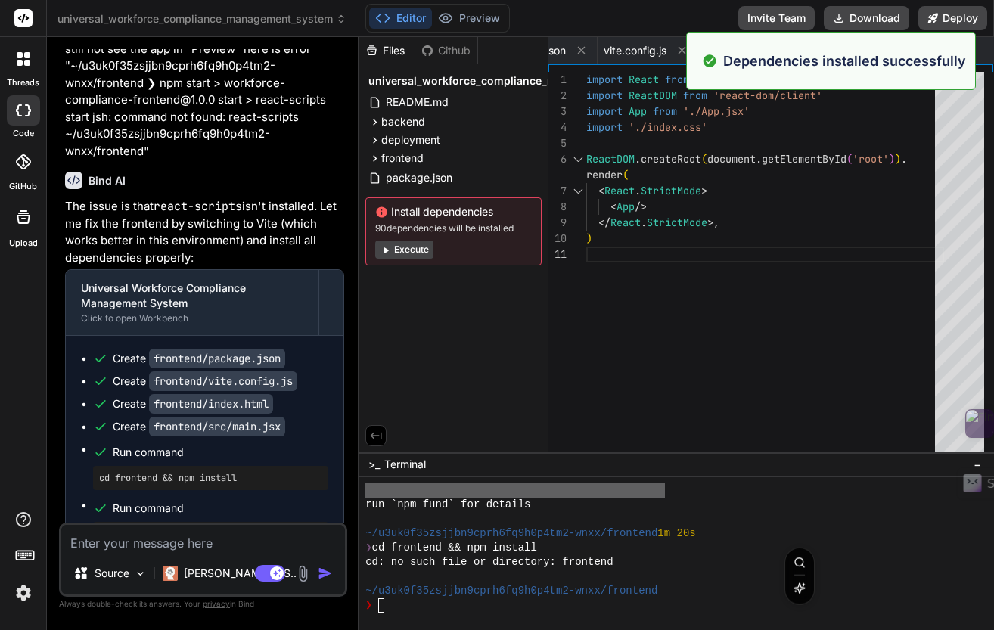
scroll to position [5188, 0]
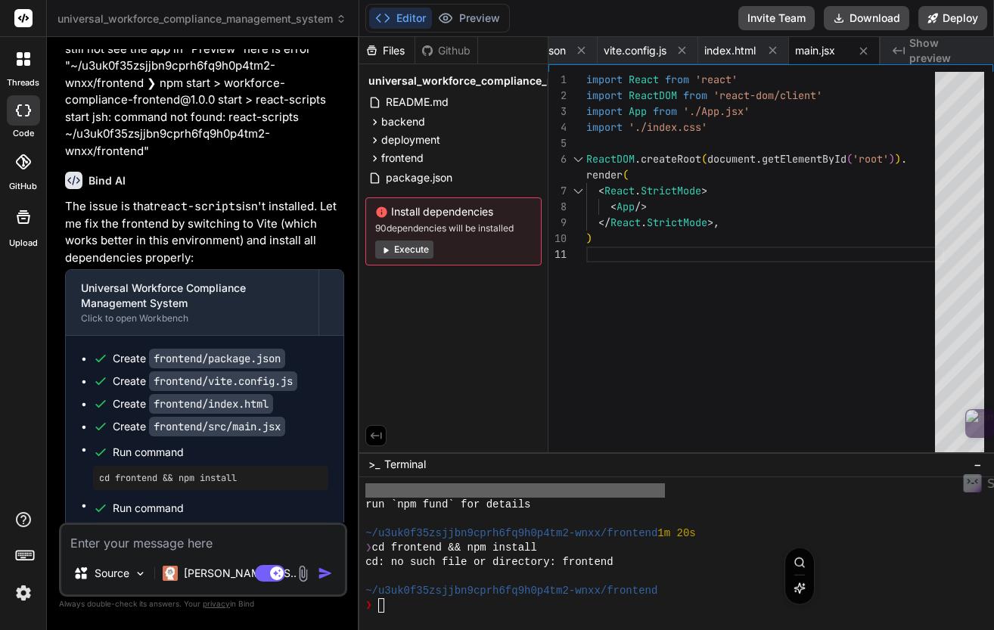
click at [405, 253] on button "Execute" at bounding box center [404, 250] width 58 height 18
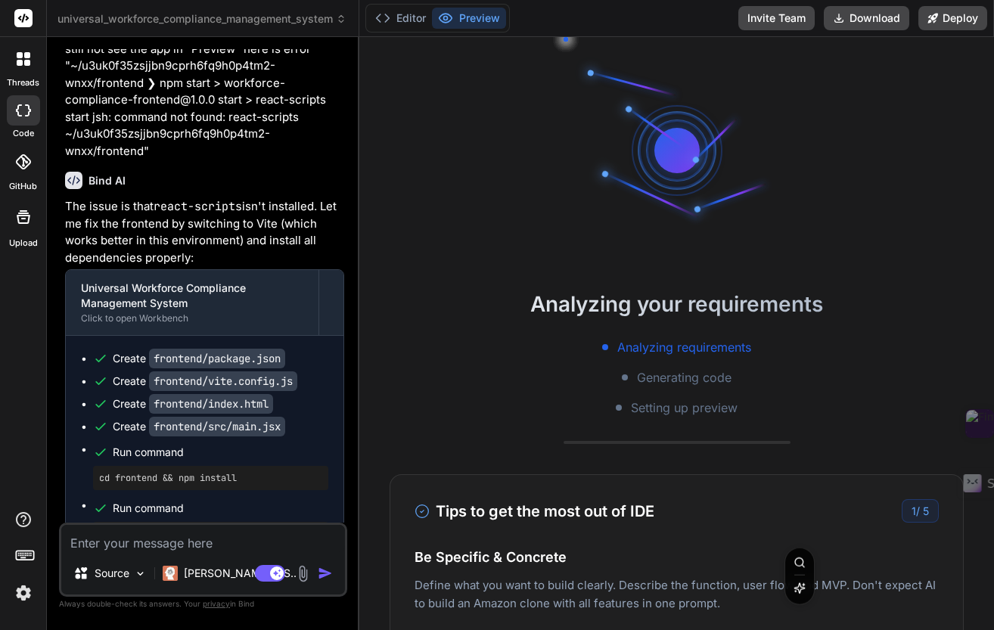
scroll to position [5418, 0]
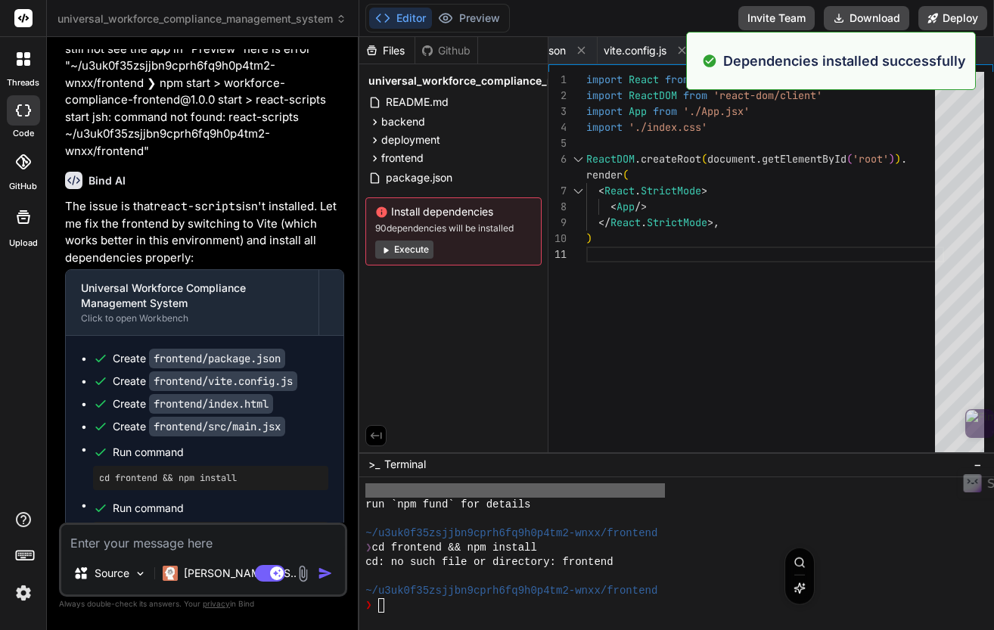
click at [405, 253] on button "Execute" at bounding box center [404, 250] width 58 height 18
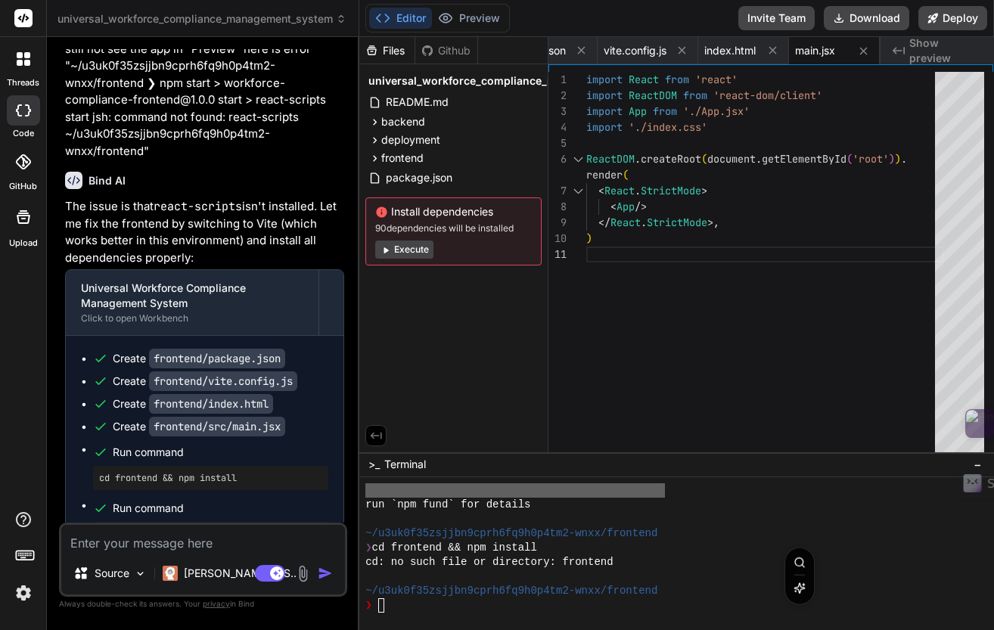
scroll to position [5648, 0]
click at [409, 15] on button "Editor" at bounding box center [400, 18] width 63 height 21
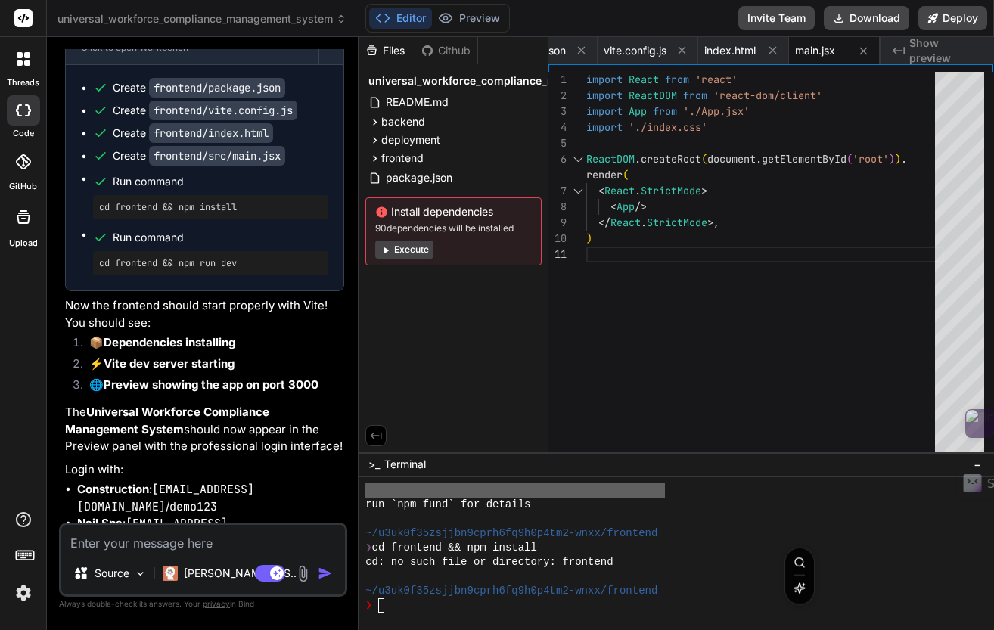
scroll to position [14419, 0]
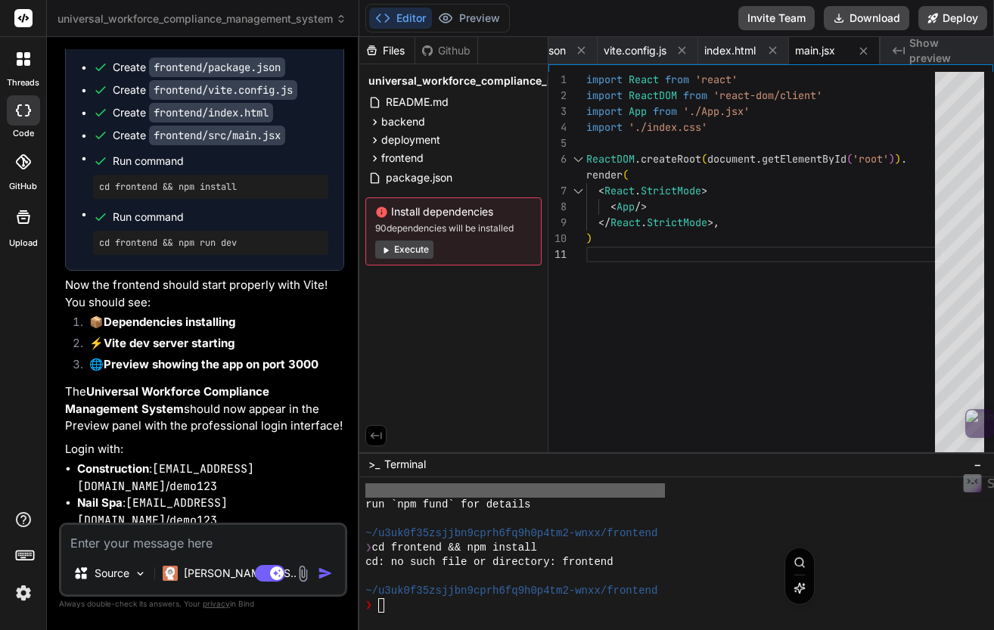
click at [151, 539] on textarea at bounding box center [203, 538] width 284 height 27
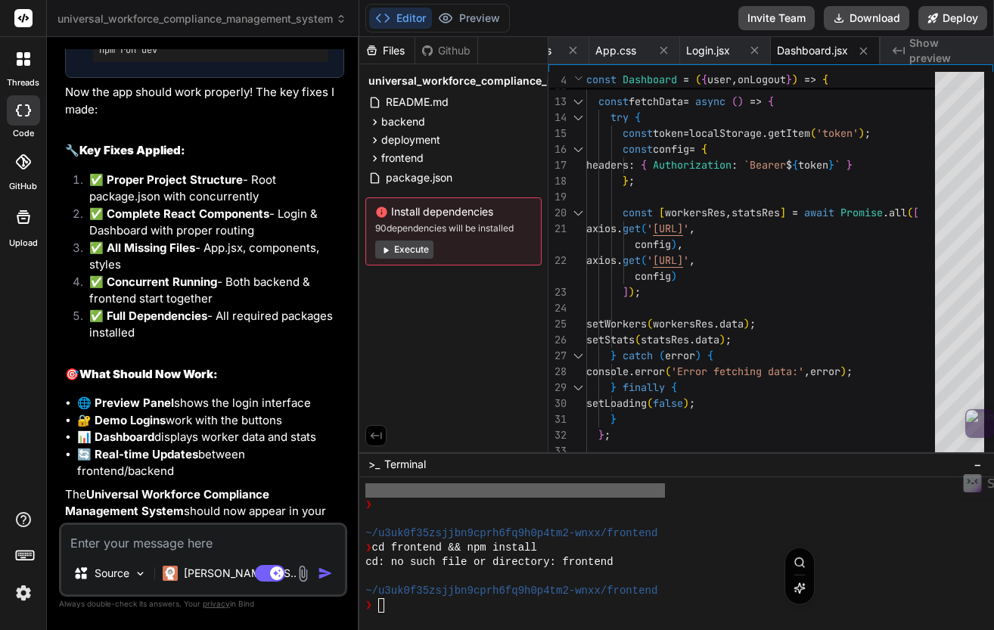
scroll to position [15523, 0]
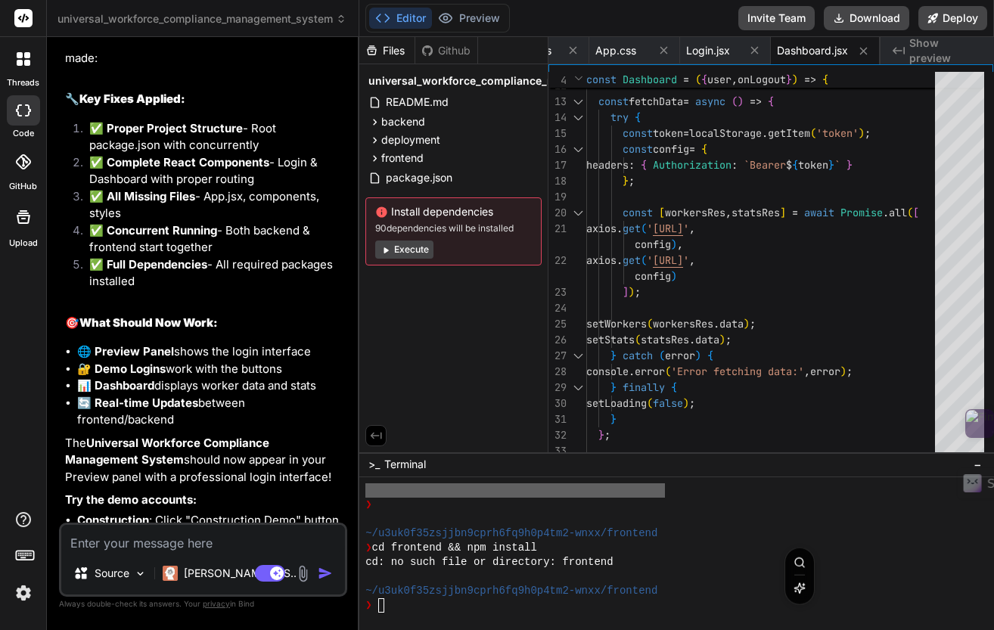
click at [413, 246] on button "Execute" at bounding box center [404, 250] width 58 height 18
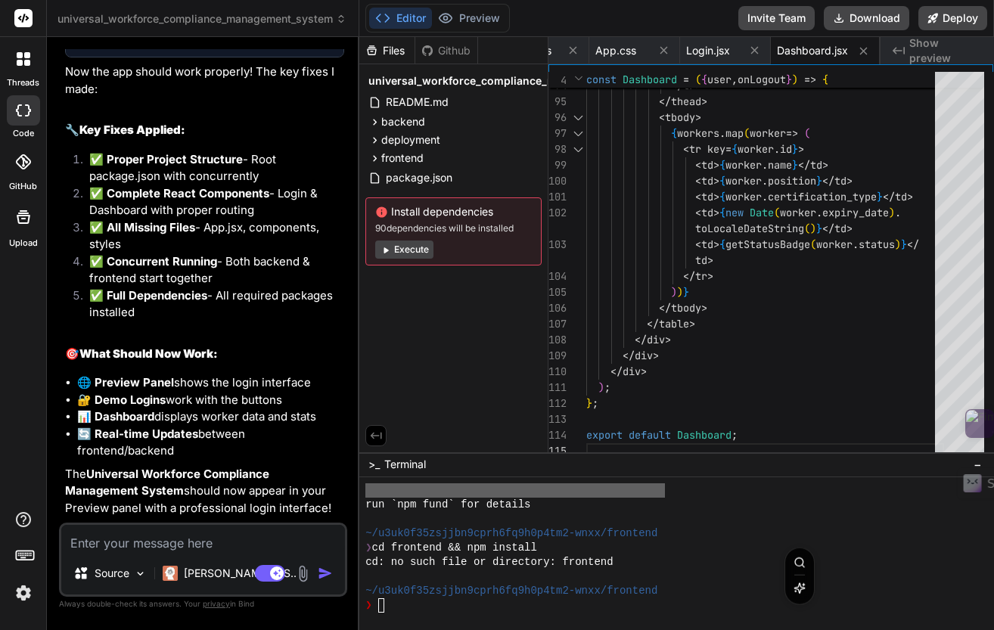
scroll to position [15502, 0]
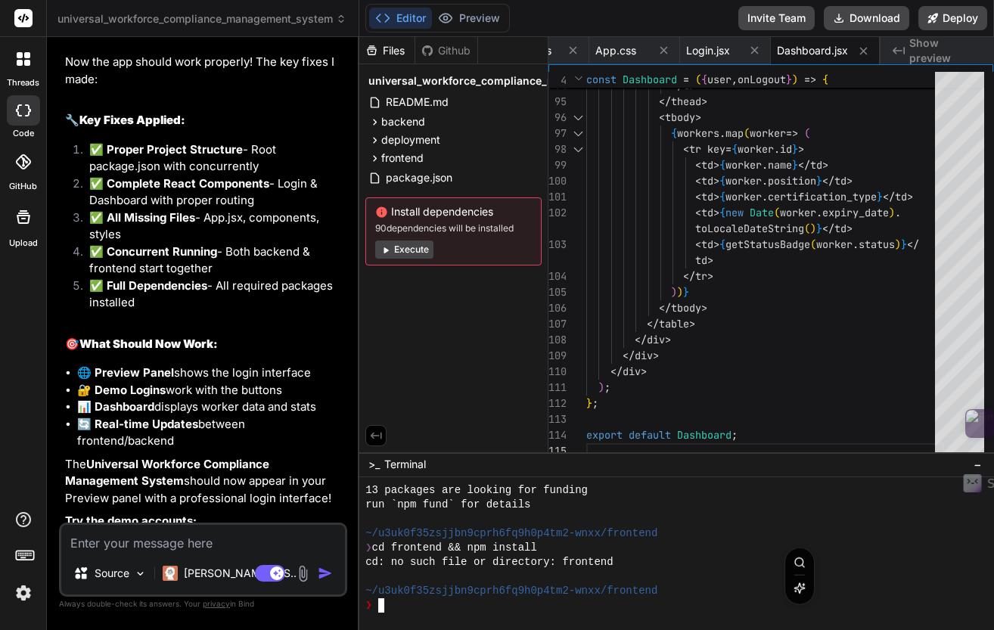
click at [384, 611] on div "❯" at bounding box center [668, 605] width 606 height 14
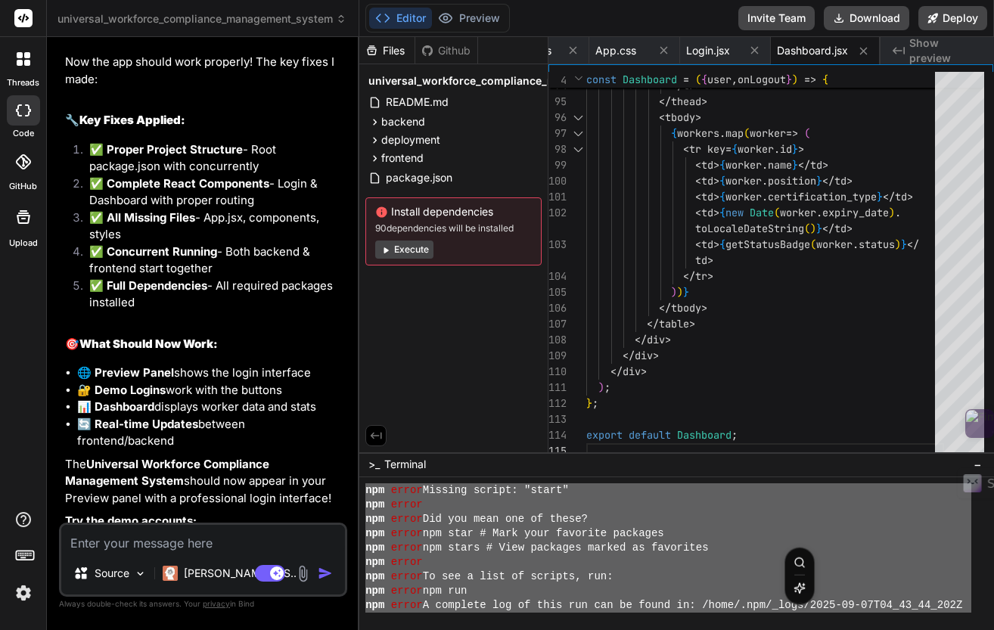
scroll to position [6582, 0]
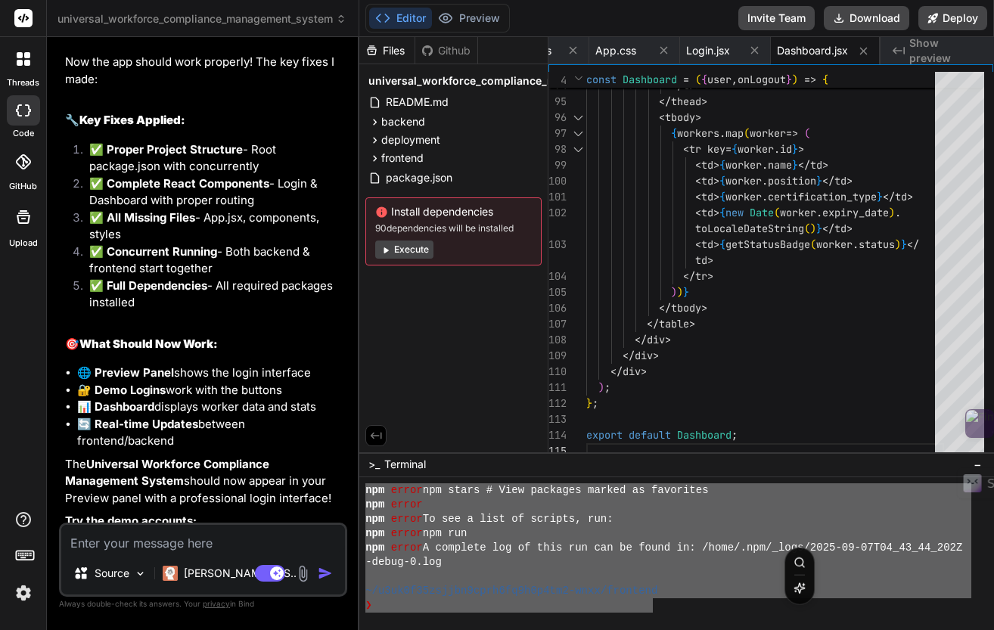
drag, startPoint x: 368, startPoint y: 504, endPoint x: 650, endPoint y: 605, distance: 300.5
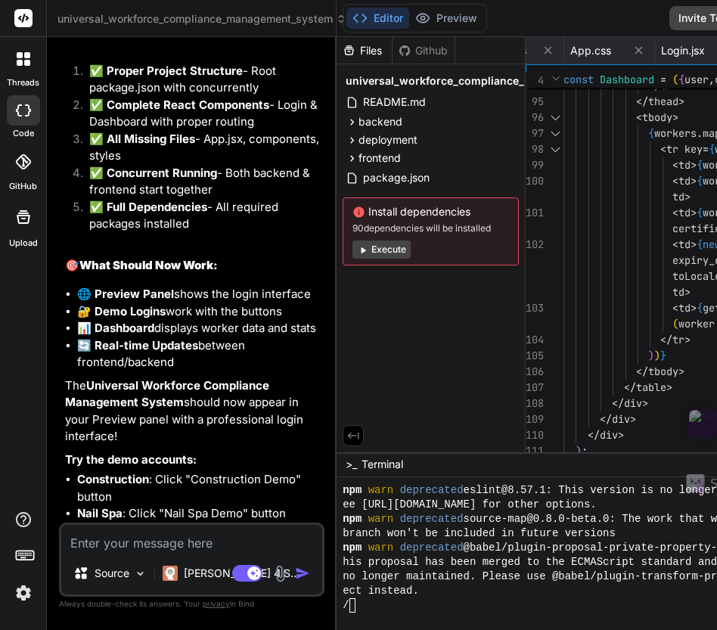
scroll to position [9082, 0]
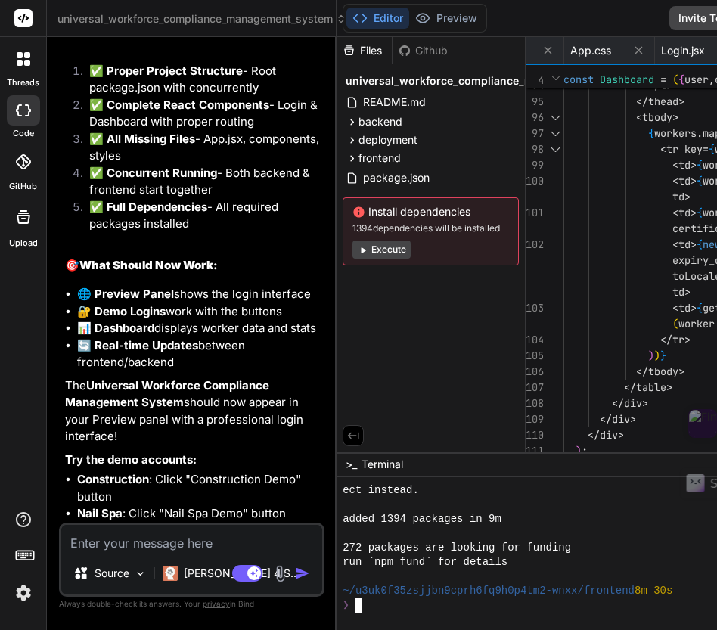
click at [355, 609] on textarea "Terminal input" at bounding box center [358, 605] width 6 height 14
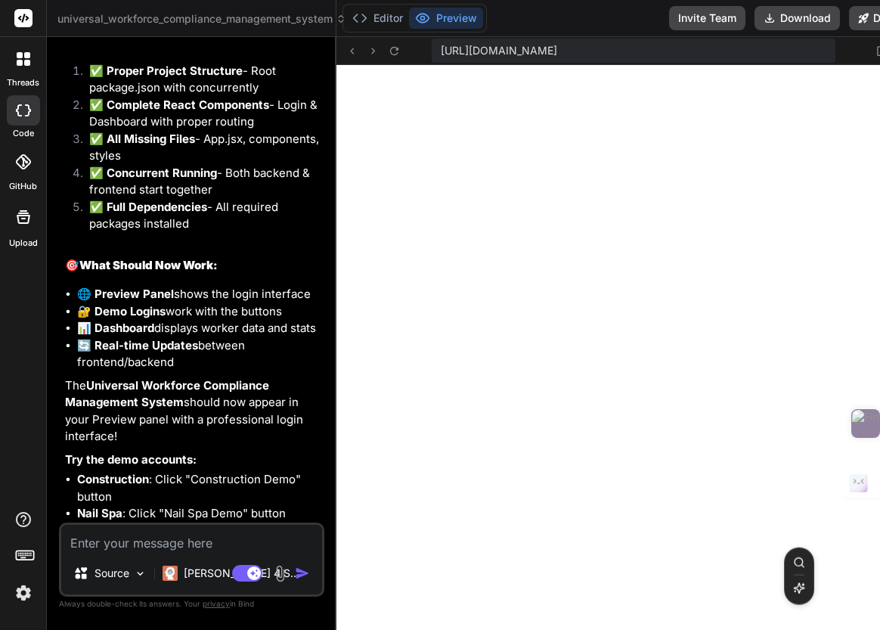
scroll to position [16879, 0]
click at [388, 51] on icon at bounding box center [394, 51] width 13 height 13
click at [373, 19] on button "Editor" at bounding box center [377, 18] width 63 height 21
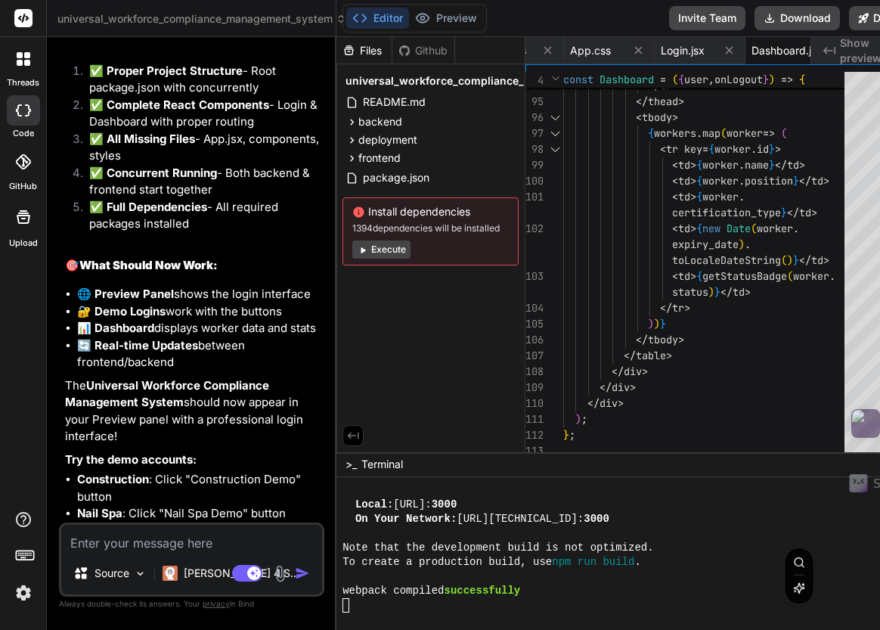
click at [343, 610] on textarea "Terminal input" at bounding box center [346, 605] width 6 height 14
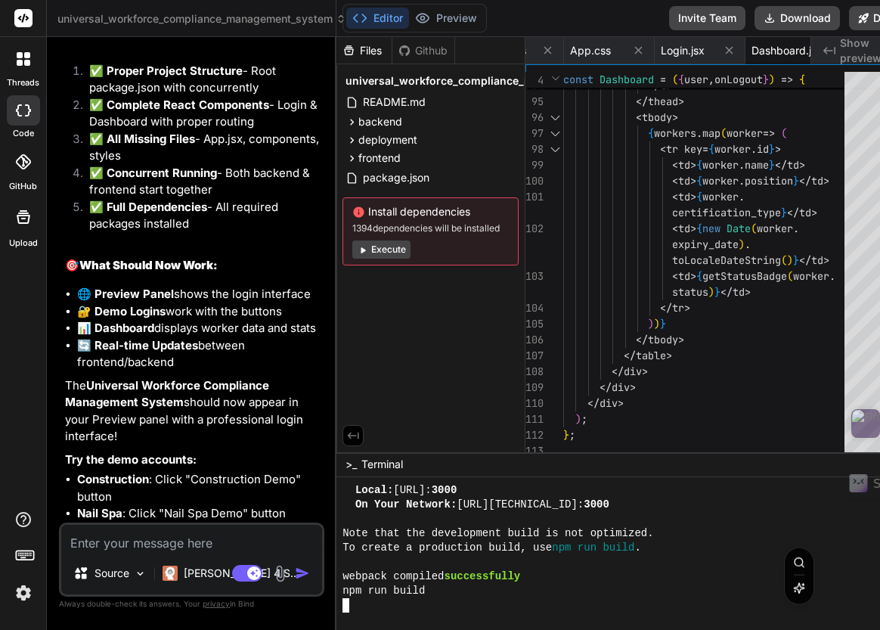
scroll to position [57, 0]
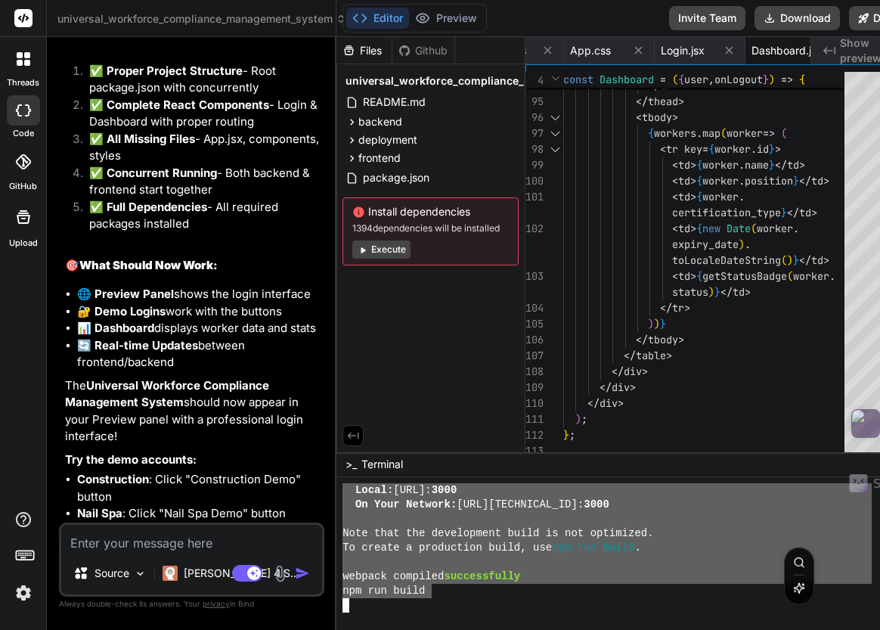
drag, startPoint x: 419, startPoint y: 597, endPoint x: 318, endPoint y: 484, distance: 151.6
click at [318, 484] on div "universal_workforce_compliance_management_system Created with Pixso. Bind AI We…" at bounding box center [486, 315] width 878 height 630
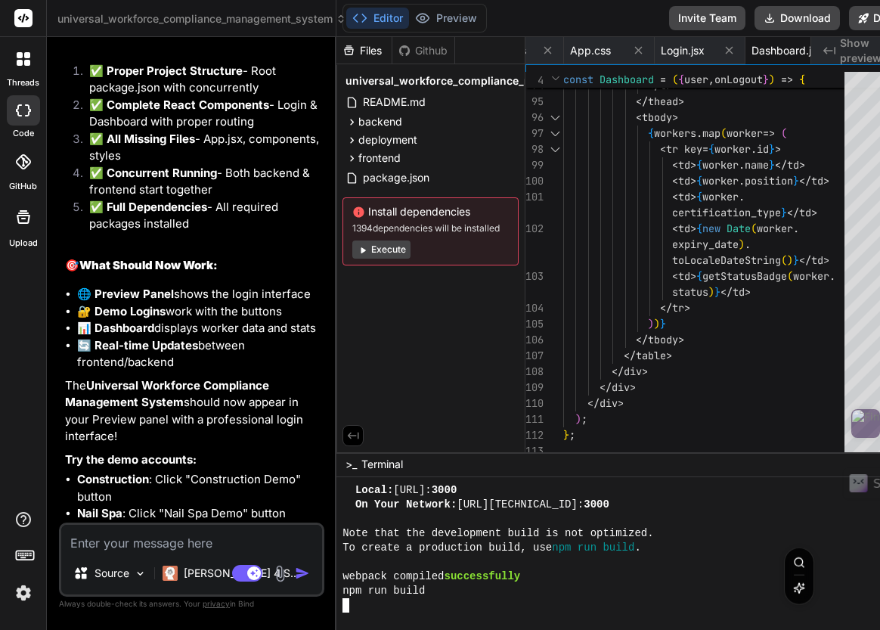
click at [343, 609] on textarea "Terminal input" at bounding box center [346, 605] width 6 height 14
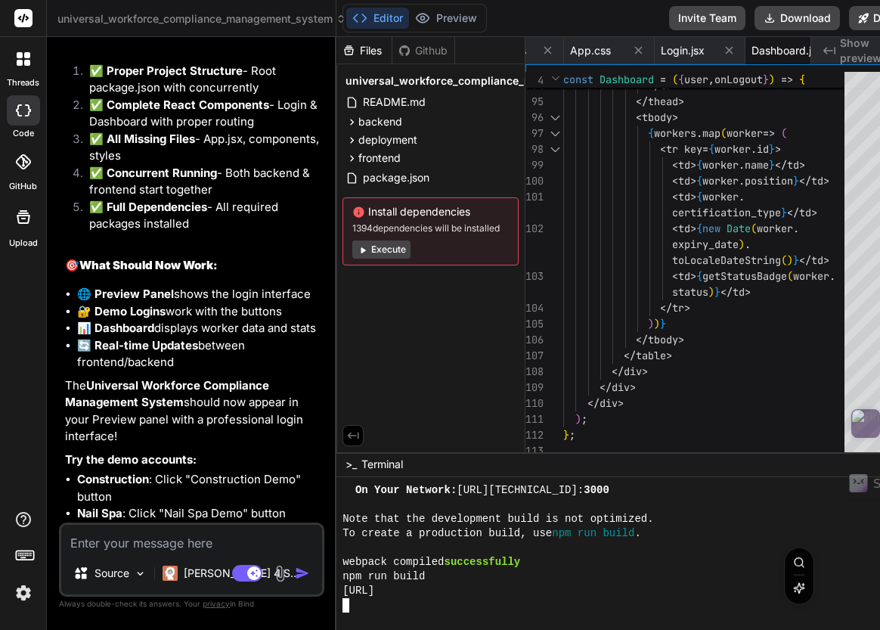
scroll to position [72, 0]
click at [498, 594] on div "[URL]" at bounding box center [607, 591] width 529 height 14
click at [446, 20] on button "Preview" at bounding box center [446, 18] width 74 height 21
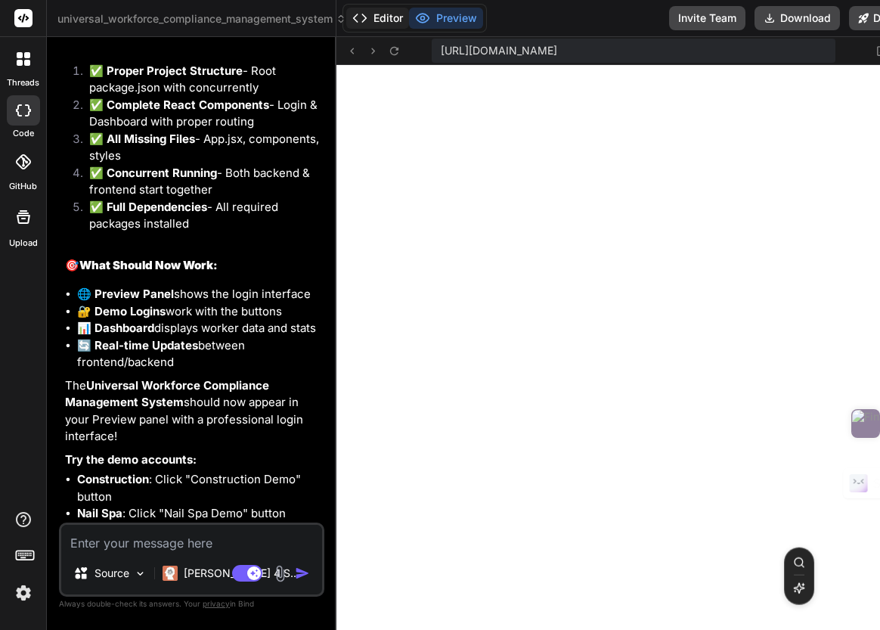
click at [373, 20] on button "Editor" at bounding box center [377, 18] width 63 height 21
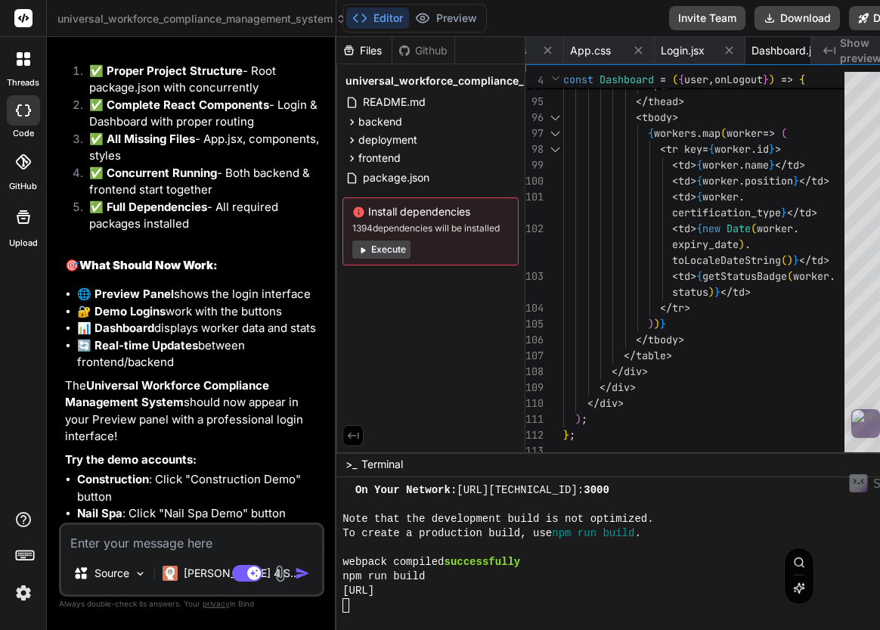
click at [343, 609] on textarea "Terminal input" at bounding box center [346, 605] width 6 height 14
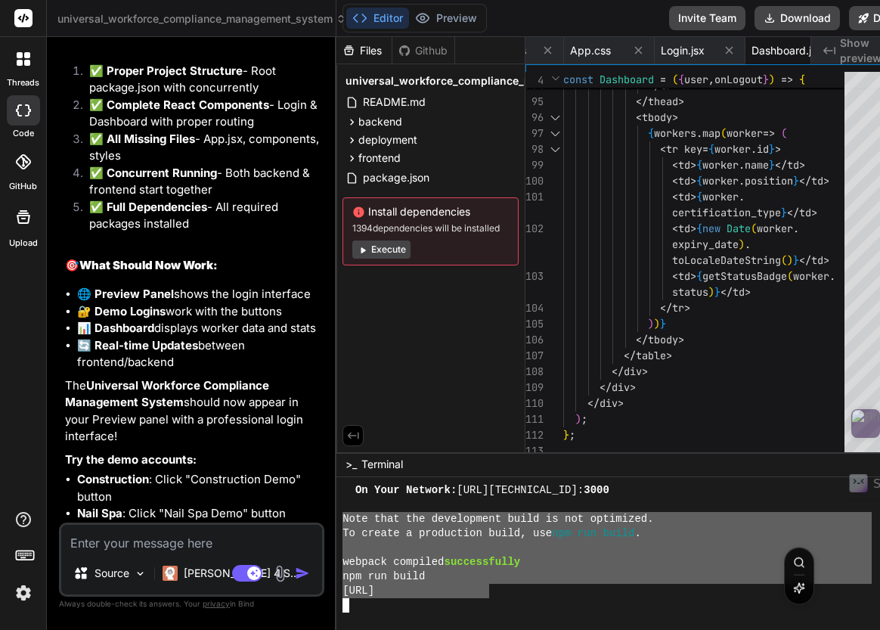
drag, startPoint x: 472, startPoint y: 598, endPoint x: 310, endPoint y: 521, distance: 179.0
click at [310, 521] on div "universal_workforce_compliance_management_system Created with Pixso. Bind AI We…" at bounding box center [486, 315] width 878 height 630
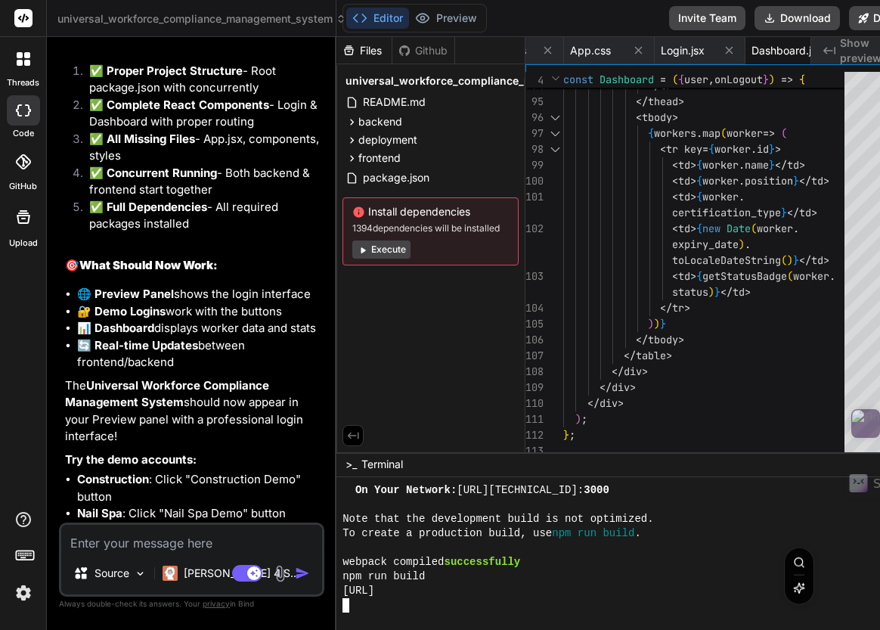
click at [549, 601] on div at bounding box center [607, 605] width 529 height 14
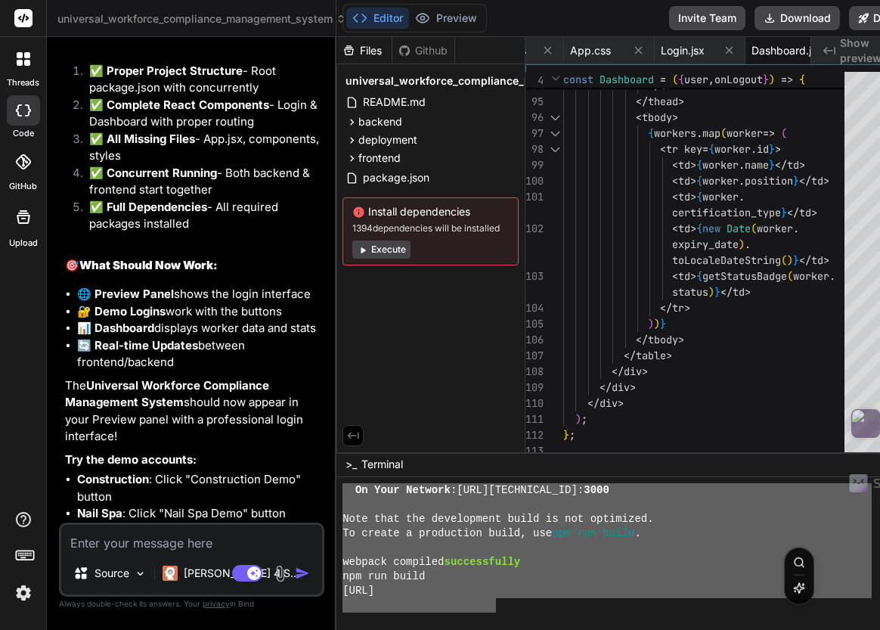
drag, startPoint x: 483, startPoint y: 598, endPoint x: 328, endPoint y: 493, distance: 187.3
click at [343, 493] on div "On Your Network: [URL][TECHNICAL_ID]: 3000 Note that the development build is n…" at bounding box center [607, 547] width 529 height 129
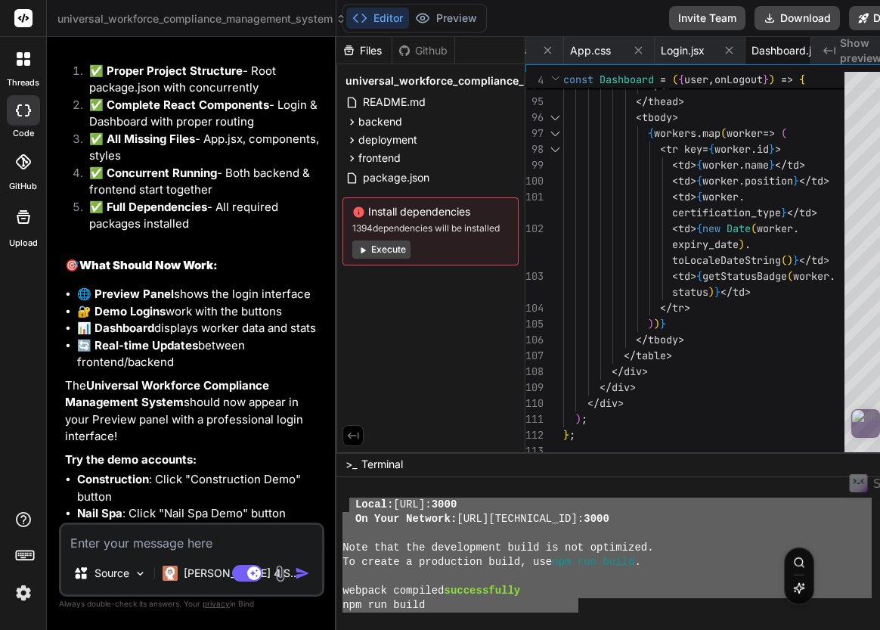
scroll to position [72, 0]
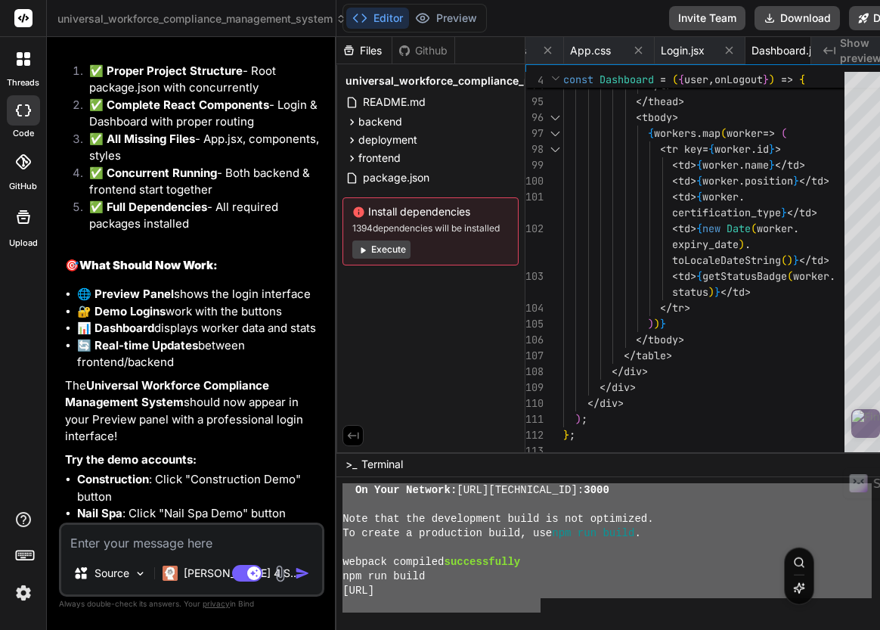
drag, startPoint x: 336, startPoint y: 504, endPoint x: 529, endPoint y: 612, distance: 221.1
click at [107, 543] on textarea at bounding box center [191, 538] width 261 height 27
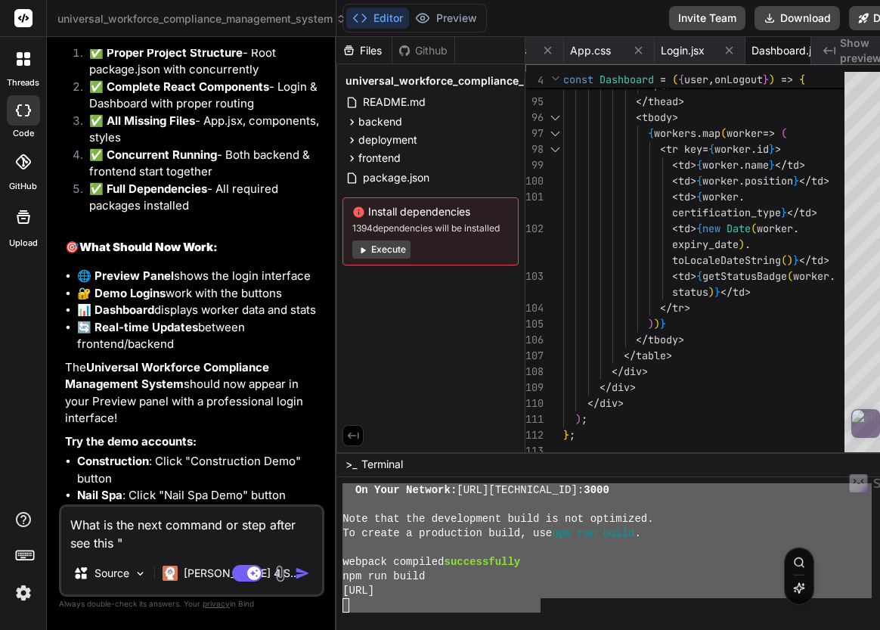
paste textarea "Local: [URL] On Your Network: [URL][TECHNICAL_ID] Note that the development bui…"
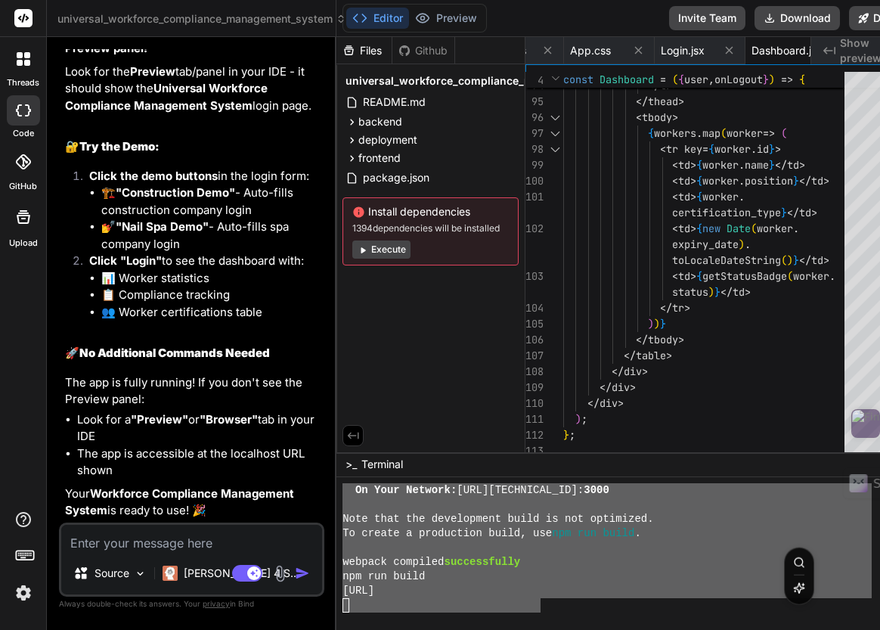
scroll to position [17321, 0]
click at [187, 428] on div "You're all set! The app is already running successfully. Here's what those mess…" at bounding box center [193, 156] width 256 height 725
click at [444, 15] on button "Preview" at bounding box center [446, 18] width 74 height 21
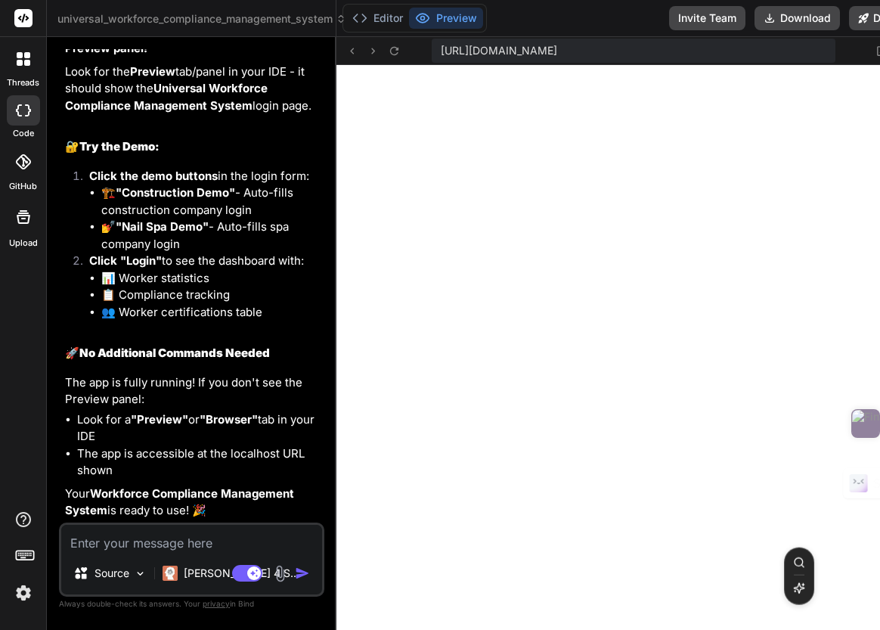
click at [557, 53] on span "[URL][DOMAIN_NAME]" at bounding box center [499, 50] width 116 height 15
click at [830, 51] on icon at bounding box center [882, 51] width 13 height 13
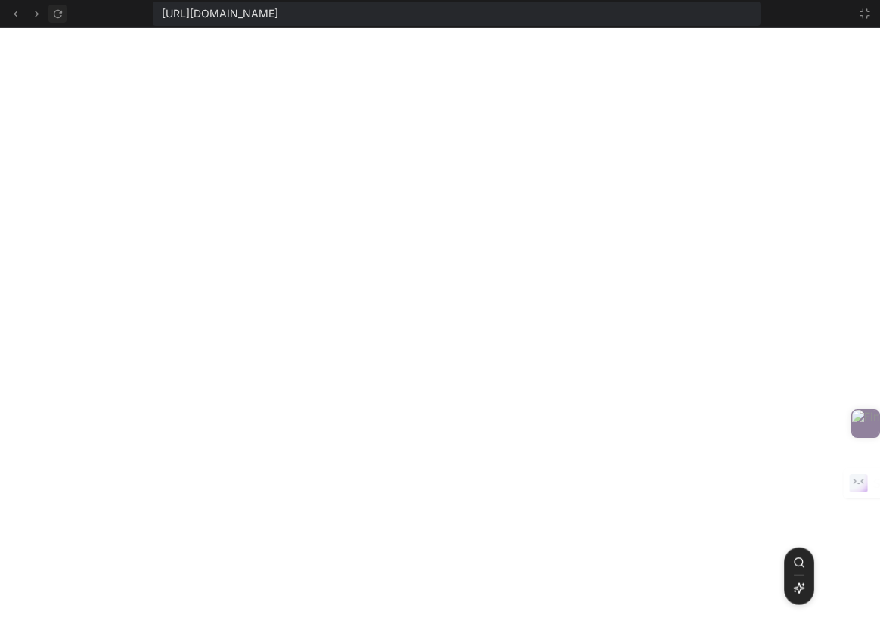
click at [58, 14] on icon at bounding box center [57, 14] width 13 height 13
click at [14, 16] on icon at bounding box center [15, 14] width 13 height 13
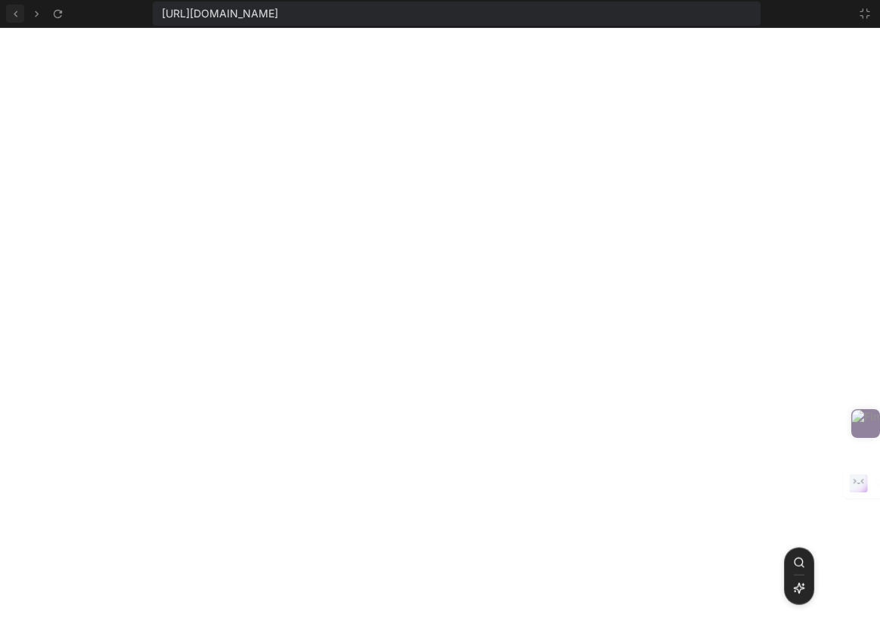
click at [17, 14] on icon at bounding box center [15, 14] width 13 height 13
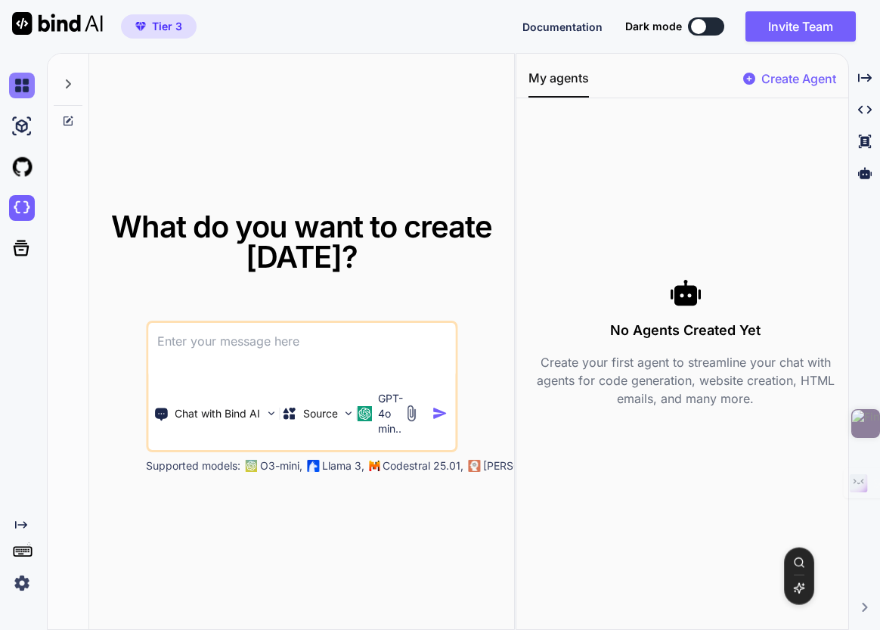
click at [24, 85] on img at bounding box center [22, 86] width 26 height 26
type textarea "x"
click at [26, 167] on img at bounding box center [22, 167] width 26 height 26
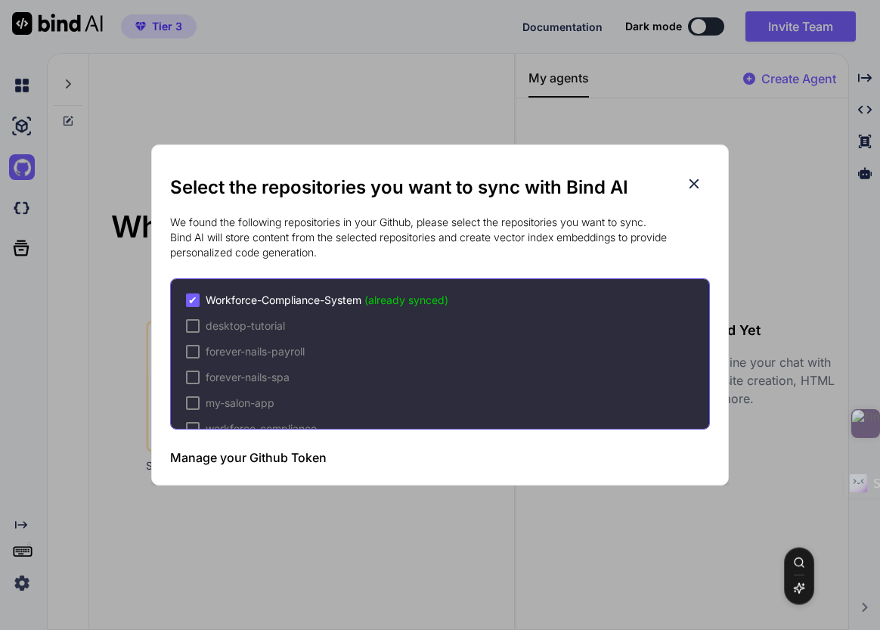
click at [248, 92] on div "Select the repositories you want to sync with Bind AI We found the following re…" at bounding box center [440, 315] width 880 height 630
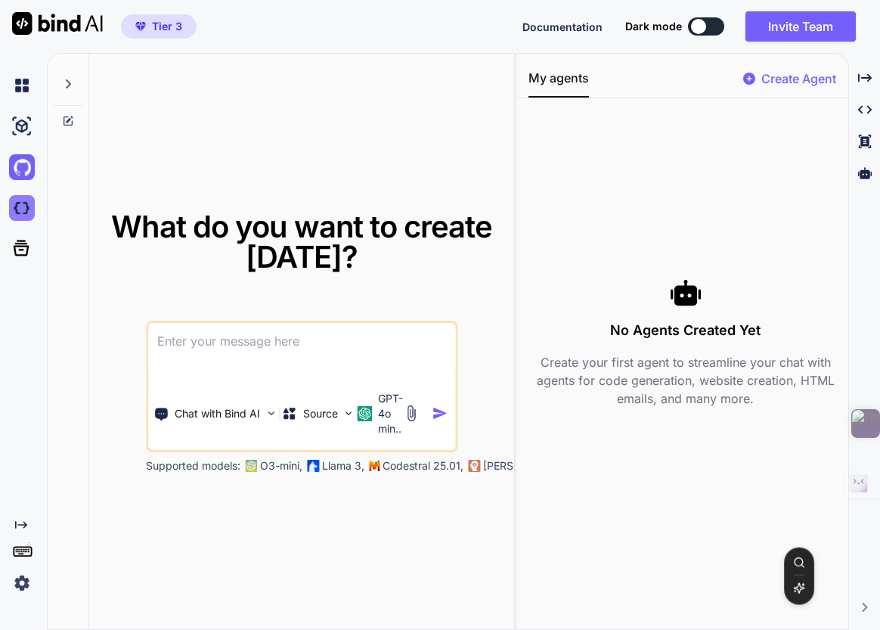
click at [23, 206] on img at bounding box center [22, 208] width 26 height 26
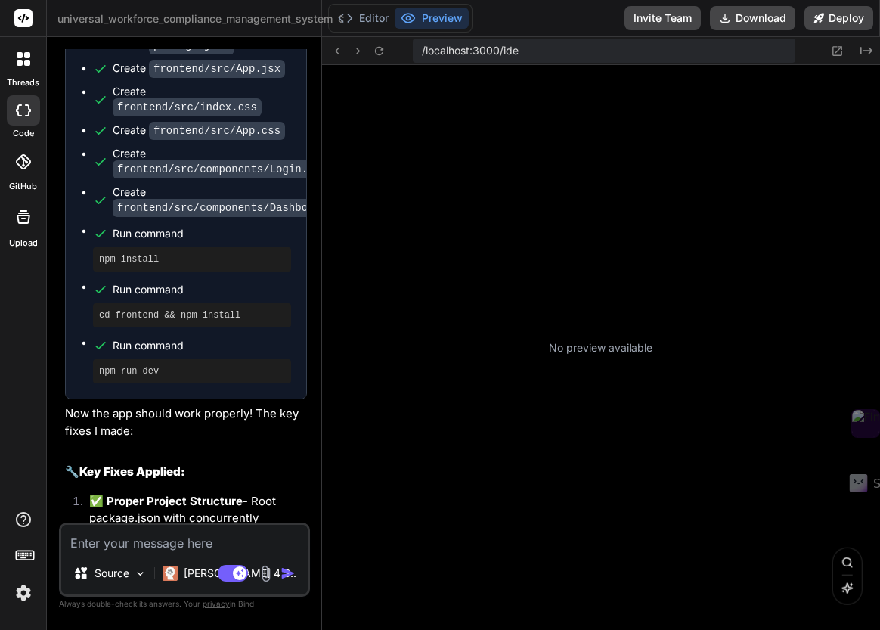
scroll to position [115, 0]
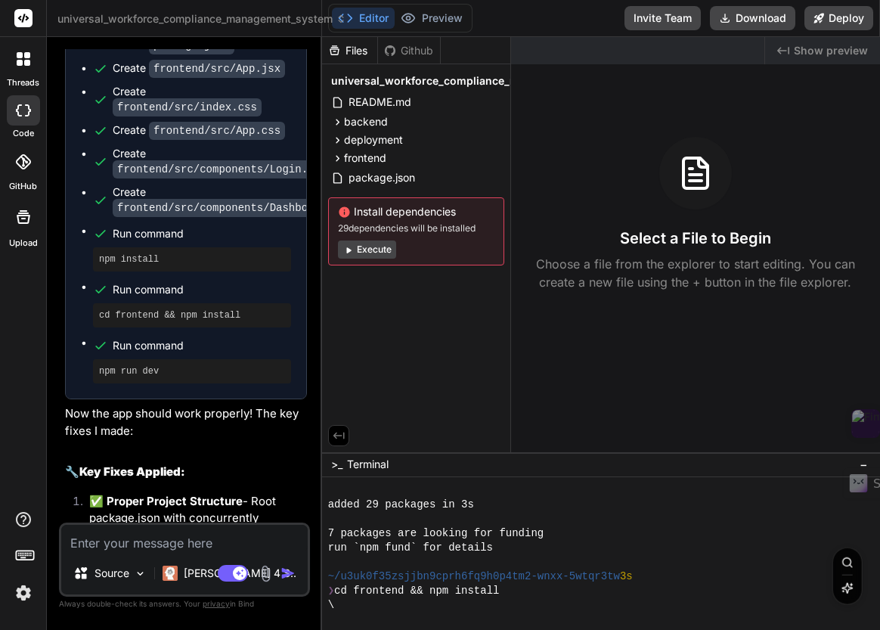
type textarea "x"
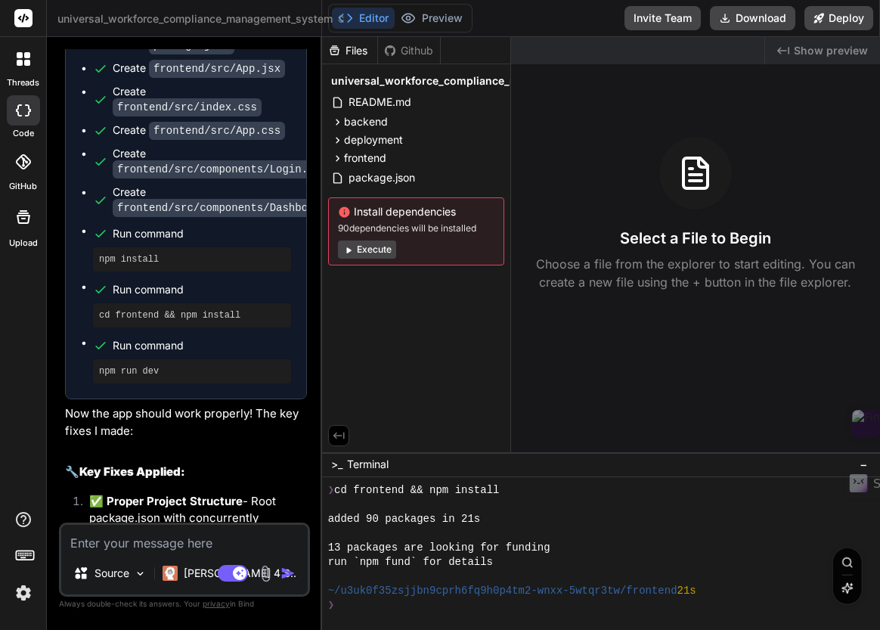
scroll to position [216, 0]
click at [357, 608] on div "❯" at bounding box center [592, 605] width 529 height 14
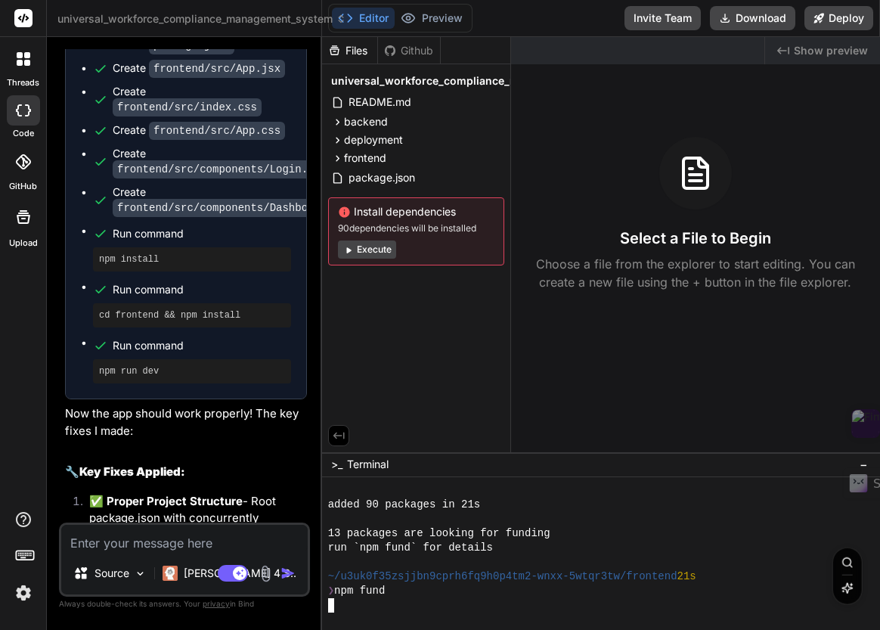
scroll to position [517, 0]
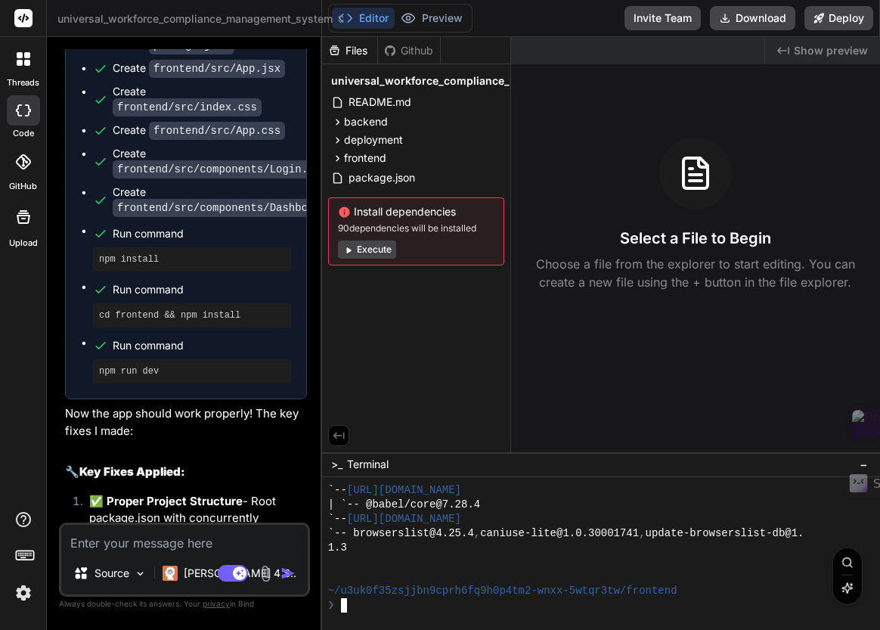
click at [342, 604] on textarea "Terminal input" at bounding box center [344, 605] width 6 height 14
type textarea "cd ../backend"
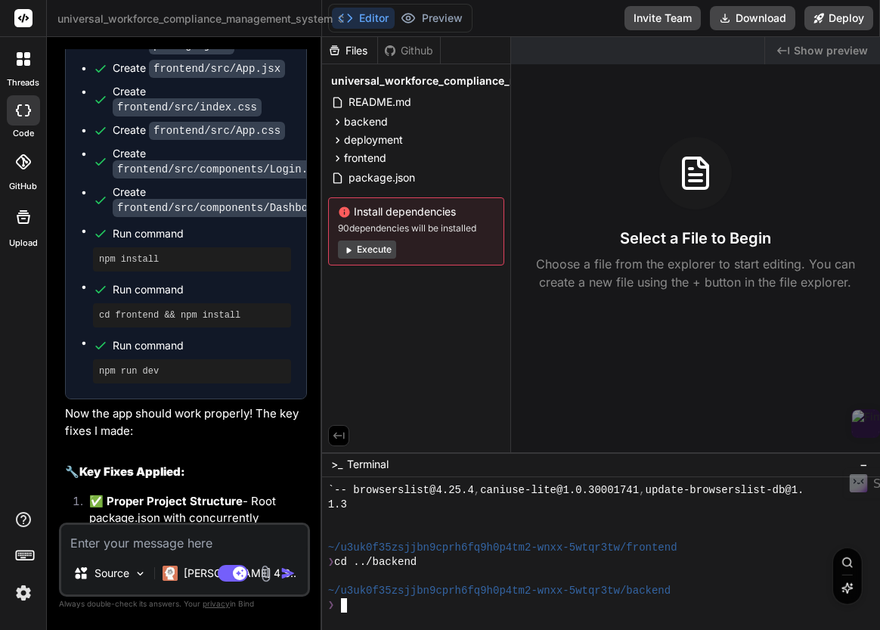
scroll to position [560, 0]
type textarea "pwd"
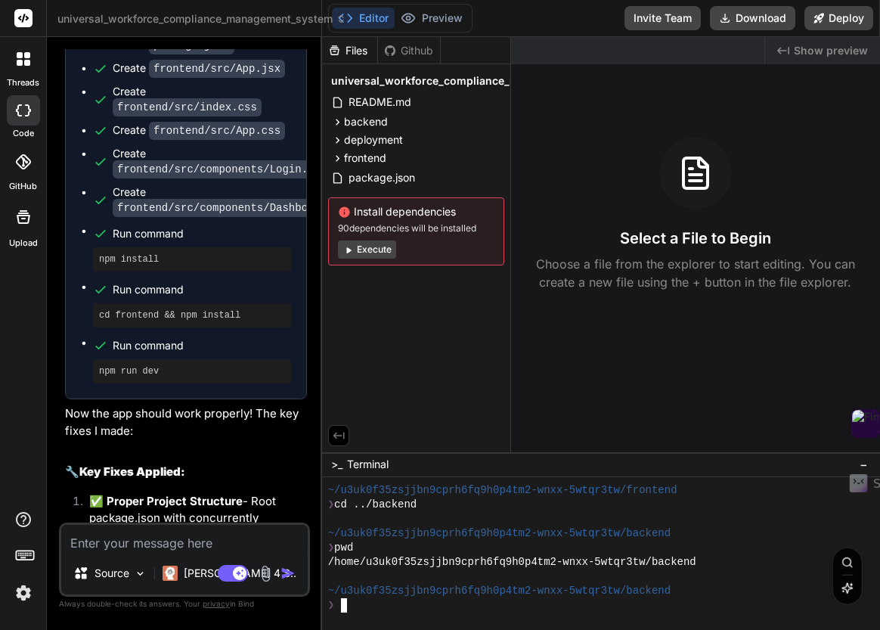
type textarea "ls -la"
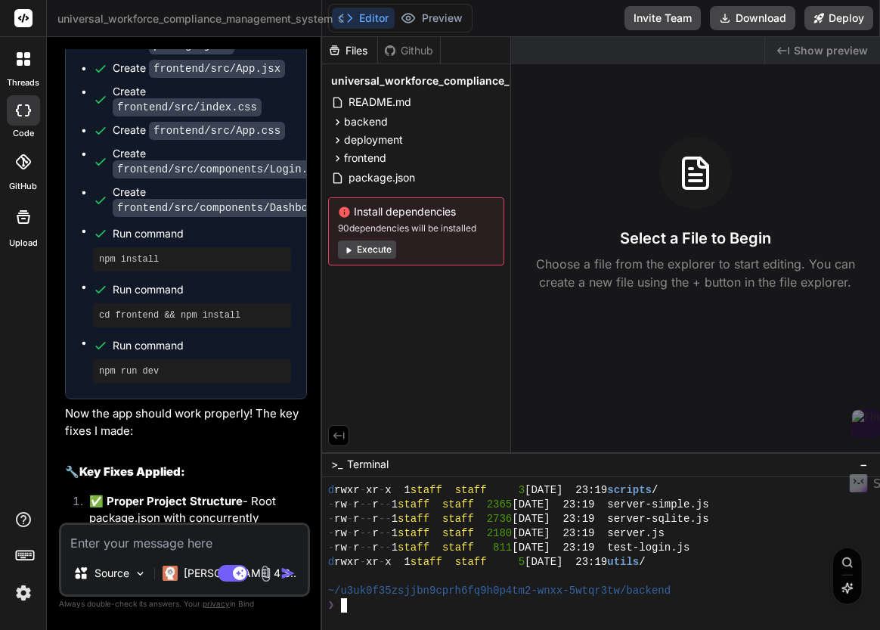
type textarea "npm install better-sqlite3 sqlite3"
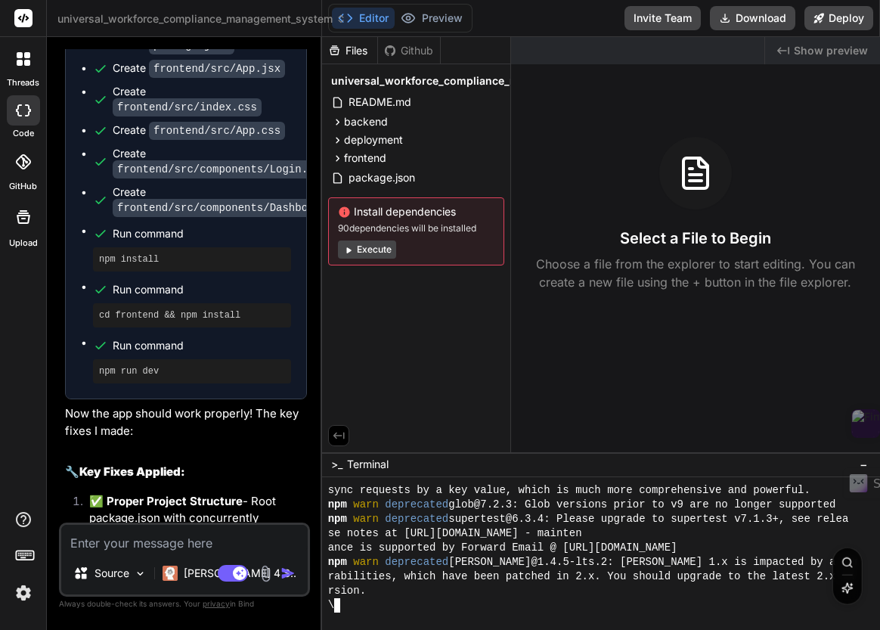
scroll to position [1178, 0]
type textarea "x"
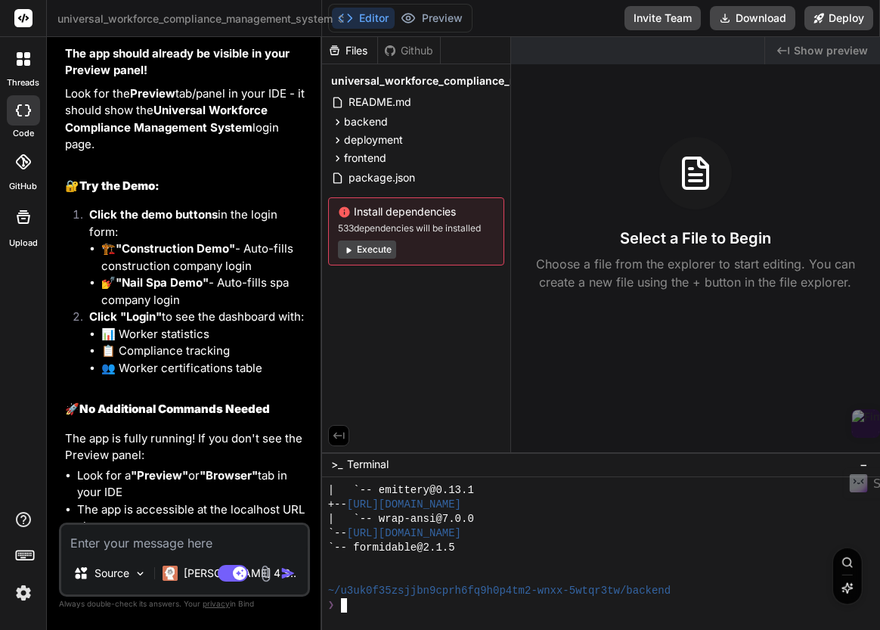
scroll to position [4048, 0]
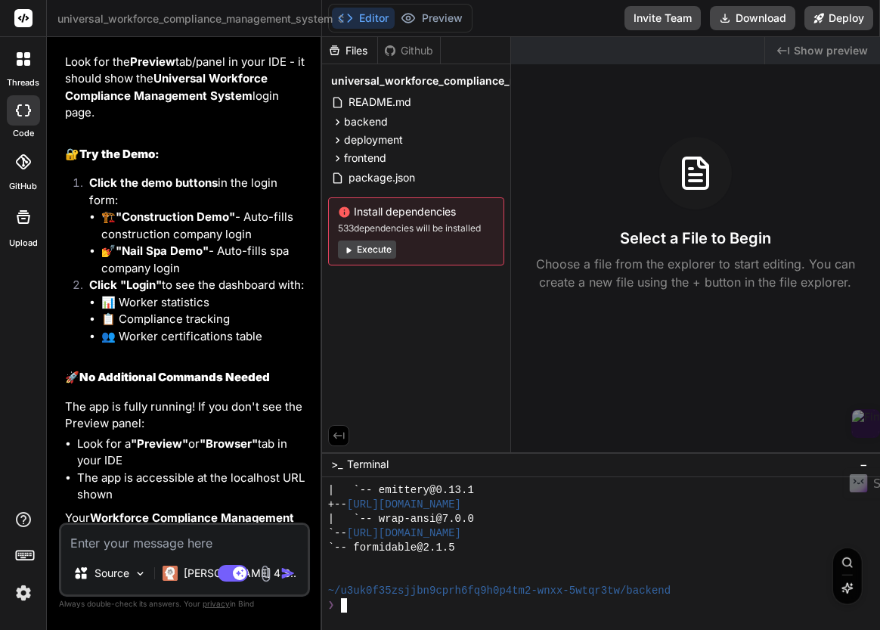
type textarea "node server-sqlite.js"
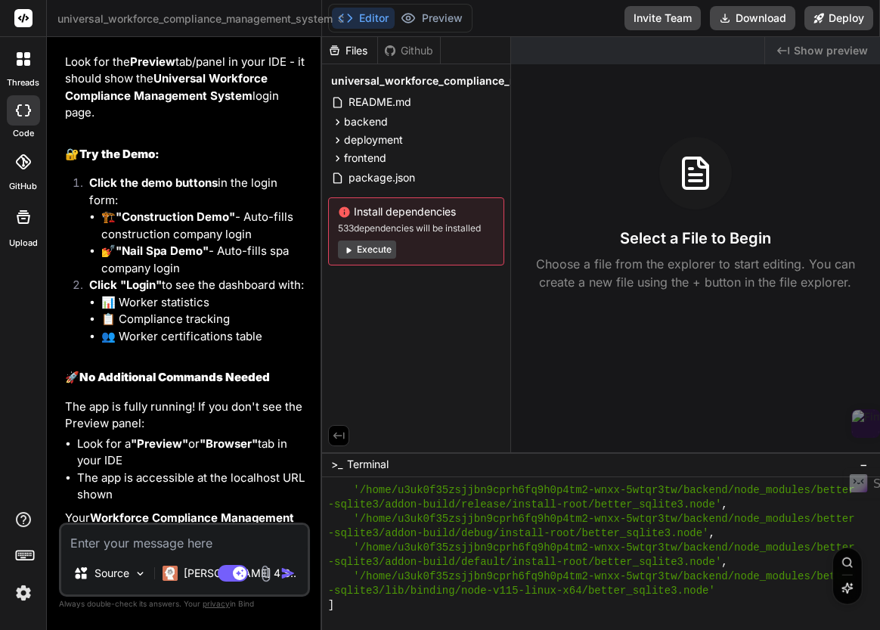
scroll to position [4153, 0]
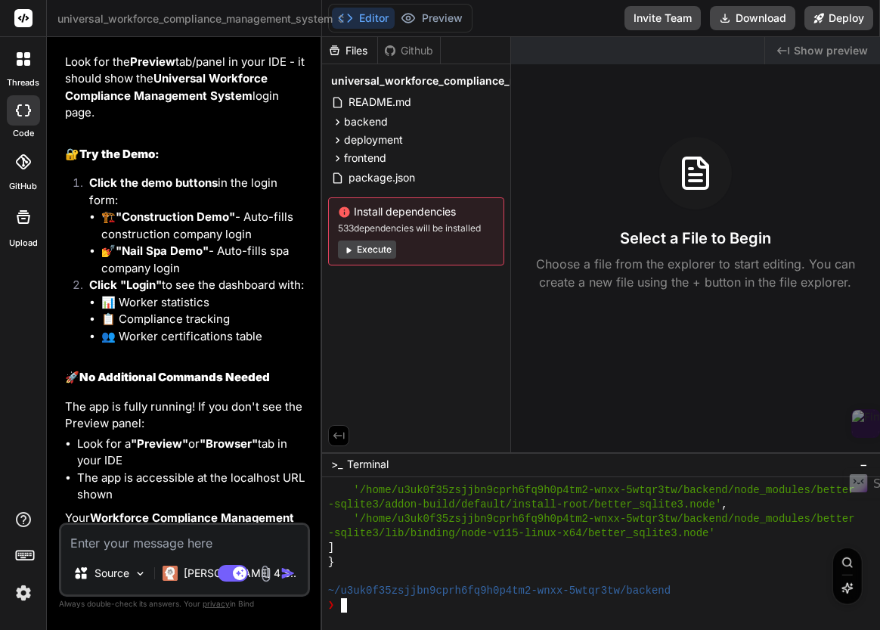
type textarea "cd .."
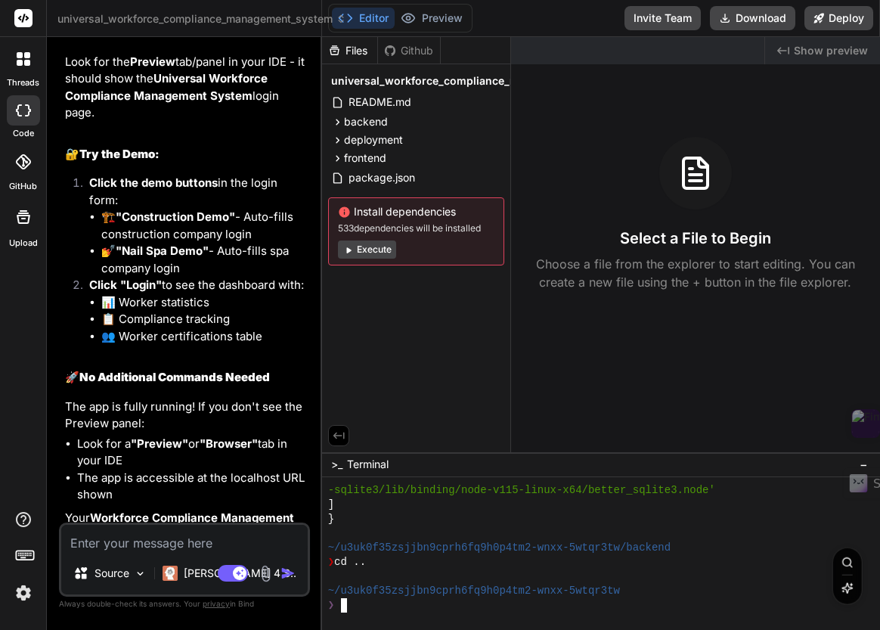
type textarea "npm run dev"
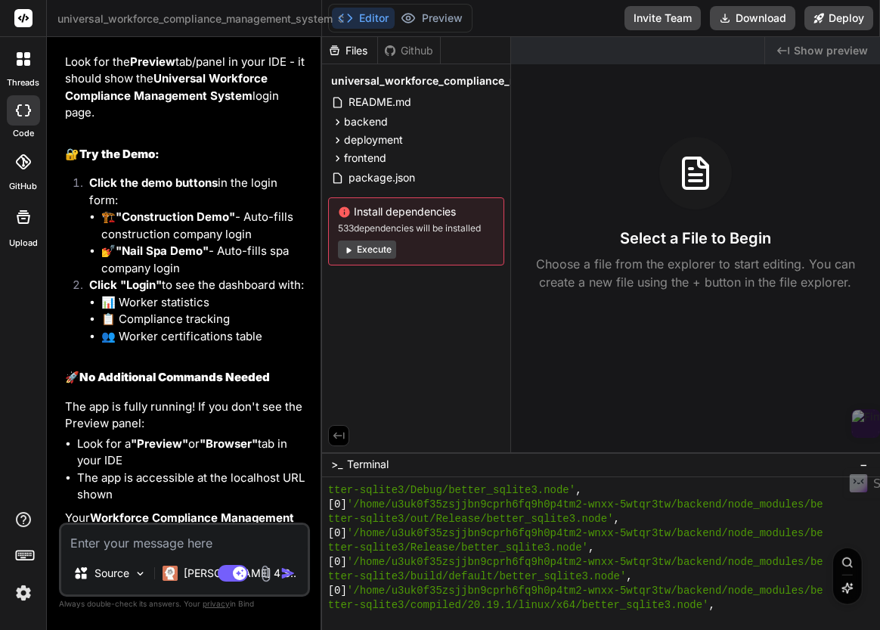
scroll to position [6754, 0]
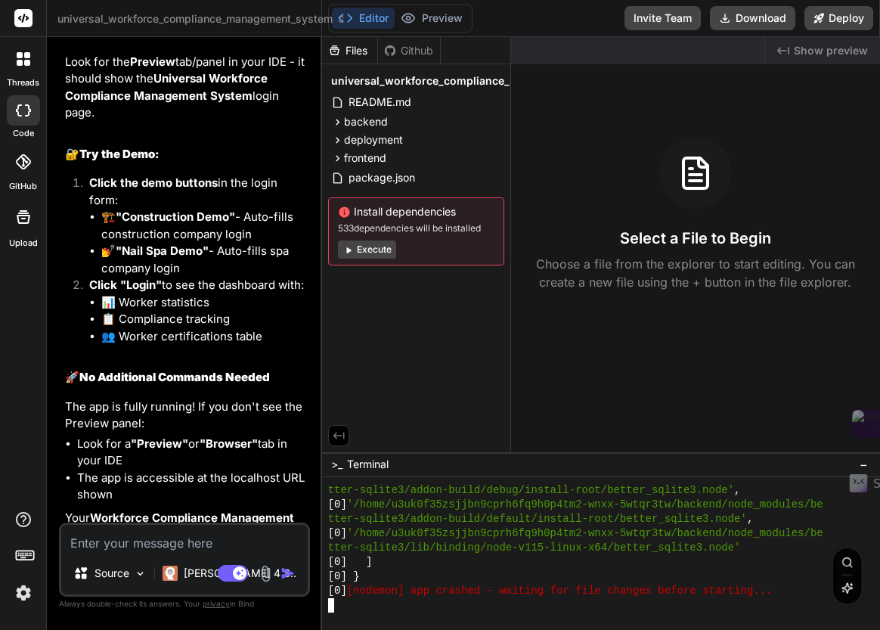
type textarea "npm run dev"
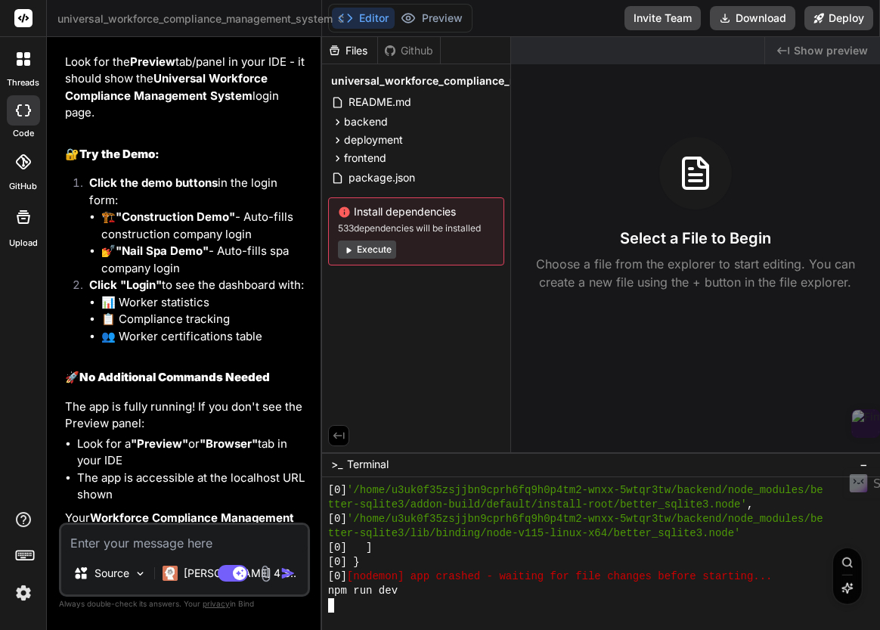
type textarea "curl http://localhost:5000/api/health"
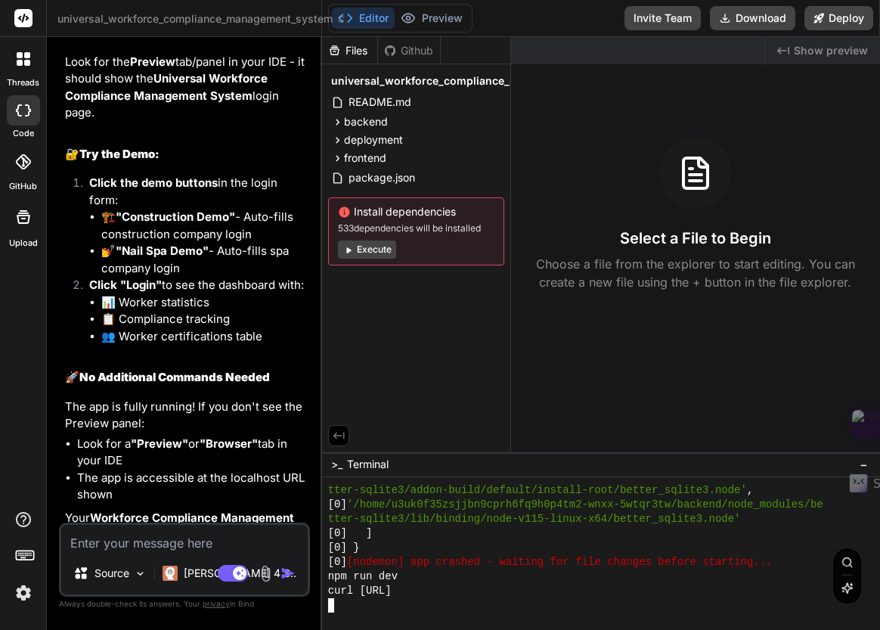
scroll to position [6783, 0]
type textarea "ls -la"
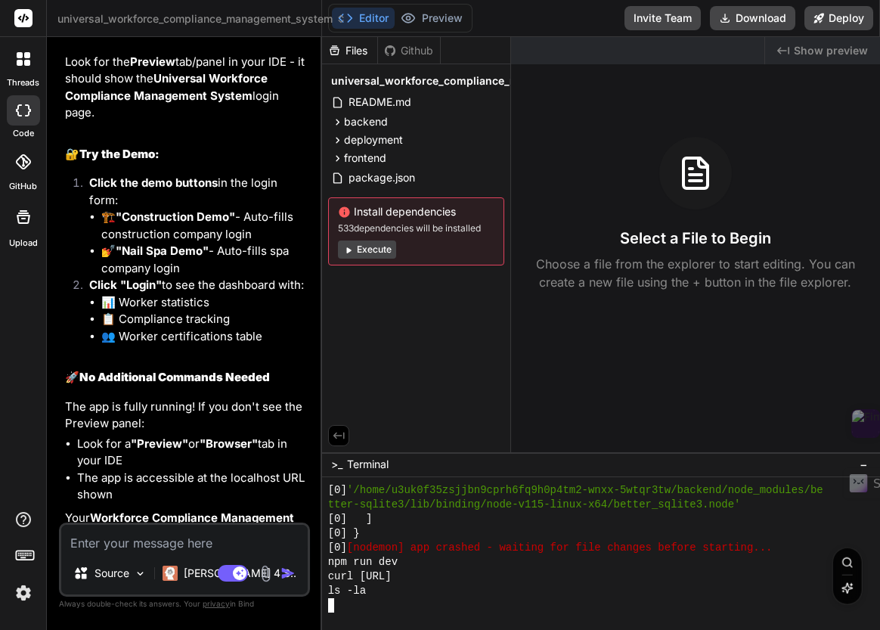
type textarea "find . -name "*.js" -exec ls -la {} \;"
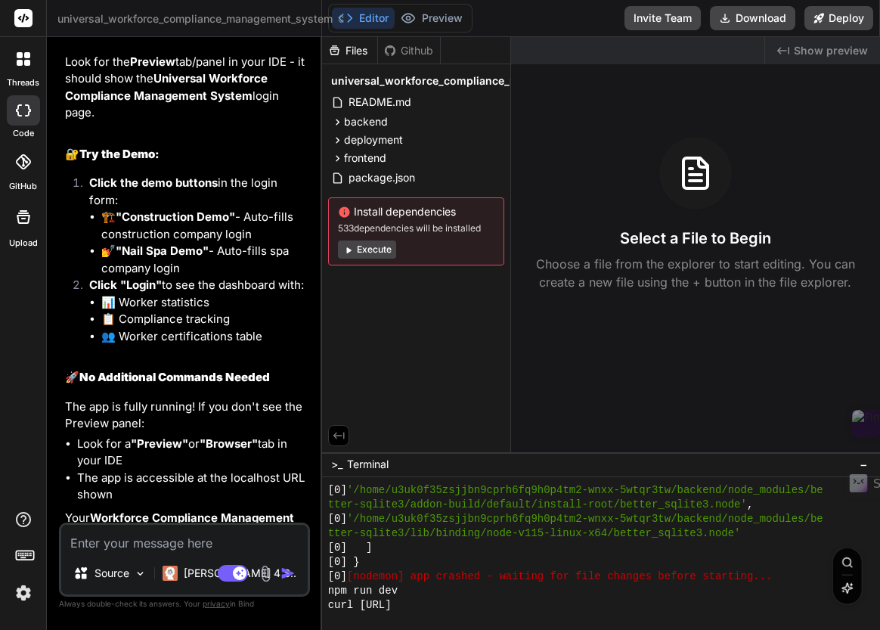
scroll to position [6812, 0]
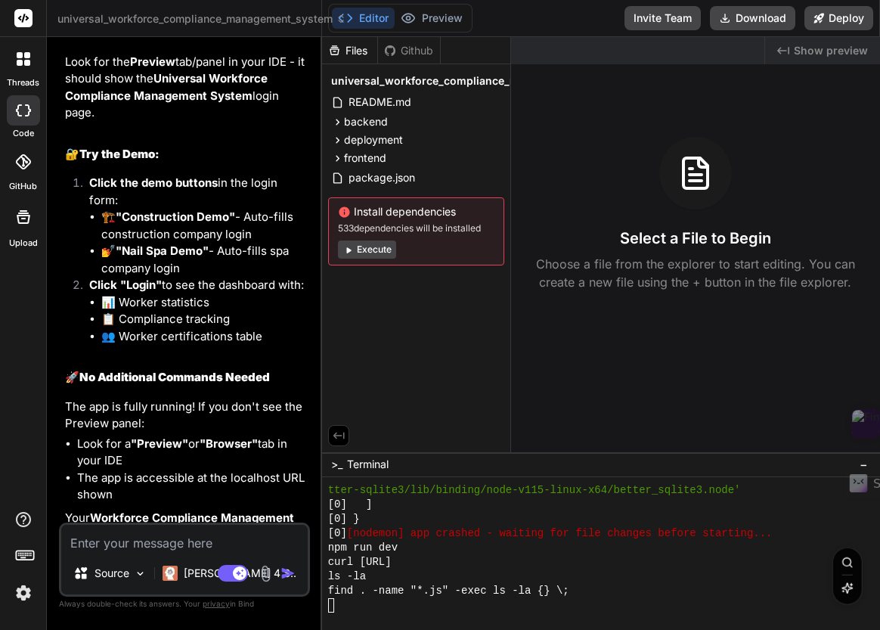
click at [103, 545] on textarea at bounding box center [184, 538] width 247 height 27
type textarea "A"
type textarea "x"
type textarea "AN"
type textarea "x"
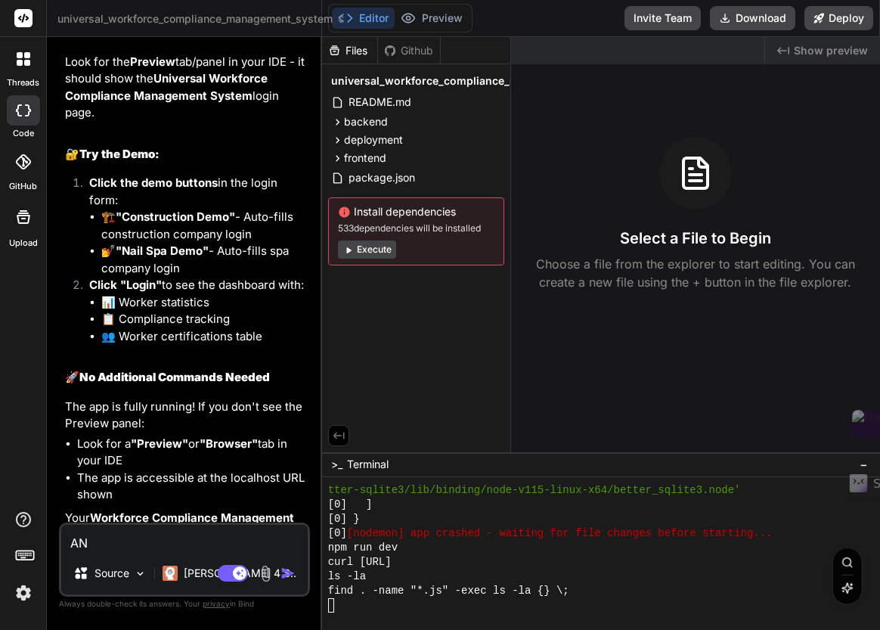
type textarea "ANa"
type textarea "x"
type textarea "ANal"
type textarea "x"
type textarea "ANa"
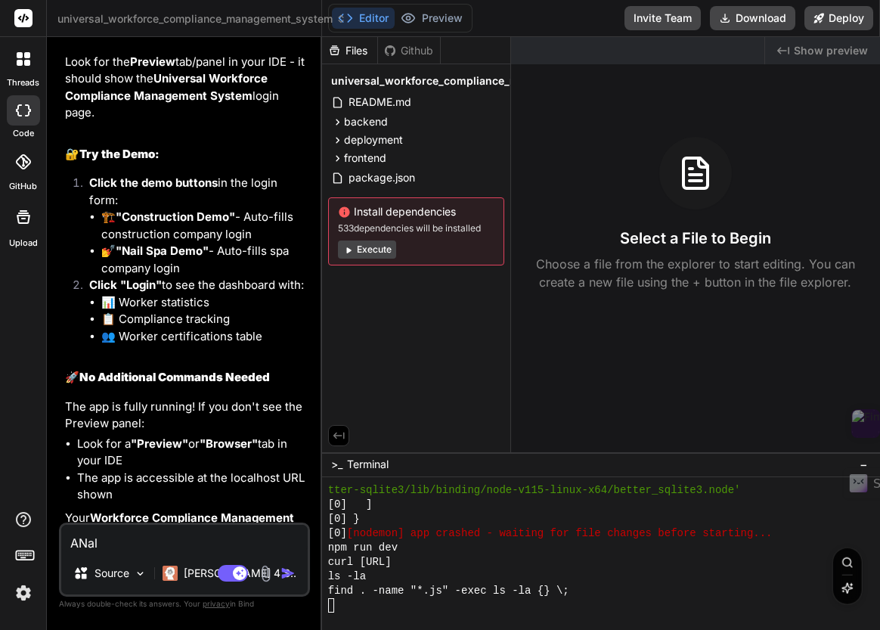
type textarea "x"
type textarea "AN"
type textarea "x"
type textarea "A"
type textarea "x"
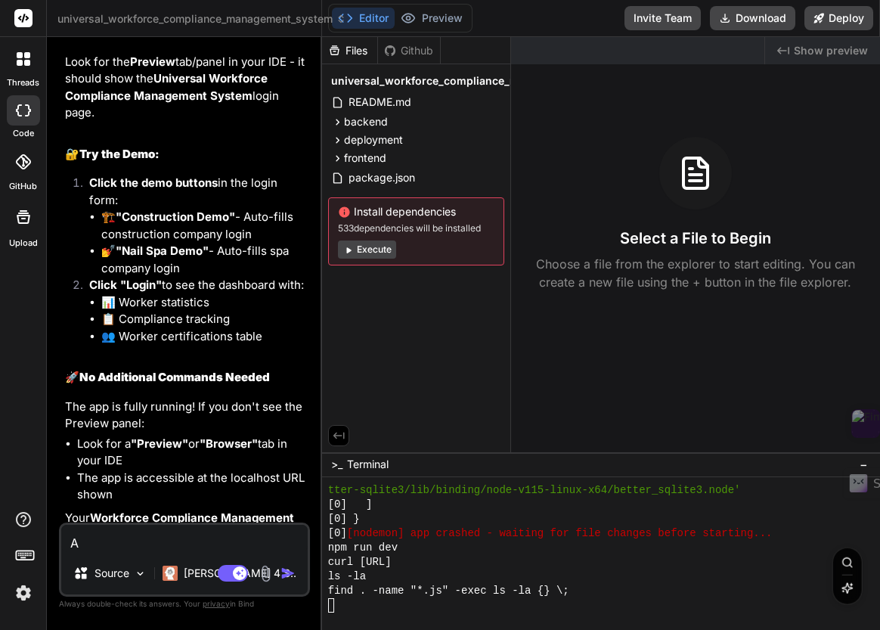
type textarea "An"
type textarea "x"
type textarea "Ana"
type textarea "x"
type textarea "Anal"
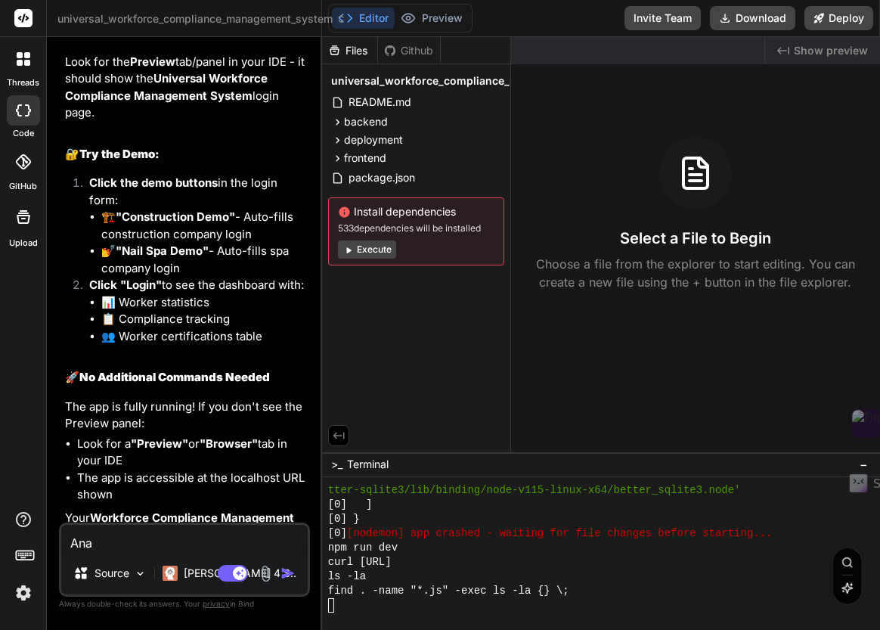
type textarea "x"
type textarea "Analy"
type textarea "x"
type textarea "Analys"
type textarea "x"
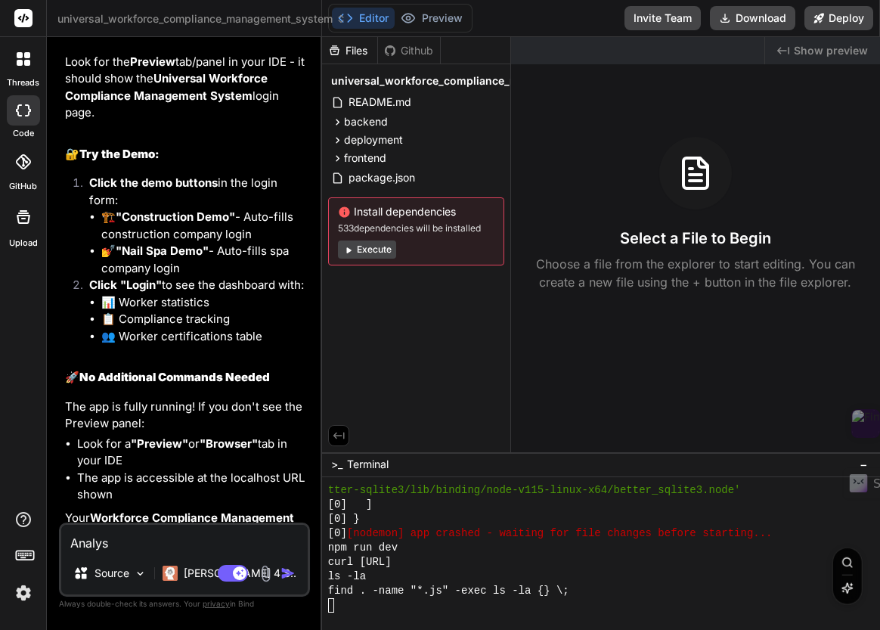
type textarea "Analysi"
type textarea "x"
type textarea "Analysis"
type textarea "x"
type textarea "Analysis"
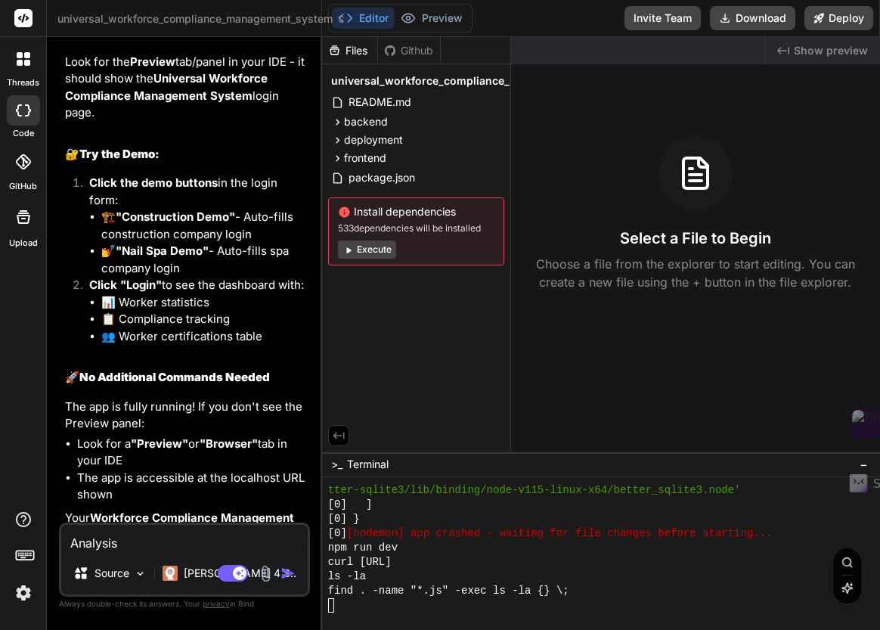
type textarea "x"
type textarea "Analysis c"
type textarea "x"
type textarea "Analysis cu"
type textarea "x"
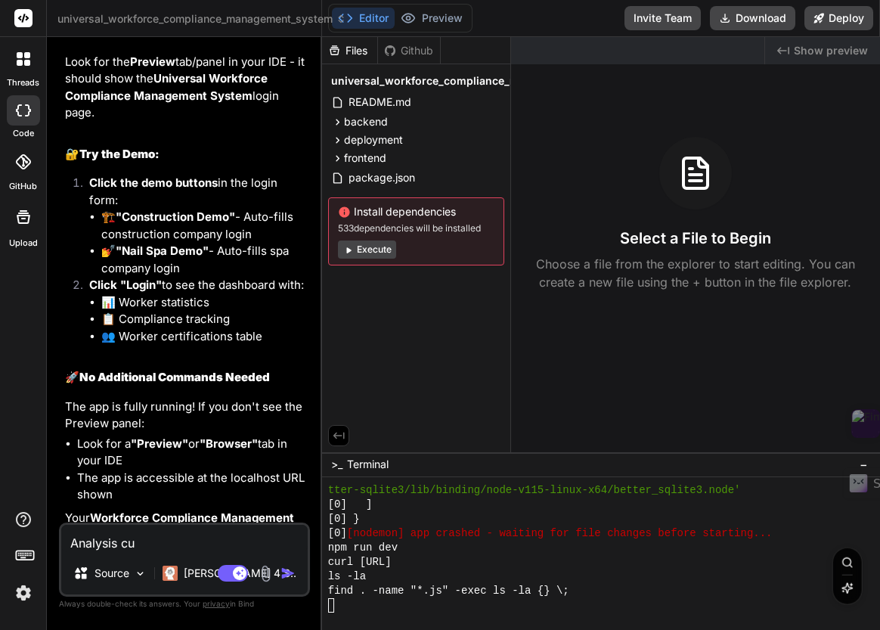
type textarea "Analysis cur"
type textarea "x"
type textarea "Analysis curr"
type textarea "x"
type textarea "Analysis curre"
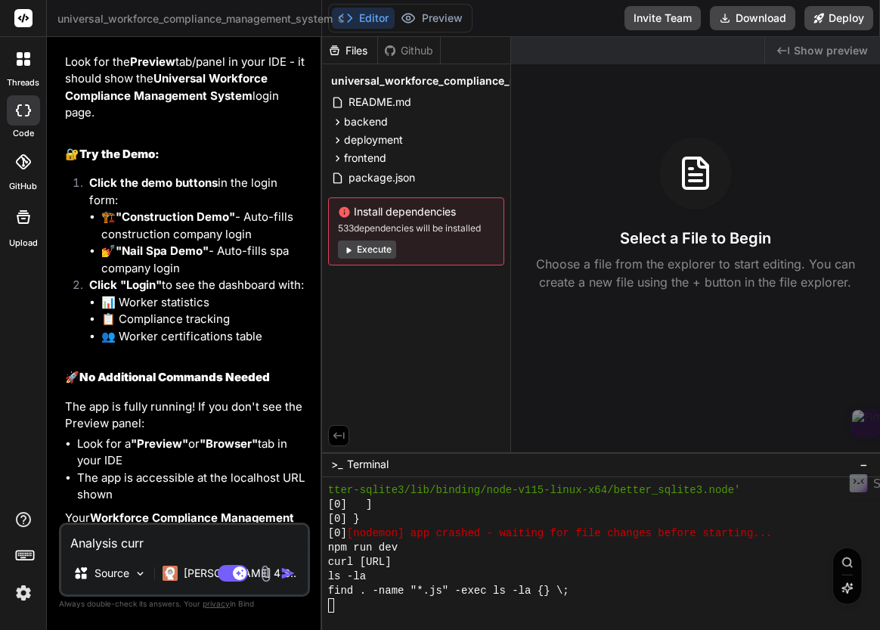
type textarea "x"
type textarea "Analysis curren"
type textarea "x"
type textarea "Analysis current"
type textarea "x"
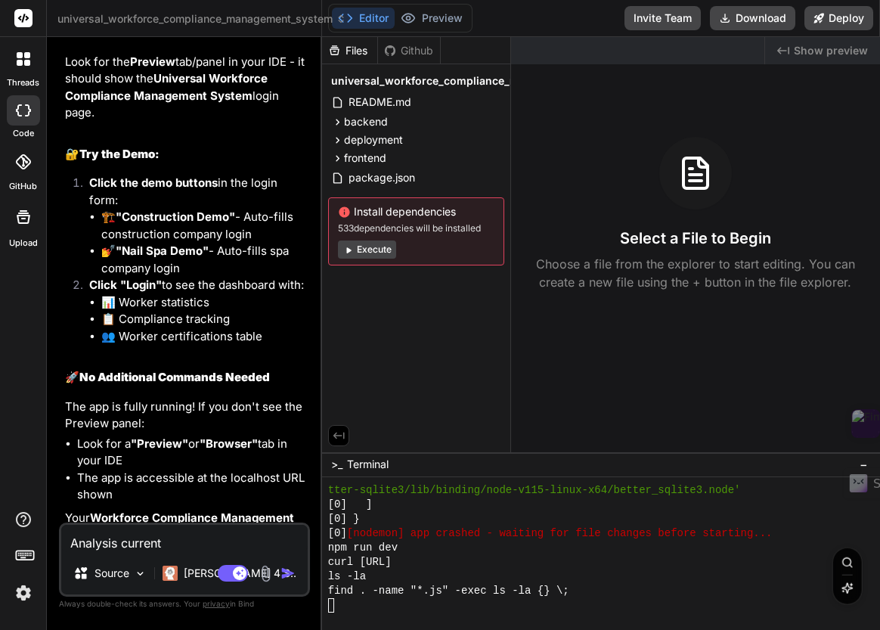
type textarea "Analysis current"
type textarea "x"
type textarea "Analysis current c"
type textarea "x"
type textarea "Analysis current co"
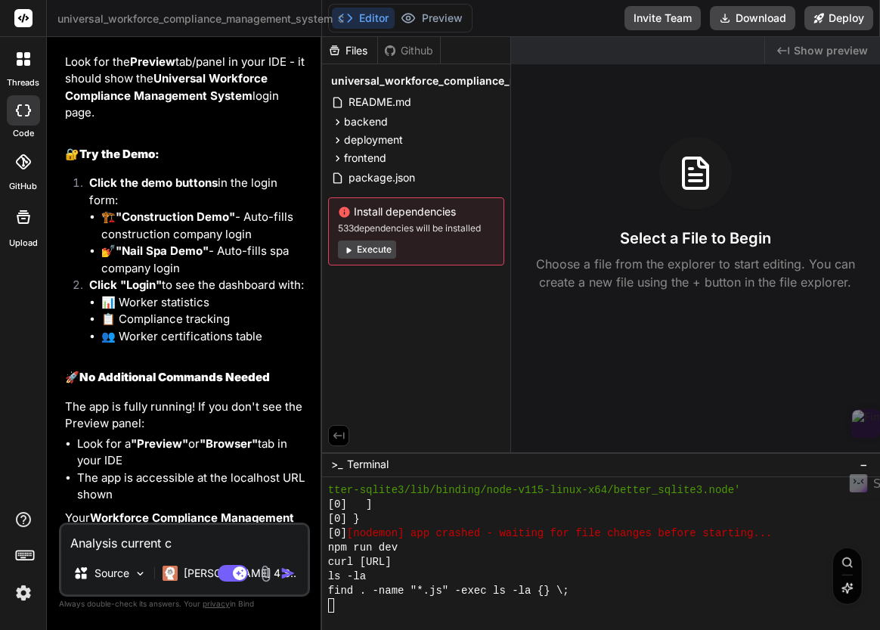
type textarea "x"
type textarea "Analysis current cod"
type textarea "x"
type textarea "Analysis current code"
type textarea "x"
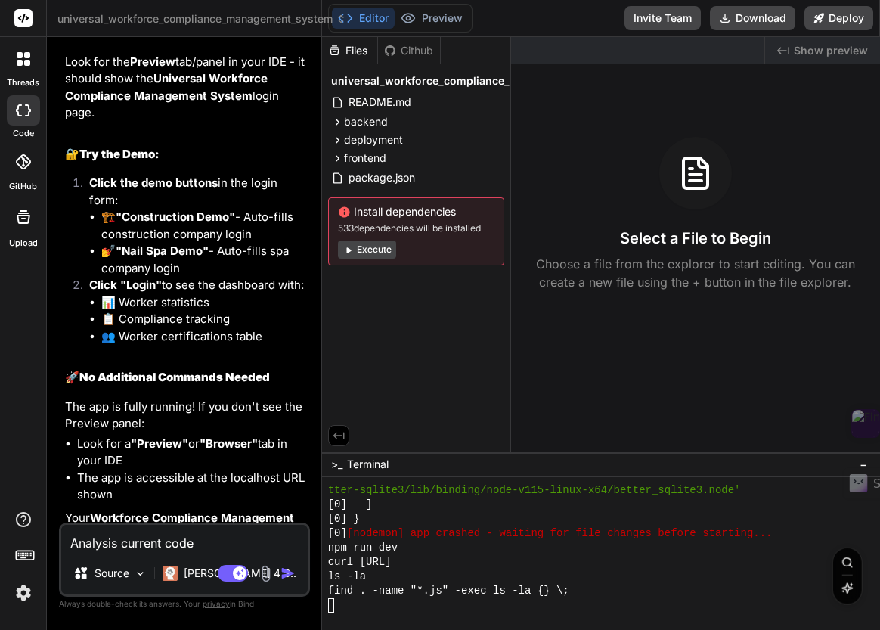
type textarea "Analysis current code"
type textarea "x"
type textarea "Analysis current code a"
type textarea "x"
type textarea "Analysis current code an"
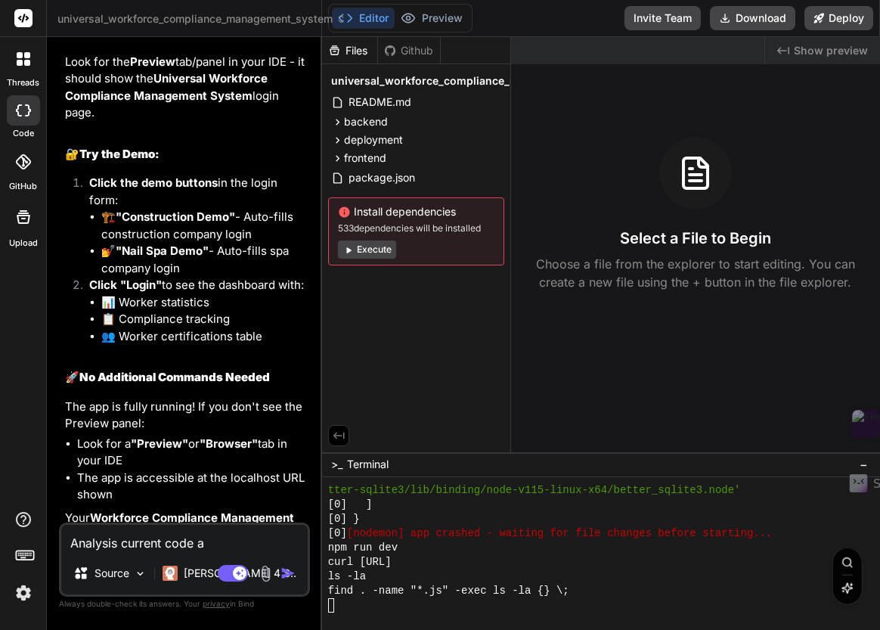
type textarea "x"
type textarea "Analysis current code and"
type textarea "x"
type textarea "Analysis current code and"
type textarea "x"
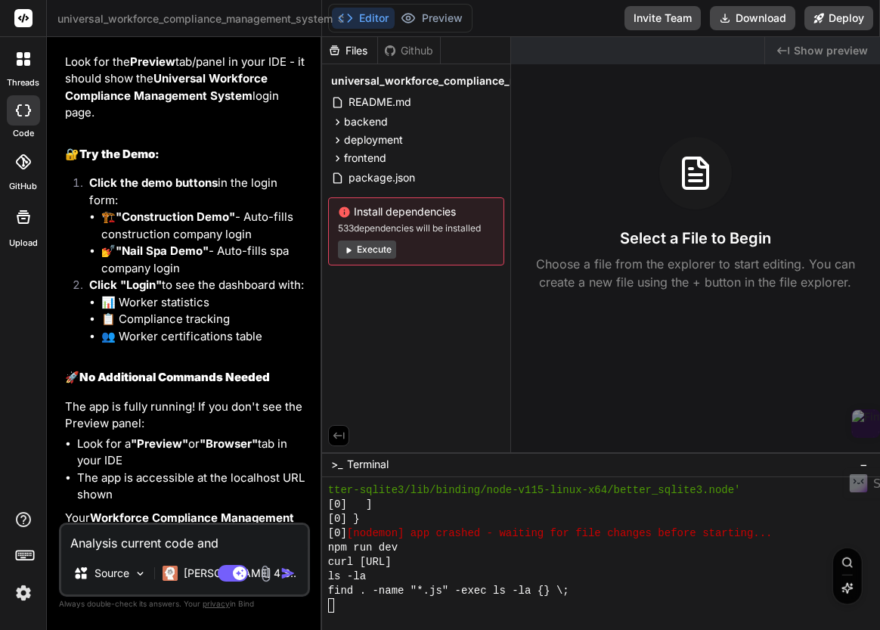
type textarea "Analysis current code and i"
type textarea "x"
type textarea "Analysis current code and im"
type textarea "x"
type textarea "Analysis current code and imp"
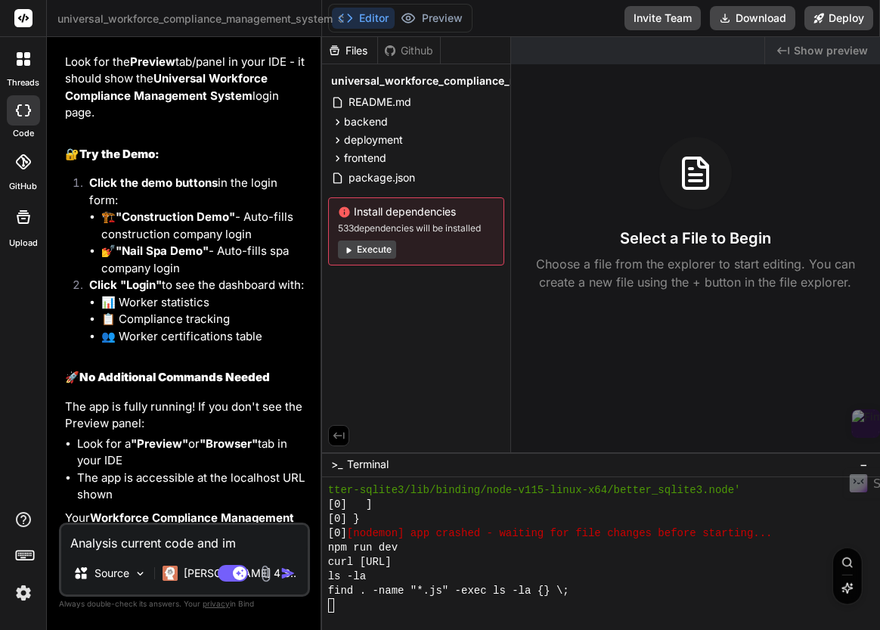
type textarea "x"
type textarea "Analysis current code and impl"
type textarea "x"
type textarea "Analysis current code and imple"
type textarea "x"
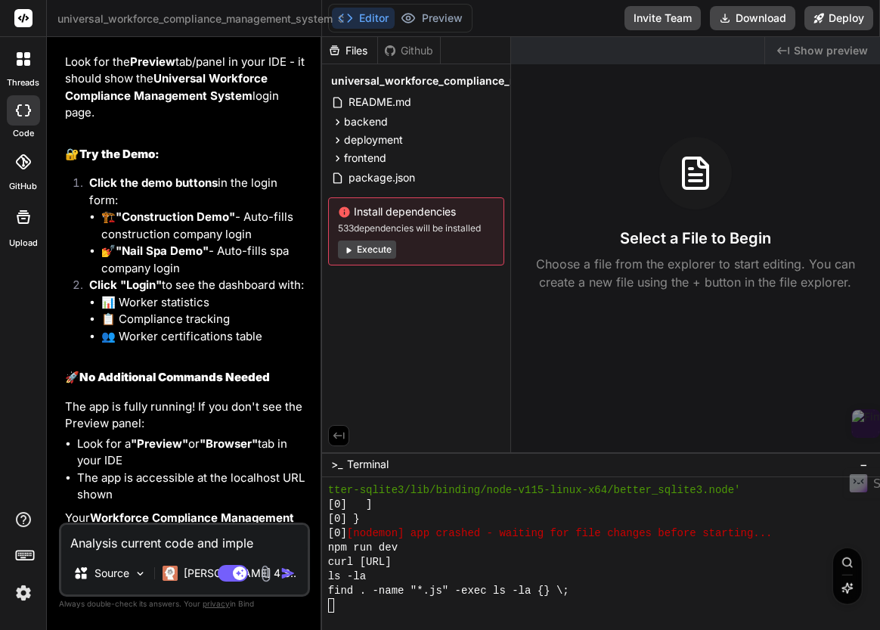
type textarea "Analysis current code and implem"
type textarea "x"
type textarea "Analysis current code and impleme"
type textarea "x"
type textarea "Analysis current code and implemen"
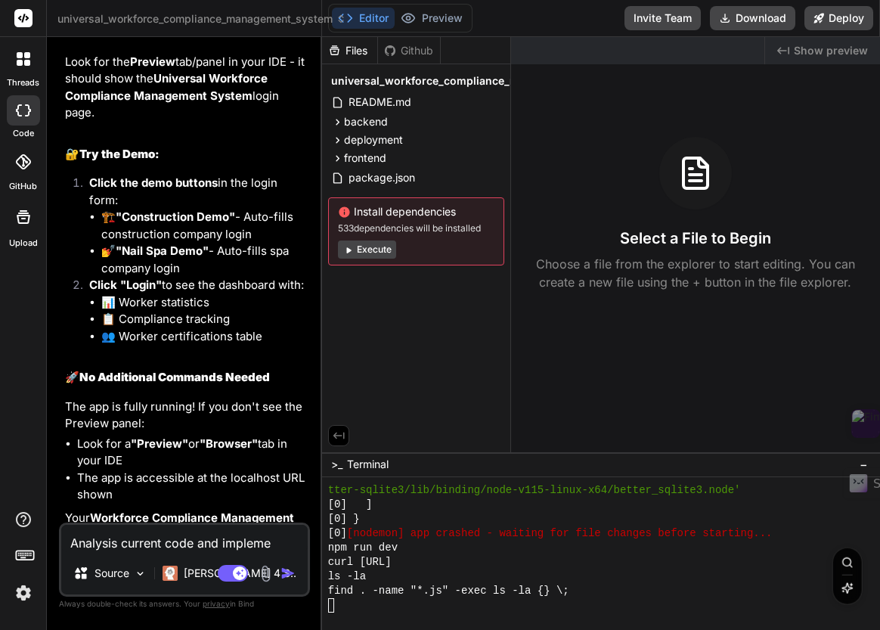
type textarea "x"
type textarea "Analysis current code and implement"
type textarea "x"
type textarea "Analysis current code and implement"
type textarea "x"
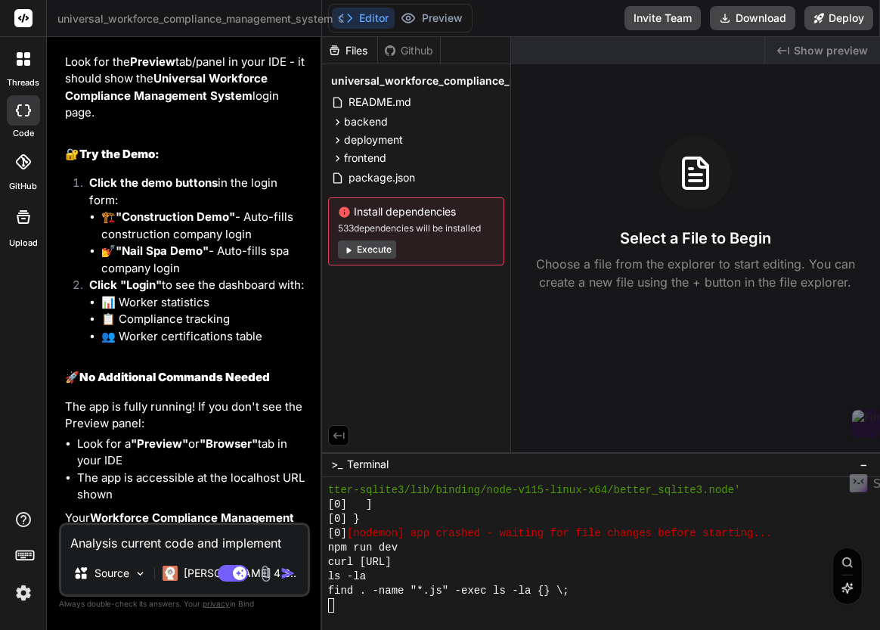
type textarea "Analysis current code and implement t"
type textarea "x"
type textarea "Analysis current code and implement th"
type textarea "x"
type textarea "Analysis current code and implement the"
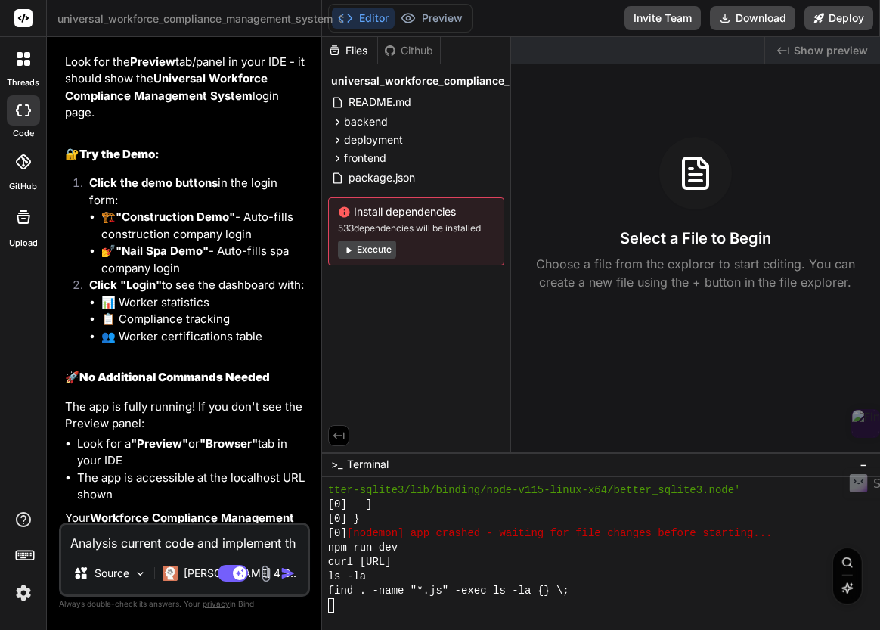
type textarea "x"
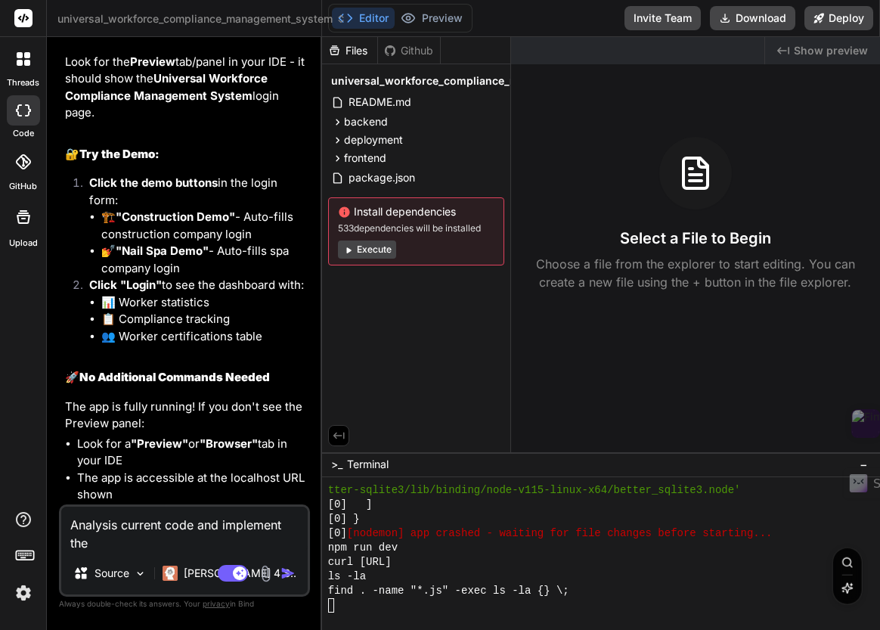
type textarea "Analysis current code and implement the"
type textarea "x"
type textarea "Analysis current code and implement the s"
type textarea "x"
type textarea "Analysis current code and implement the so"
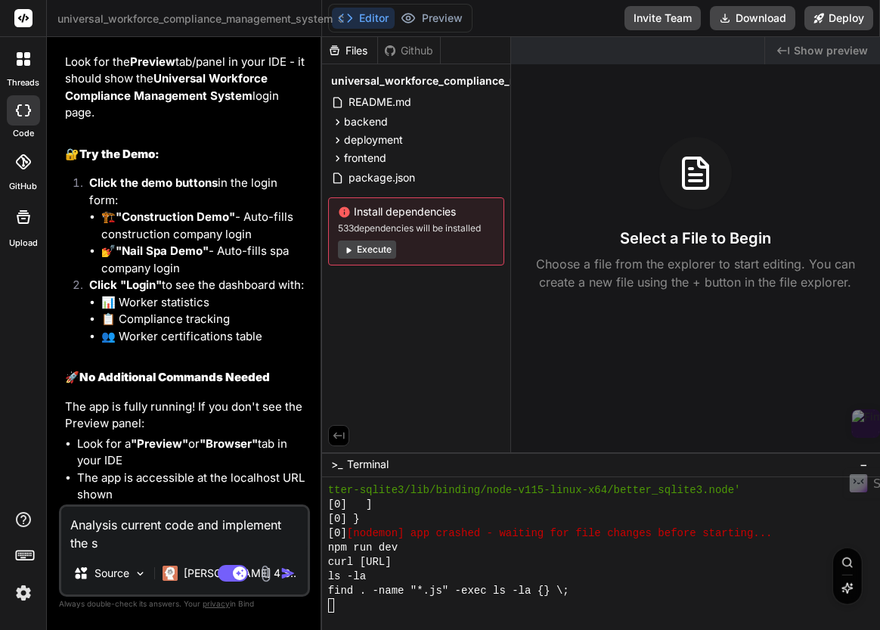
type textarea "x"
type textarea "Analysis current code and implement the sol"
type textarea "x"
type textarea "Analysis current code and implement the solu"
type textarea "x"
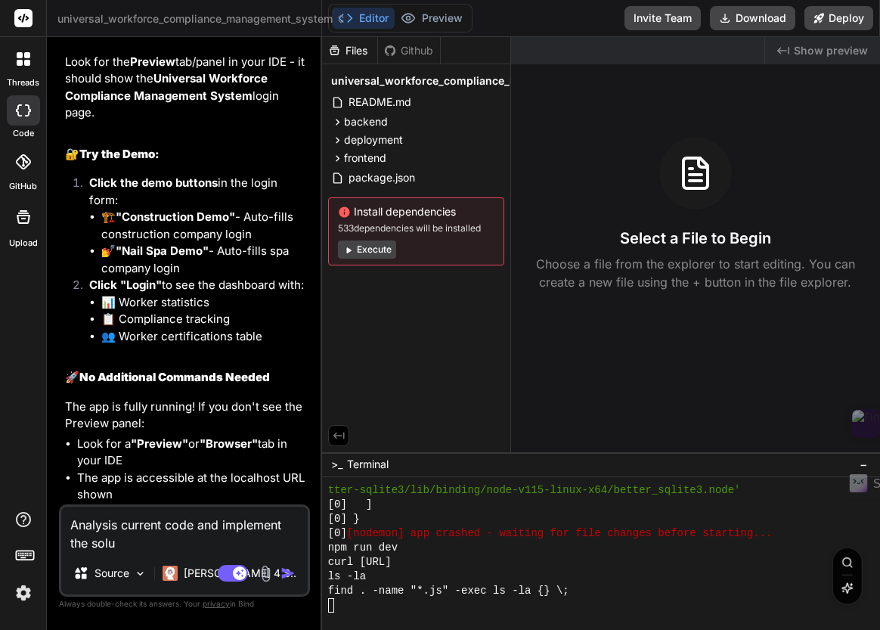
type textarea "Analysis current code and implement the solut"
type textarea "x"
type textarea "Analysis current code and implement the soluti"
type textarea "x"
type textarea "Analysis current code and implement the solutio"
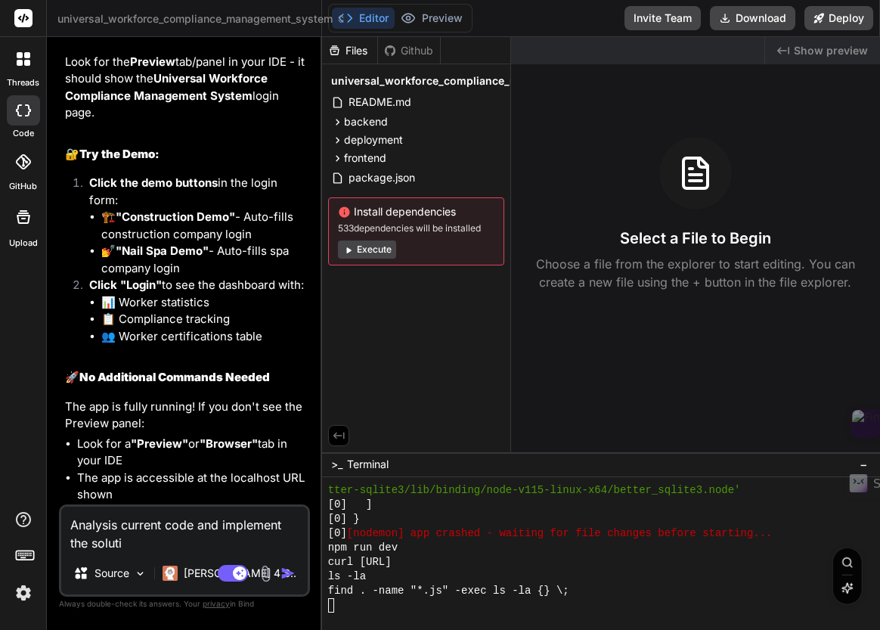
type textarea "x"
type textarea "Analysis current code and implement the solution"
type textarea "x"
type textarea "Analysis current code and implement the solution"
type textarea "x"
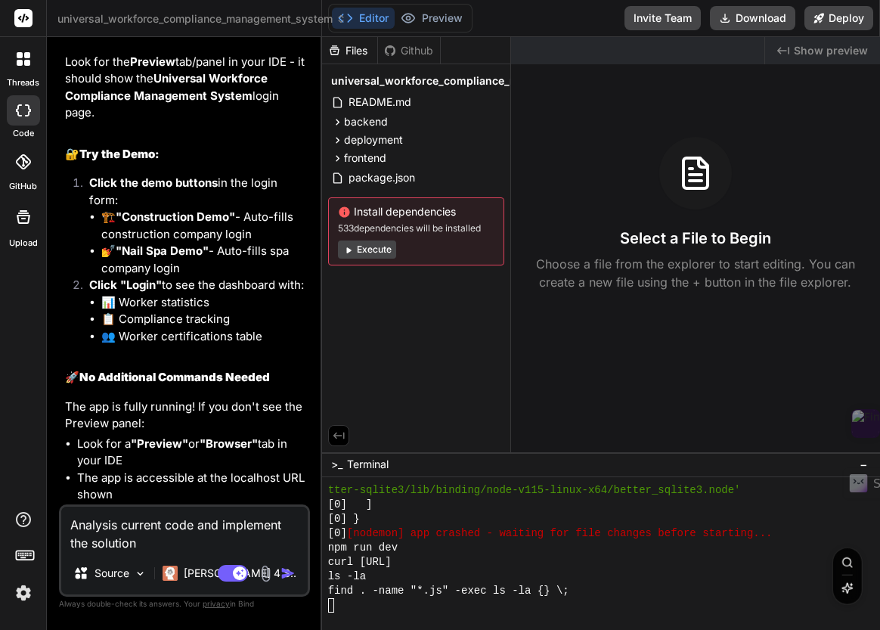
type textarea "Analysis current code and implement the solution t"
type textarea "x"
type textarea "Analysis current code and implement the solution to"
type textarea "x"
type textarea "Analysis current code and implement the solution to"
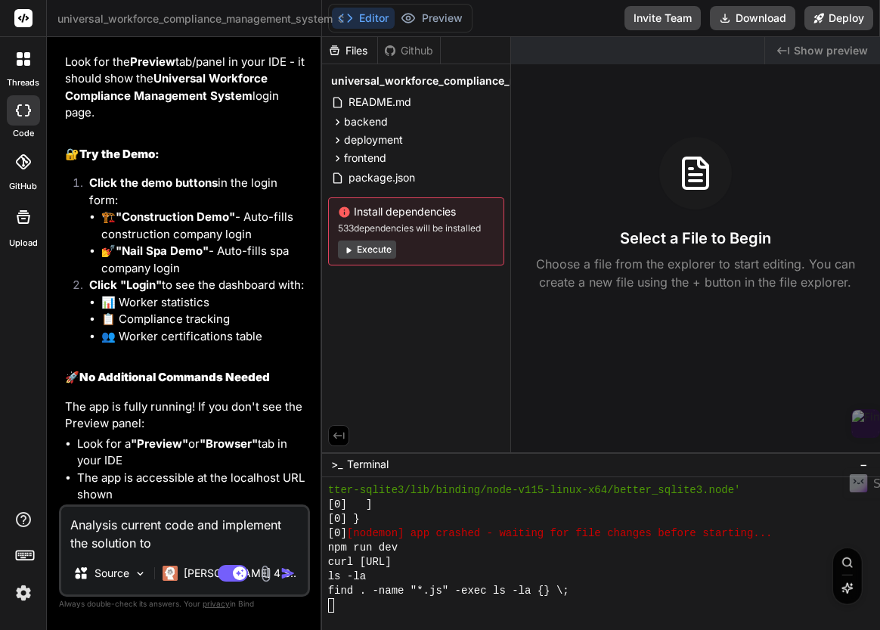
type textarea "x"
type textarea "Analysis current code and implement the solution to d"
type textarea "x"
type textarea "Analysis current code and implement the solution to di"
type textarea "x"
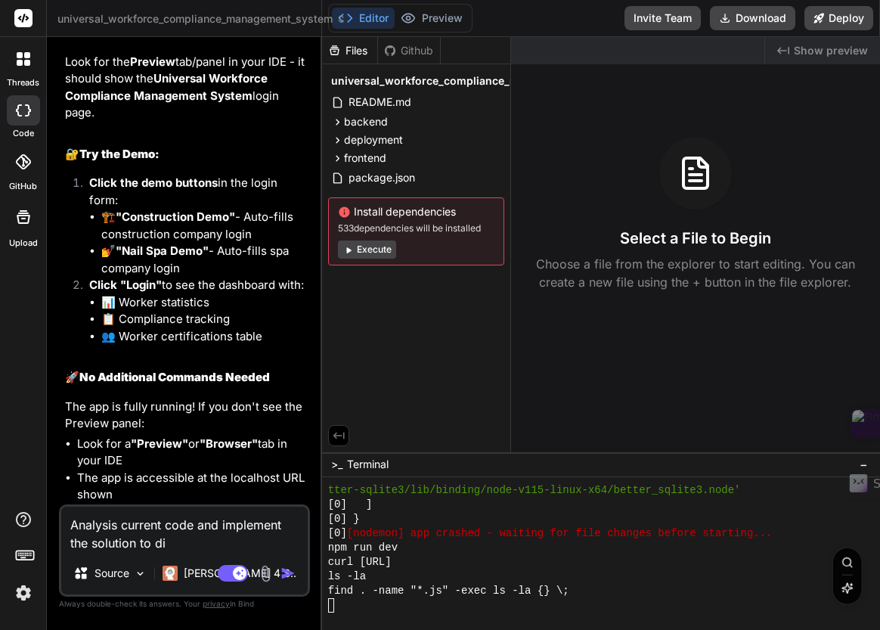
type textarea "Analysis current code and implement the solution to d"
type textarea "x"
type textarea "Analysis current code and implement the solution to"
type textarea "x"
type textarea "Analysis current code and implement the solution to f"
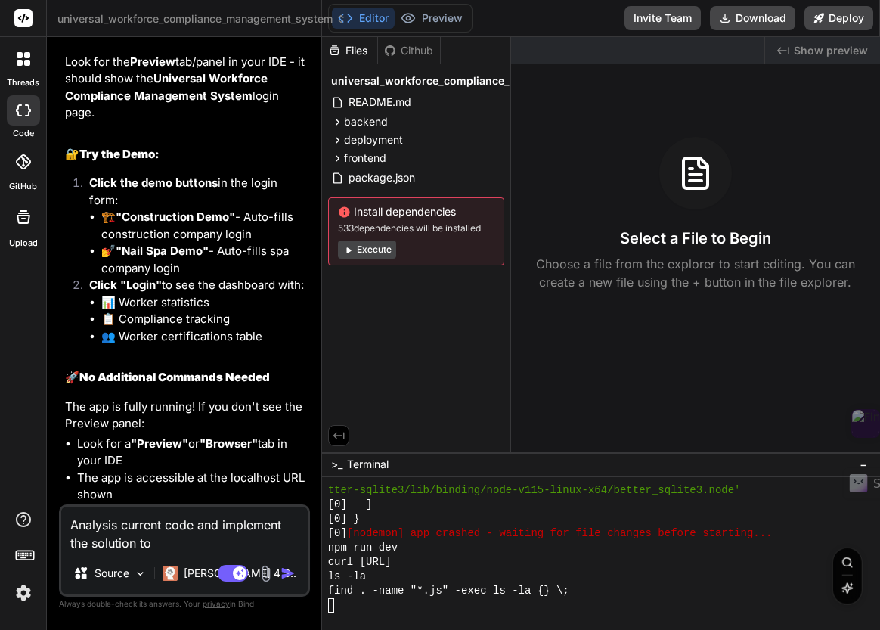
type textarea "x"
type textarea "Analysis current code and implement the solution to fi"
type textarea "x"
type textarea "Analysis current code and implement the solution to fix"
type textarea "x"
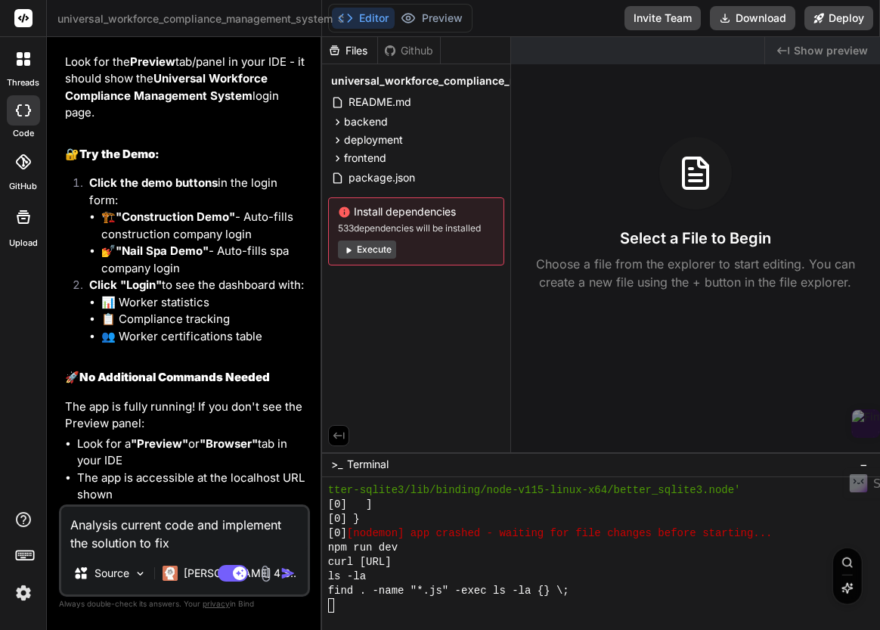
type textarea "Analysis current code and implement the solution to fix"
type textarea "x"
type textarea "Analysis current code and implement the solution to fix i"
type textarea "x"
type textarea "Analysis current code and implement the solution to fix it"
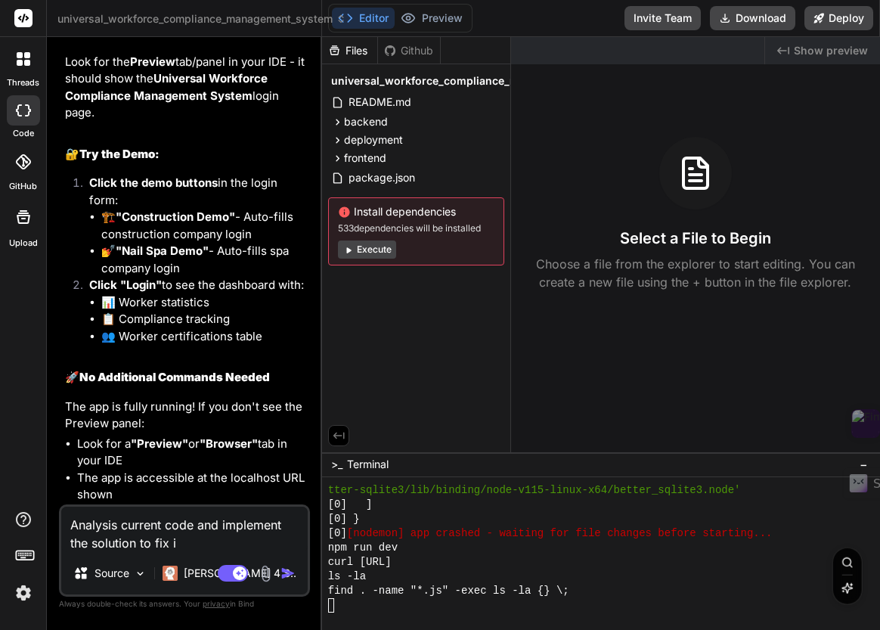
type textarea "x"
type textarea "Analysis current code and implement the solution to fix i"
type textarea "x"
type textarea "Analysis current code and implement the solution to fix"
type textarea "x"
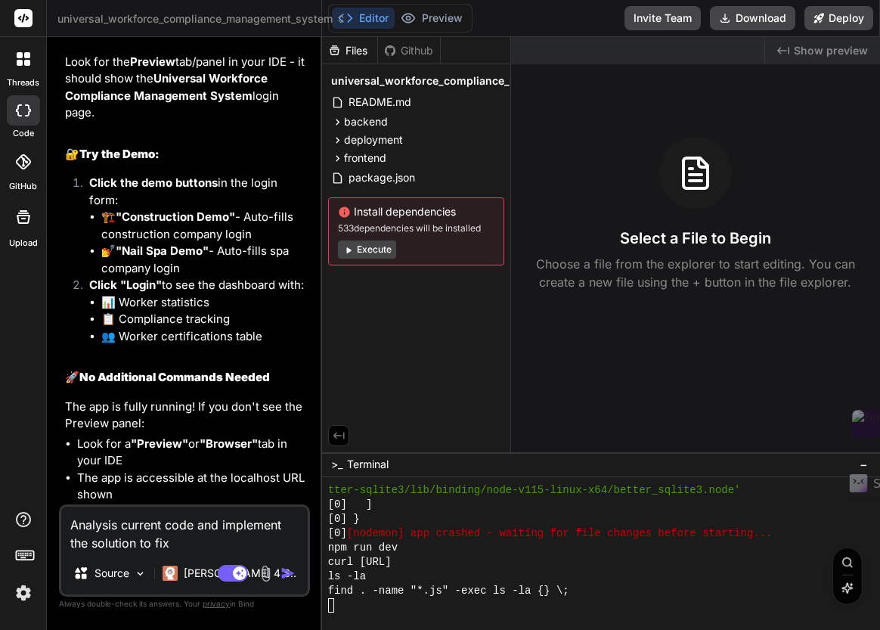
type textarea "Analysis current code and implement the solution to fix"
type textarea "x"
type textarea "Analysis current code and implement the solution to fi"
type textarea "x"
type textarea "Analysis current code and implement the solution to f"
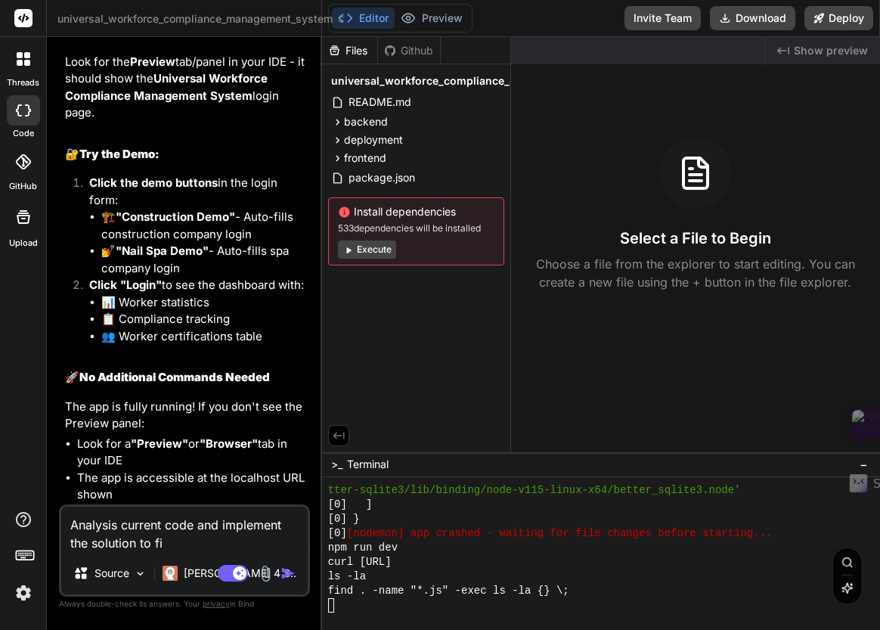
type textarea "x"
type textarea "Analysis current code and implement the solution to"
type textarea "x"
type textarea "Analysis current code and implement the solution to f"
type textarea "x"
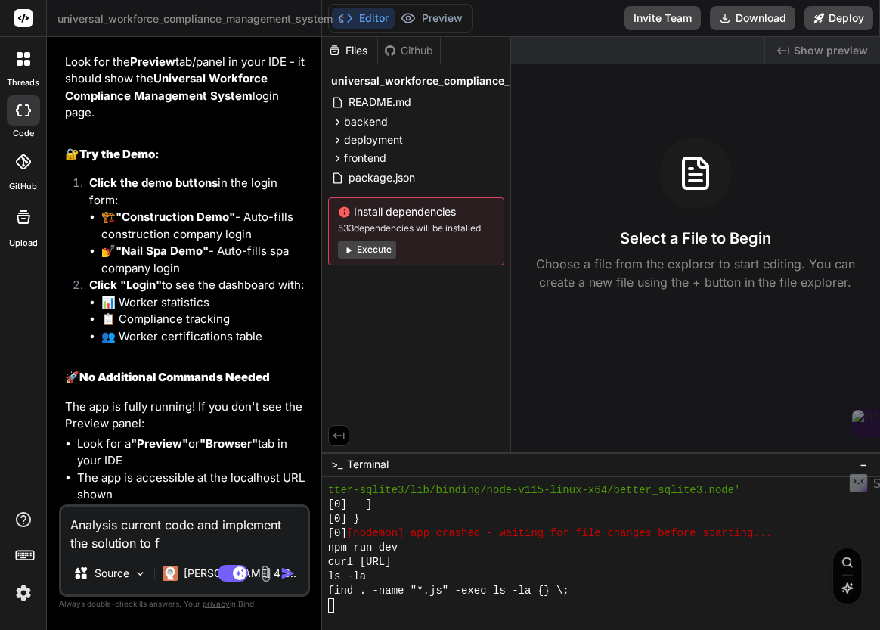
type textarea "Analysis current code and implement the solution to fi"
type textarea "x"
type textarea "Analysis current code and implement the solution to fix"
type textarea "x"
type textarea "Analysis current code and implement the solution to fix"
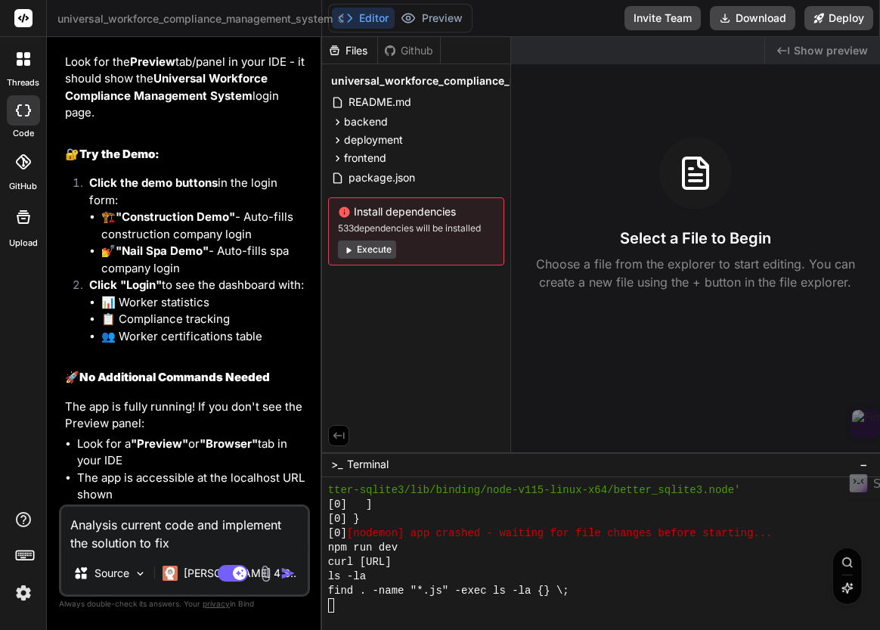
type textarea "x"
type textarea "Analysis current code and implement the solution to fix"
type textarea "x"
type textarea "Analysis current code and implement the solution to fix t"
type textarea "x"
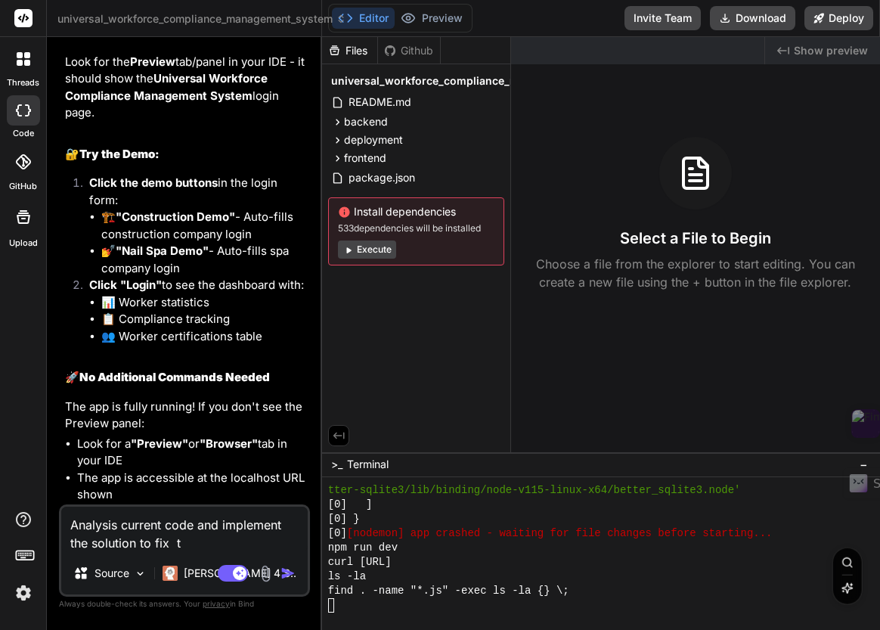
type textarea "Analysis current code and implement the solution to fix th"
type textarea "x"
type textarea "Analysis current code and implement the solution to fix thi"
type textarea "x"
type textarea "Analysis current code and implement the solution to fix this"
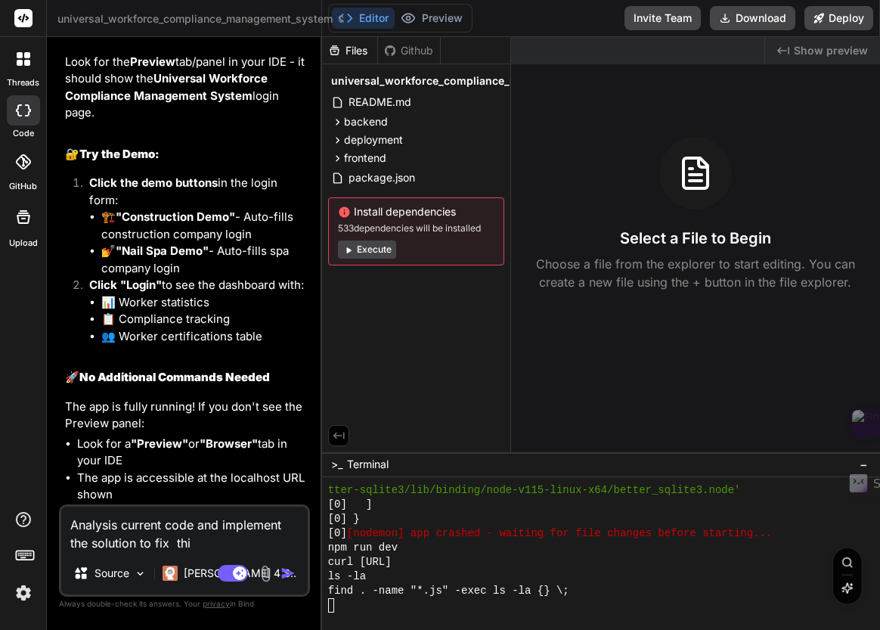
type textarea "x"
type textarea "Analysis current code and implement the solution to fix this"
type textarea "x"
type textarea "Analysis current code and implement the solution to fix this c"
type textarea "x"
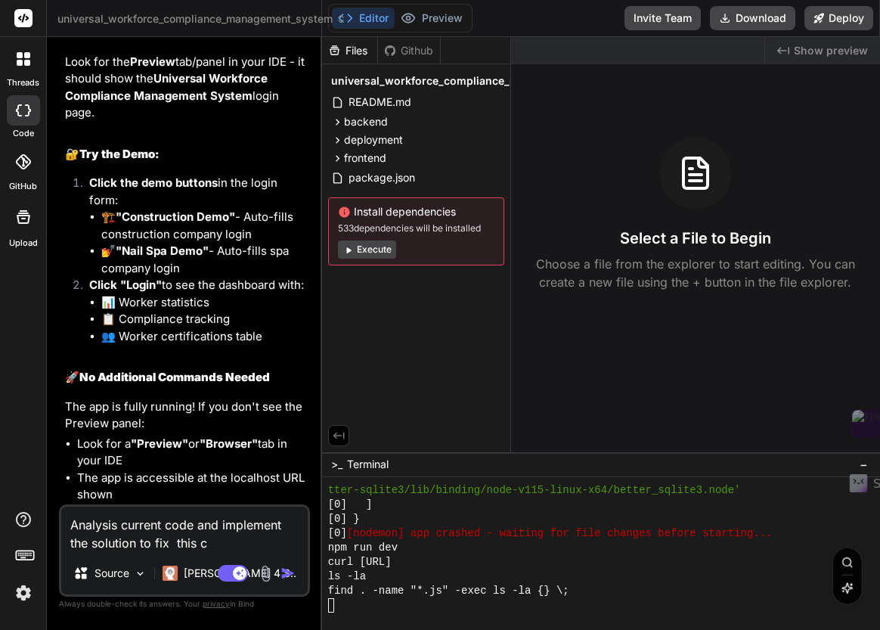
type textarea "Analysis current code and implement the solution to fix this cu"
type textarea "x"
type textarea "Analysis current code and implement the solution to fix this cur"
type textarea "x"
type textarea "Analysis current code and implement the solution to fix this curr"
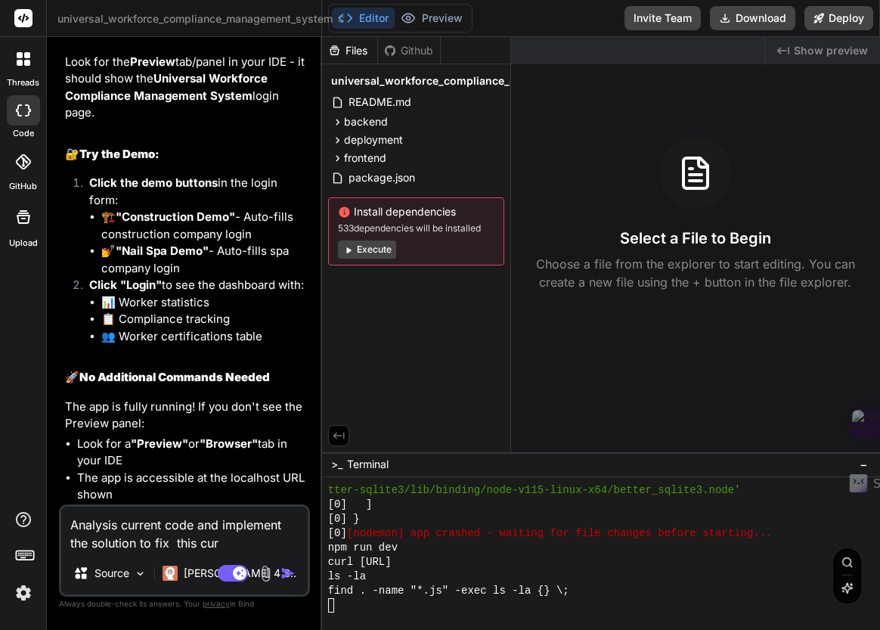
type textarea "x"
type textarea "Analysis current code and implement the solution to fix this curre"
type textarea "x"
type textarea "Analysis current code and implement the solution to fix this curren"
type textarea "x"
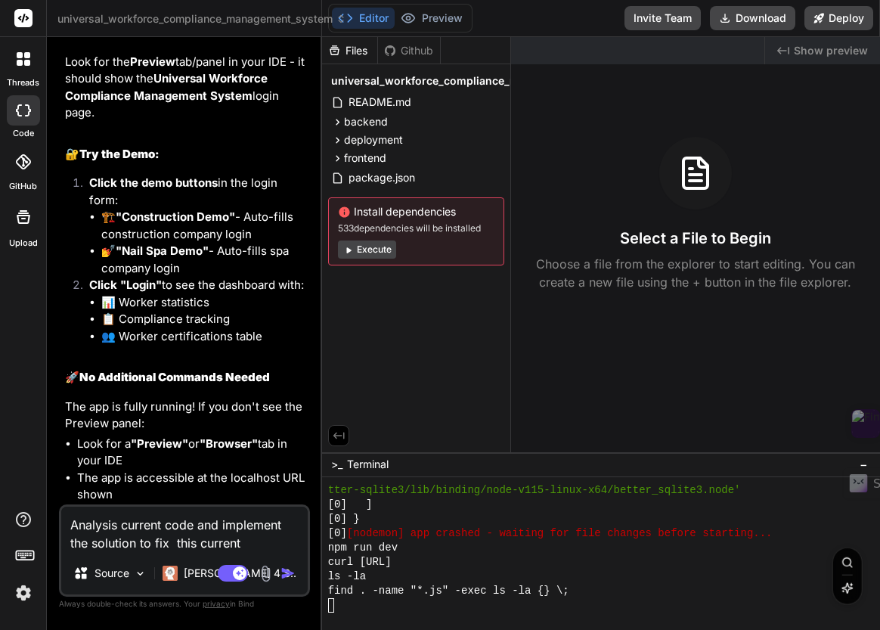
type textarea "Analysis current code and implement the solution to fix this current"
type textarea "x"
type textarea "Analysis current code and implement the solution to fix this current a"
type textarea "x"
type textarea "Analysis current code and implement the solution to fix this current ap"
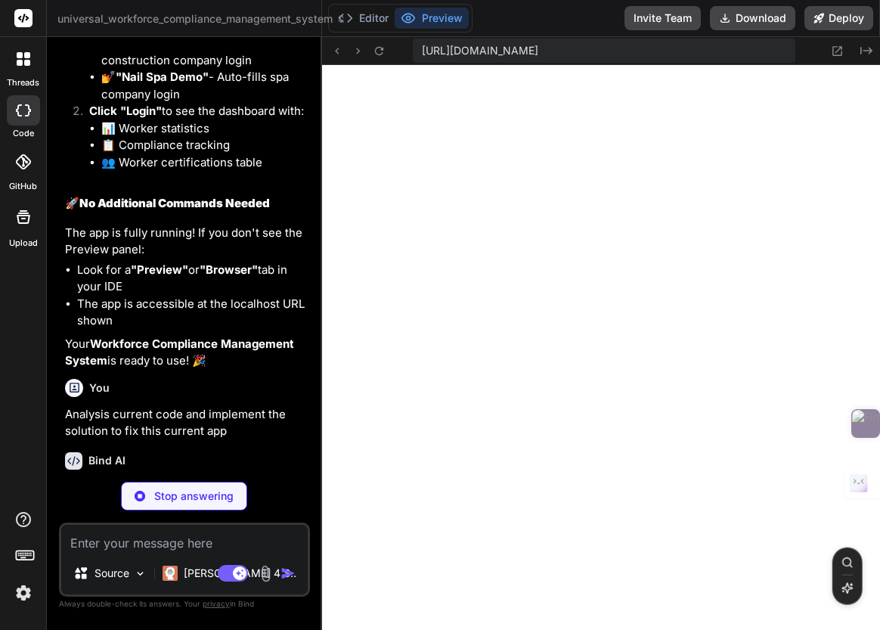
scroll to position [12344, 0]
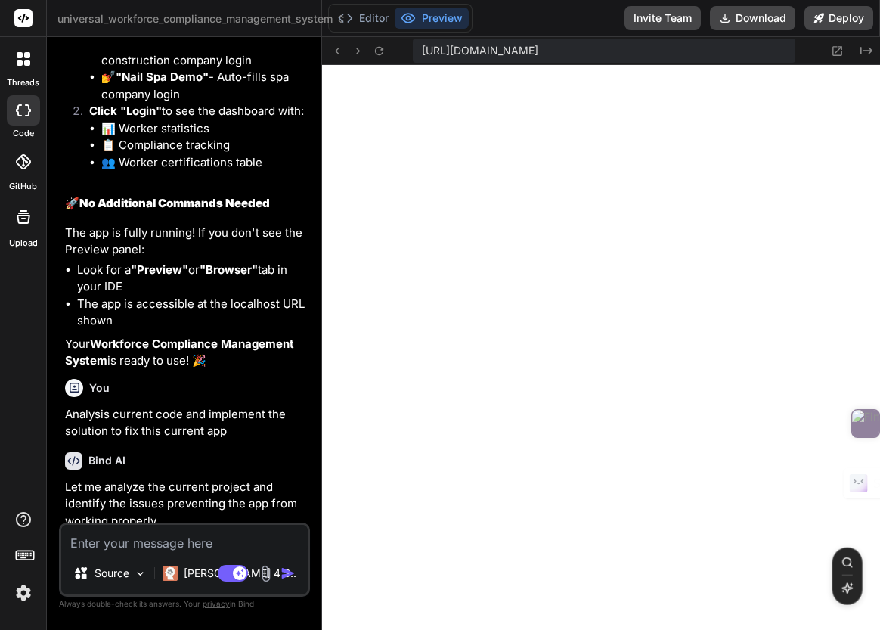
click at [144, 545] on textarea at bounding box center [184, 538] width 247 height 27
paste textarea "cd frontend/src/components"
drag, startPoint x: 243, startPoint y: 547, endPoint x: 57, endPoint y: 540, distance: 185.4
click at [57, 540] on div "Bind AI Web Search Created with Pixso. Code Generator You npm start Bind AI Let…" at bounding box center [184, 333] width 275 height 592
click at [379, 52] on icon at bounding box center [379, 51] width 13 height 13
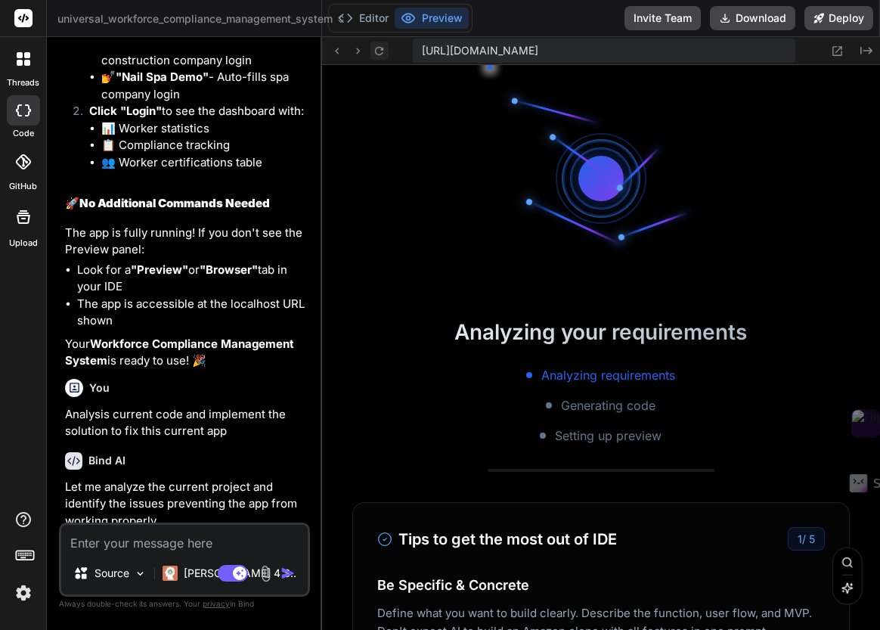
scroll to position [13134, 0]
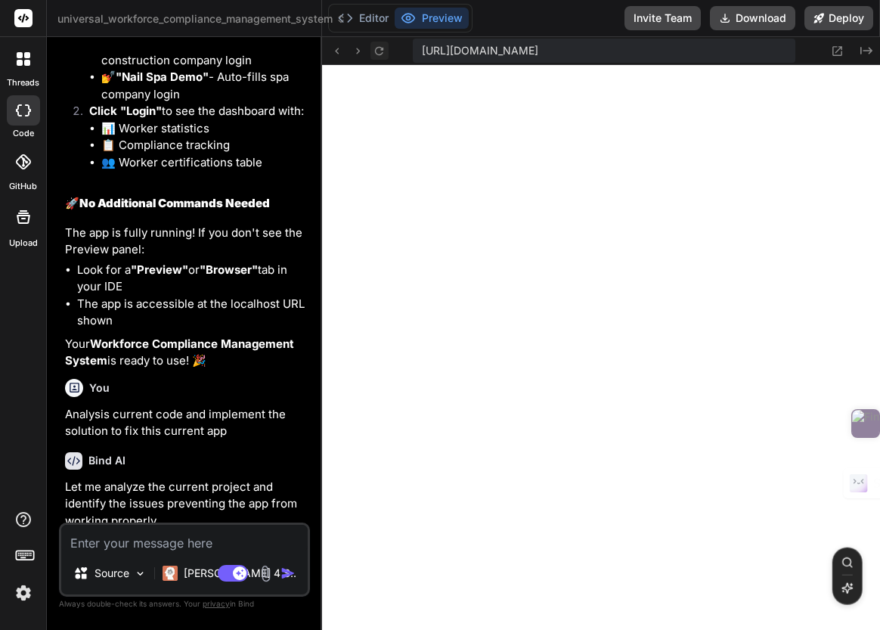
click at [380, 54] on icon at bounding box center [379, 50] width 8 height 8
click at [372, 16] on button "Editor" at bounding box center [363, 18] width 63 height 21
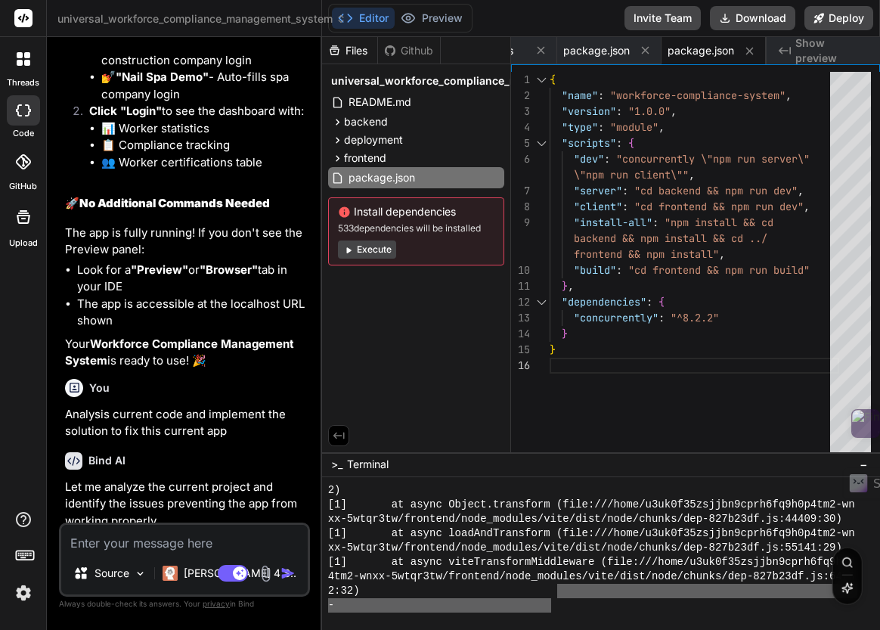
drag, startPoint x: 557, startPoint y: 615, endPoint x: 559, endPoint y: 594, distance: 21.3
click at [559, 594] on div "XXXXXXXXXXXXXXXXXXXXXXXXXXXXXXXX wwwwwwwwwwwwwwwwwwwwwwwwwwwwwwww 2) [1] at asy…" at bounding box center [601, 553] width 558 height 153
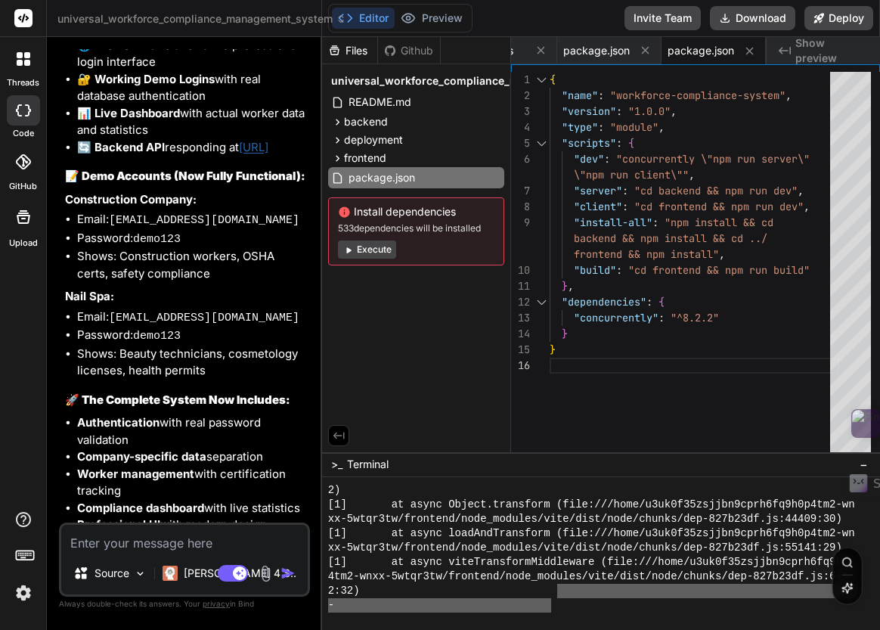
scroll to position [5565, 0]
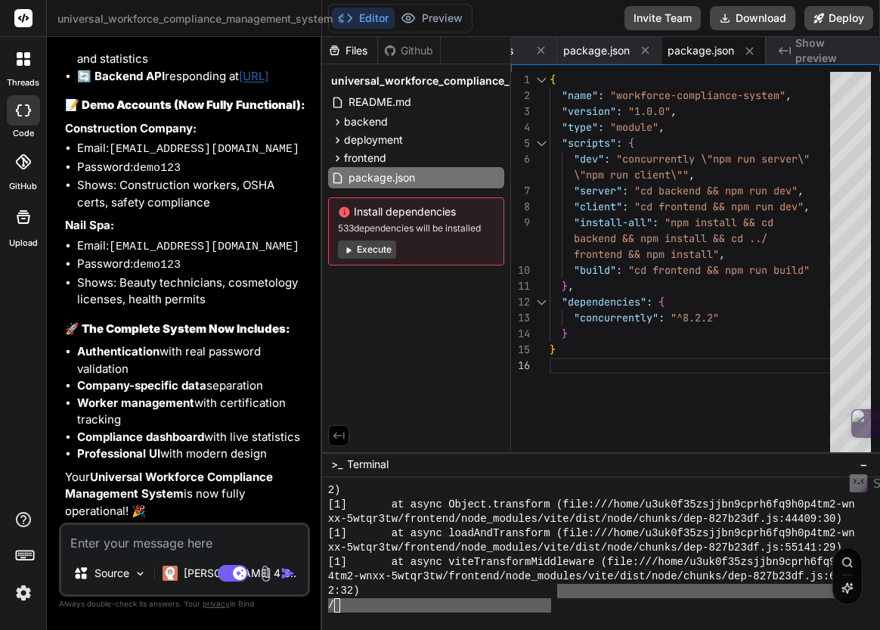
click at [152, 550] on textarea at bounding box center [184, 538] width 247 height 27
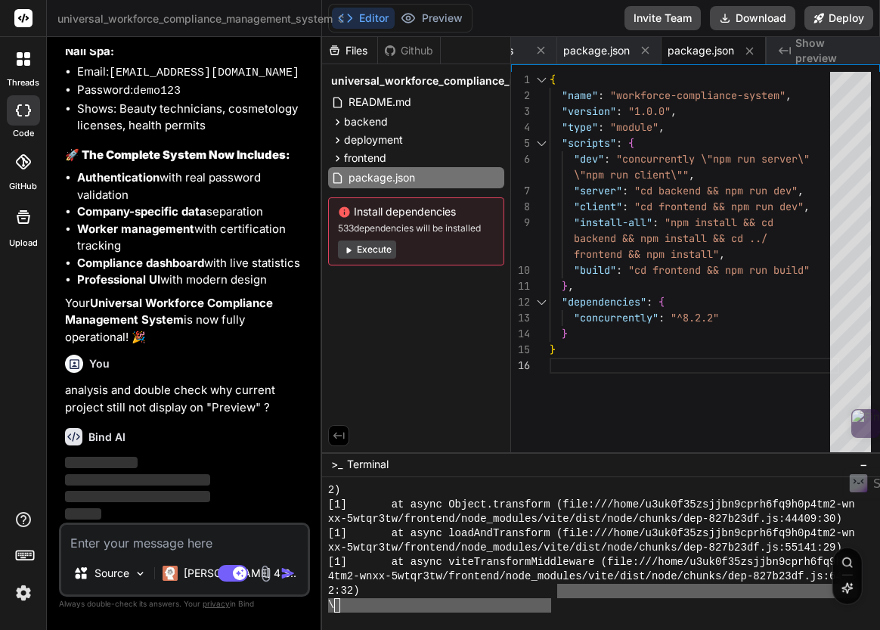
scroll to position [5739, 0]
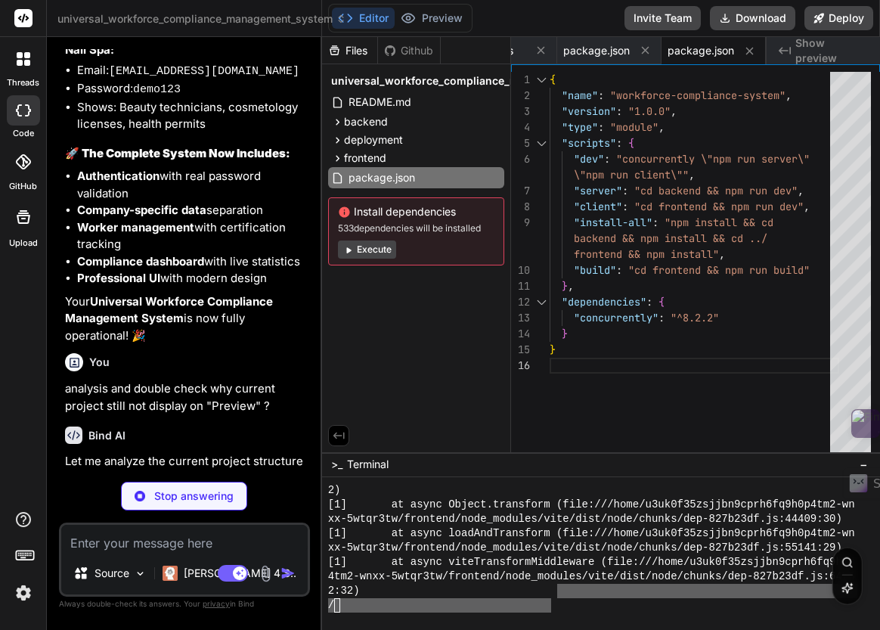
click at [375, 248] on button "Execute" at bounding box center [367, 250] width 58 height 18
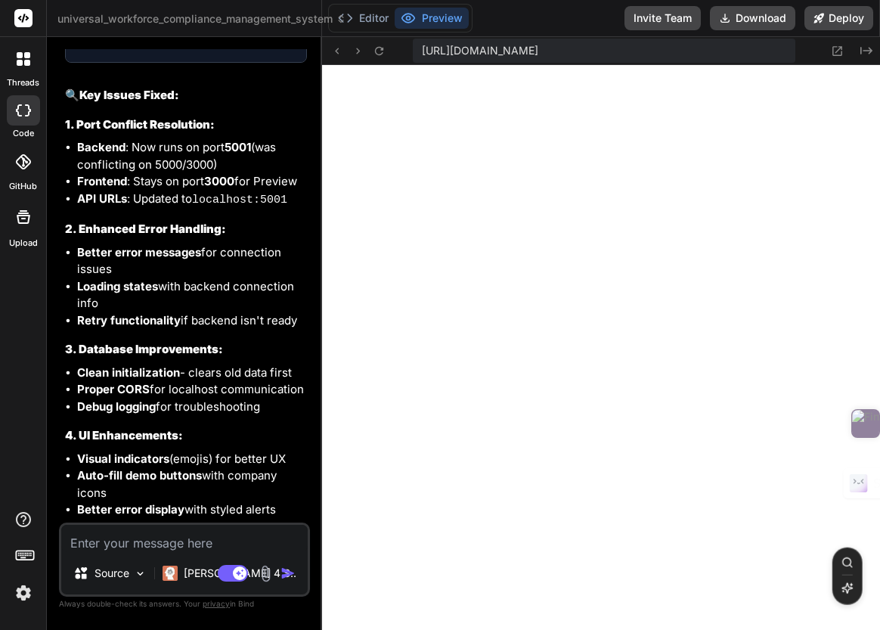
scroll to position [6951, 0]
